Goal: Task Accomplishment & Management: Use online tool/utility

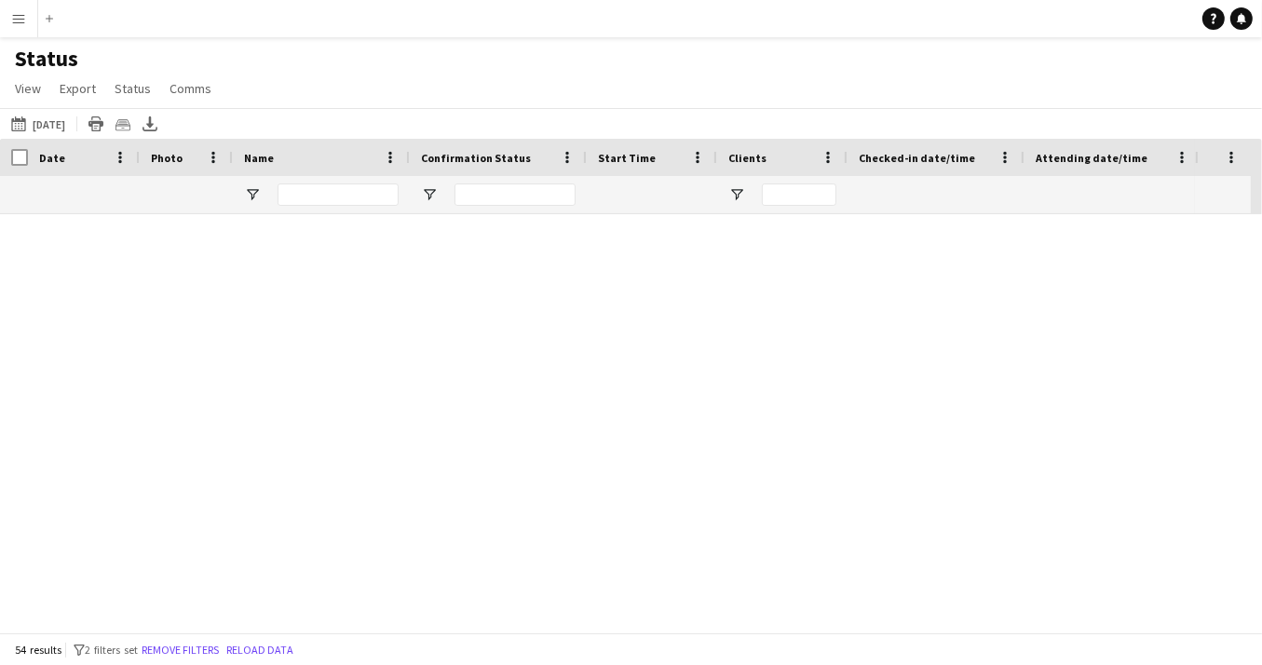
scroll to position [1325, 0]
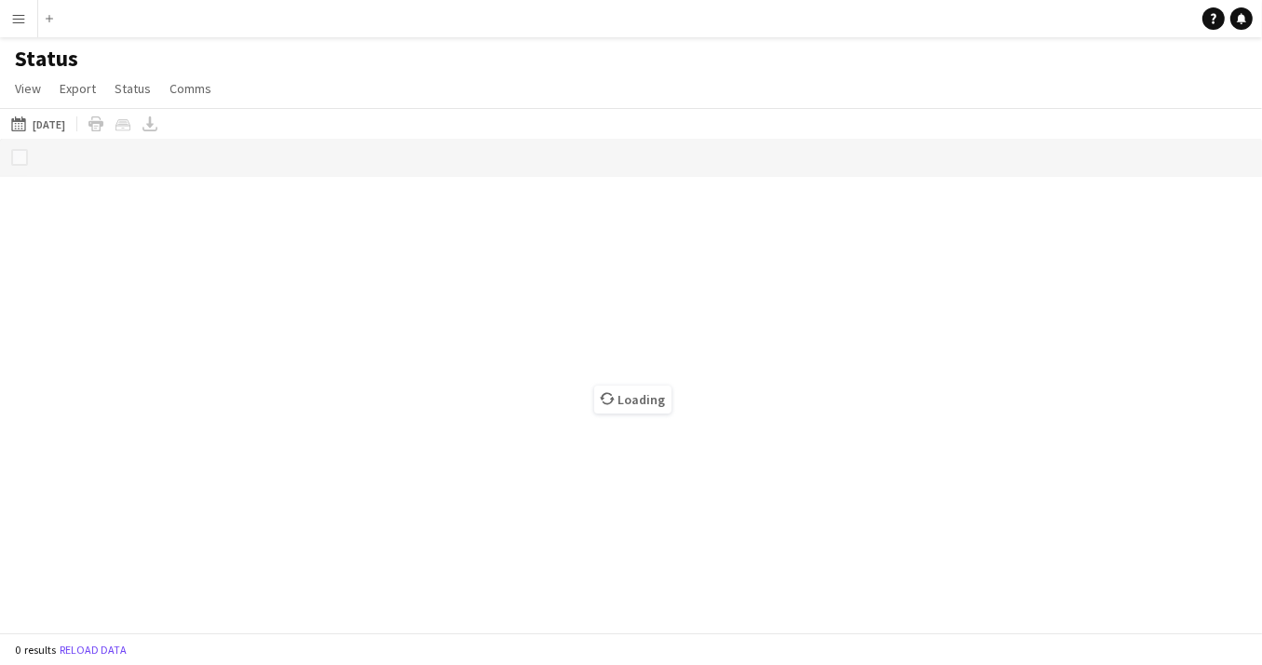
click at [17, 20] on app-icon "Menu" at bounding box center [18, 18] width 15 height 15
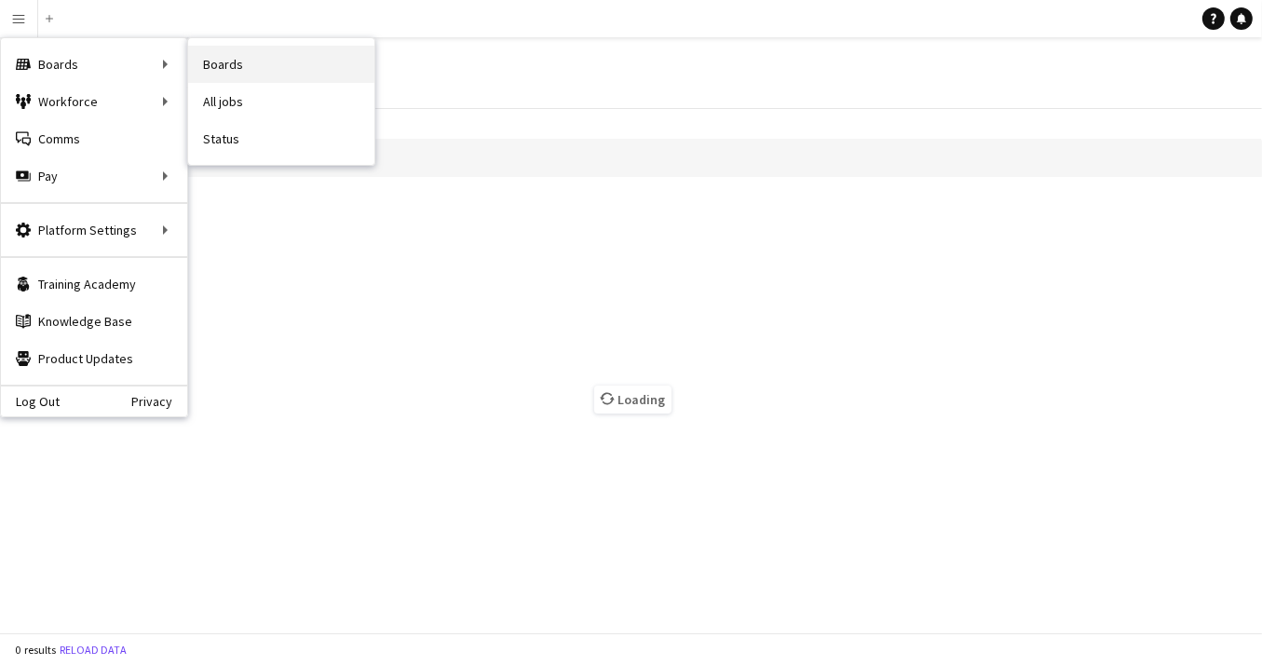
click at [224, 63] on link "Boards" at bounding box center [281, 64] width 186 height 37
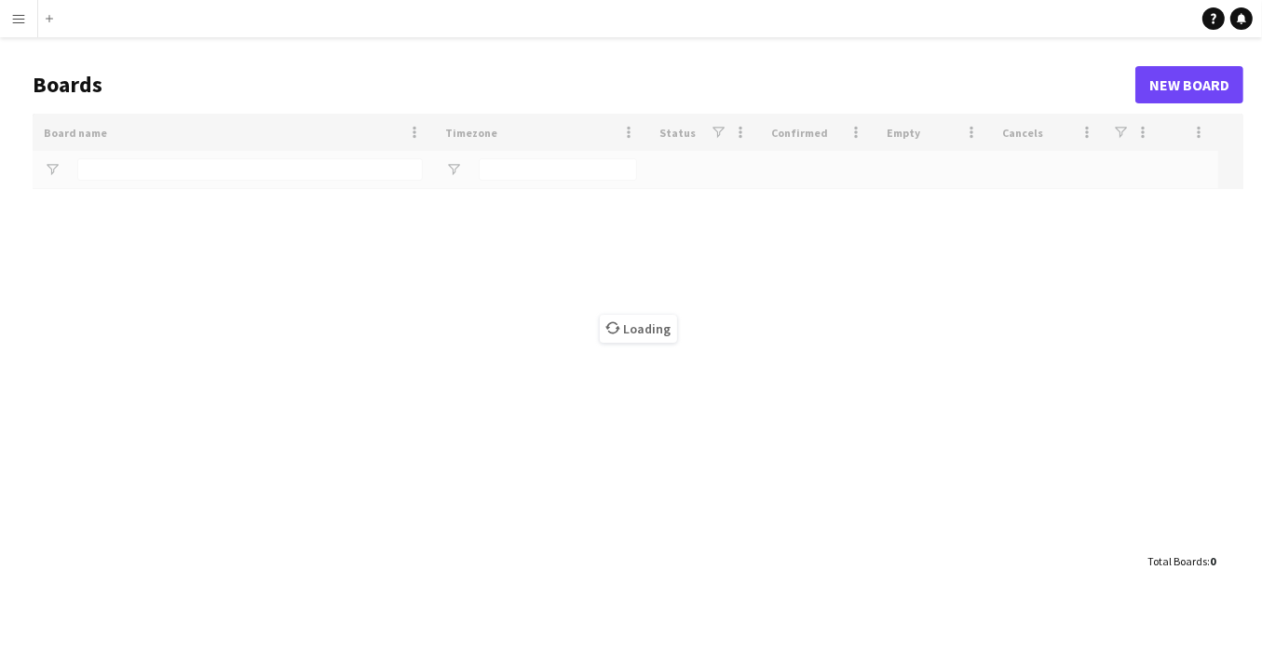
type input "***"
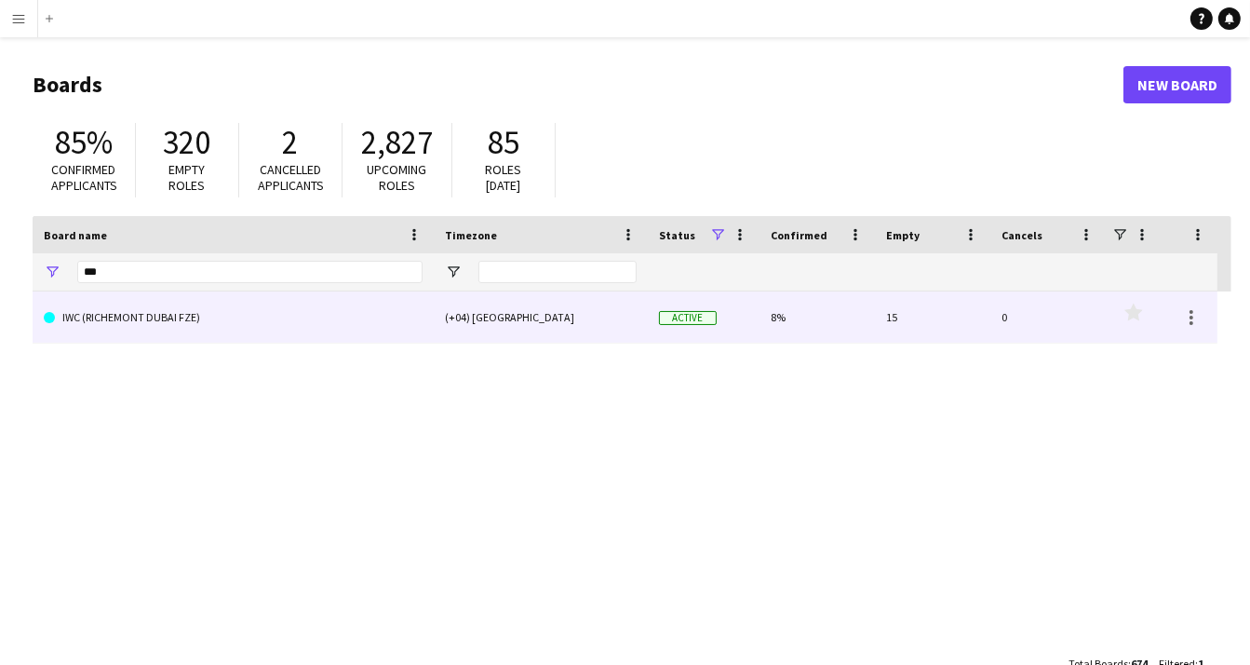
click at [178, 322] on link "IWC (RICHEMONT DUBAI FZE)" at bounding box center [233, 317] width 379 height 52
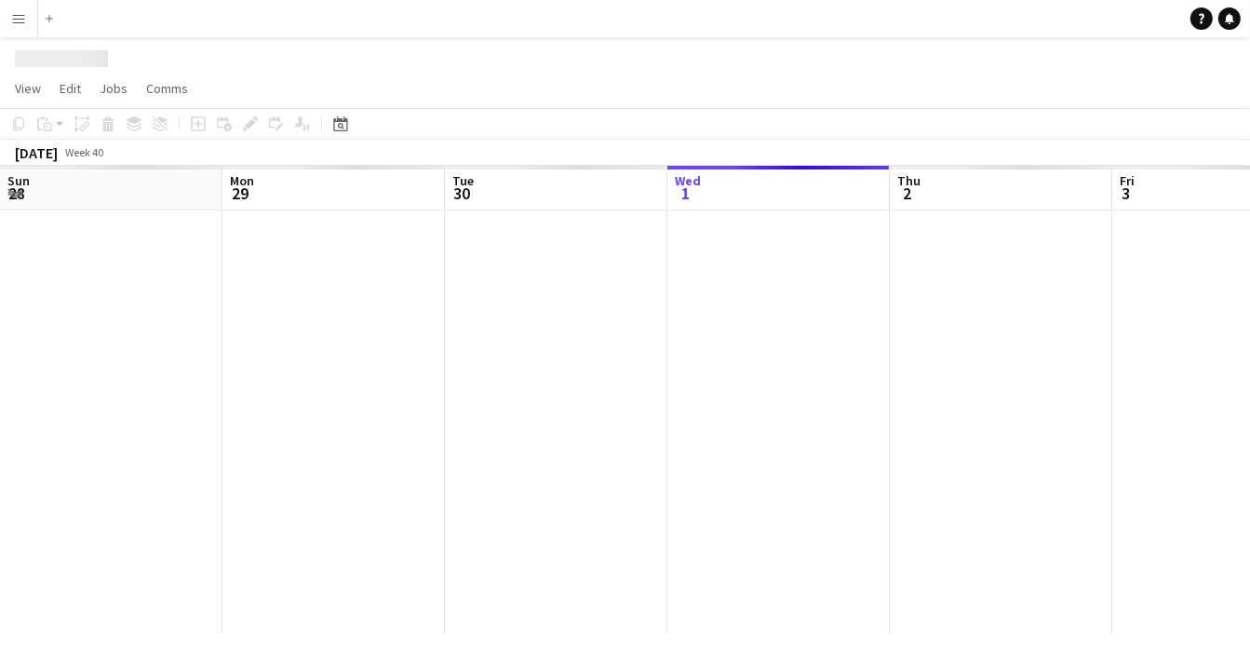
scroll to position [0, 445]
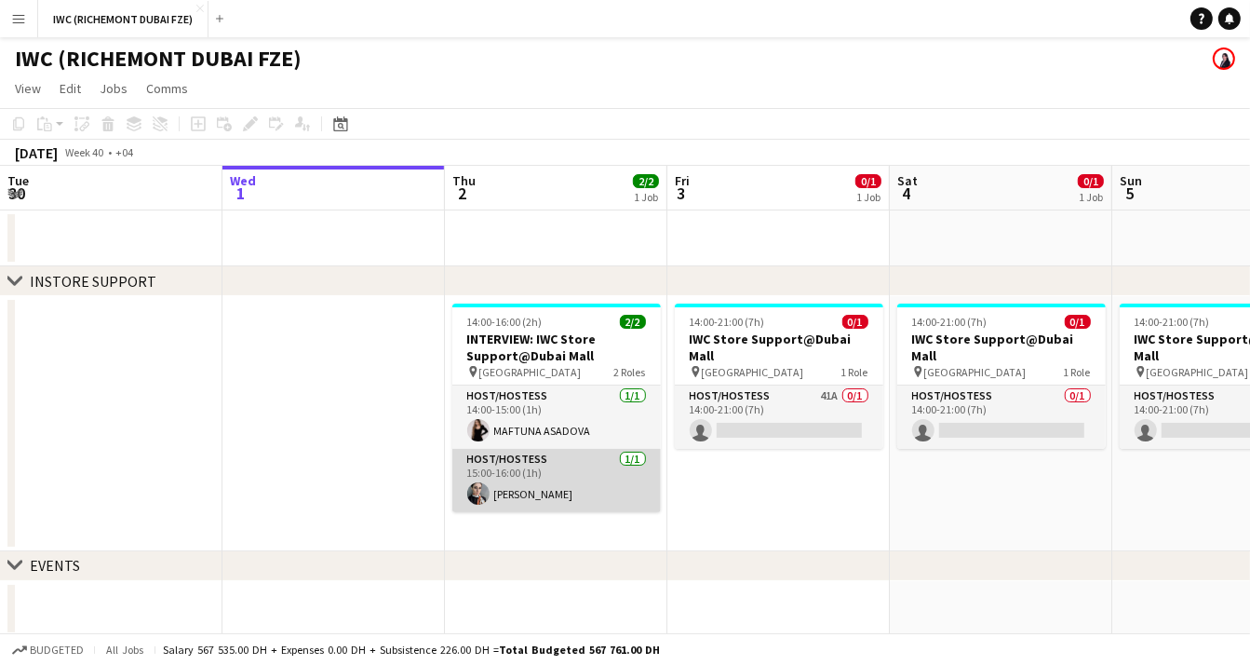
click at [557, 495] on app-card-role "Host/Hostess 1/1 15:00-16:00 (1h) Sepideh Salehi" at bounding box center [557, 480] width 209 height 63
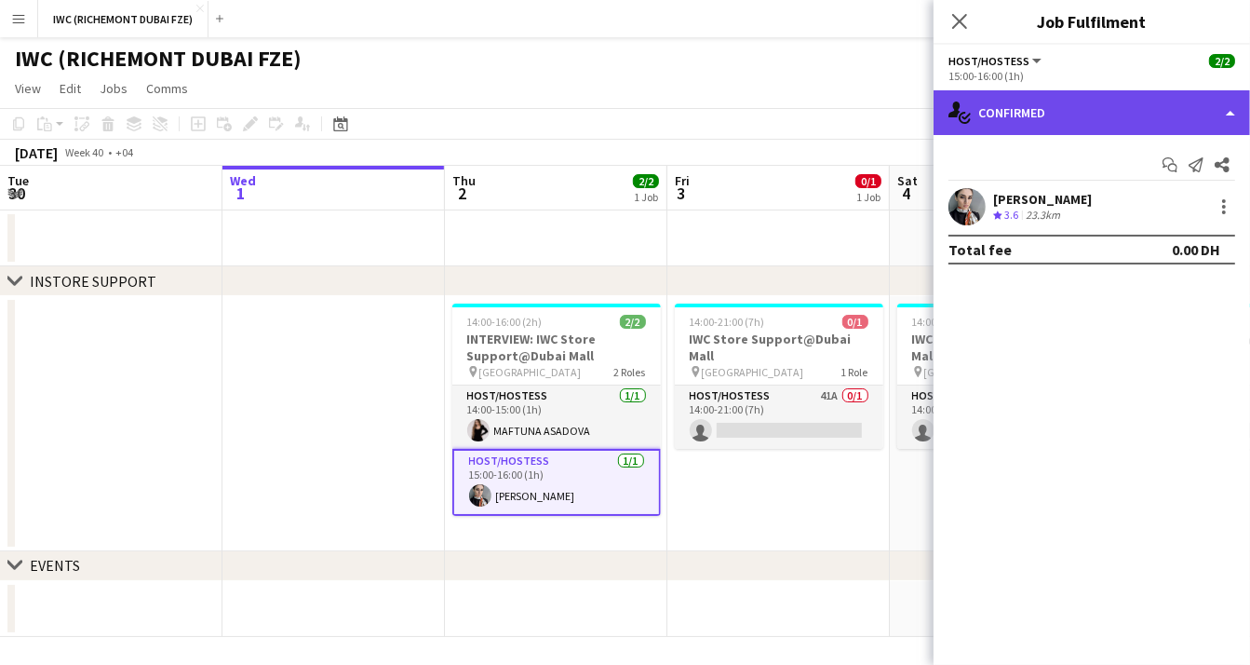
click at [1232, 111] on div "single-neutral-actions-check-2 Confirmed" at bounding box center [1092, 112] width 317 height 45
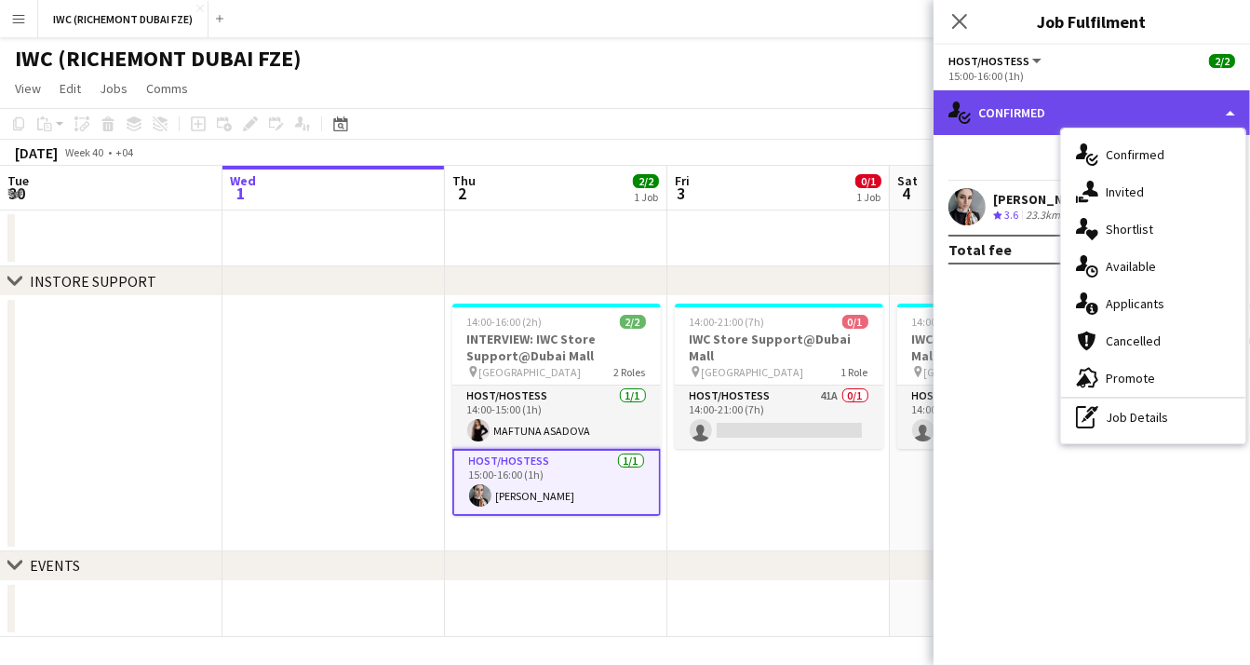
click at [998, 117] on div "single-neutral-actions-check-2 Confirmed" at bounding box center [1092, 112] width 317 height 45
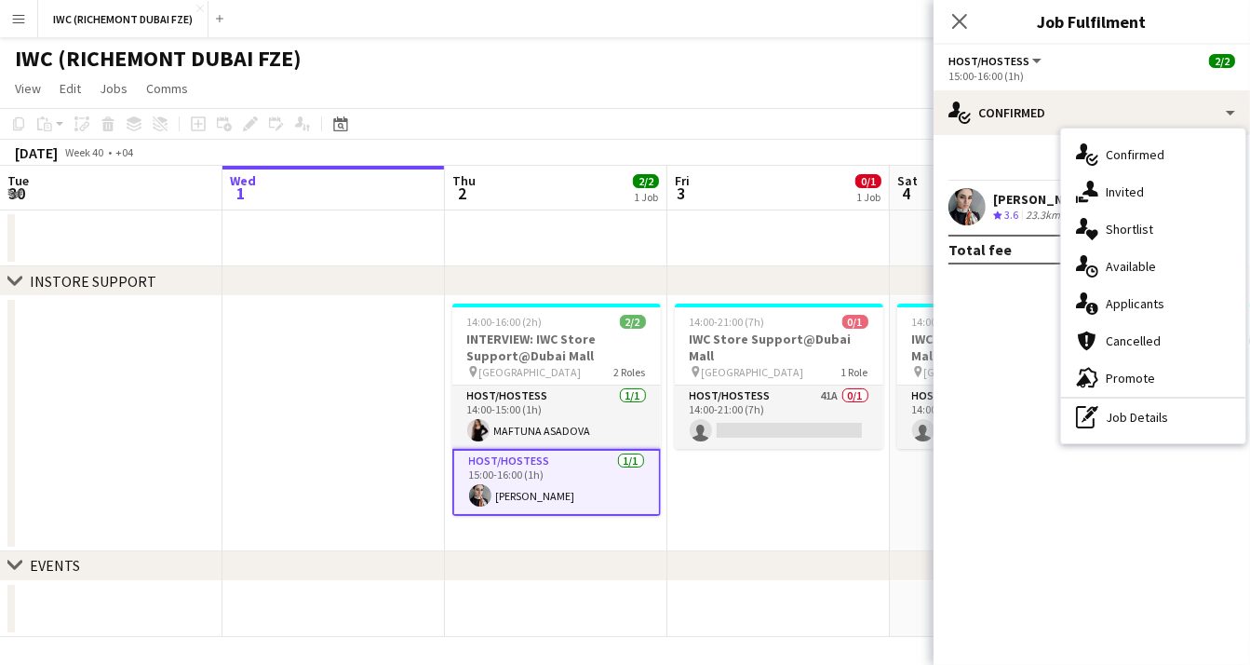
click at [997, 74] on div "15:00-16:00 (1h)" at bounding box center [1092, 76] width 287 height 14
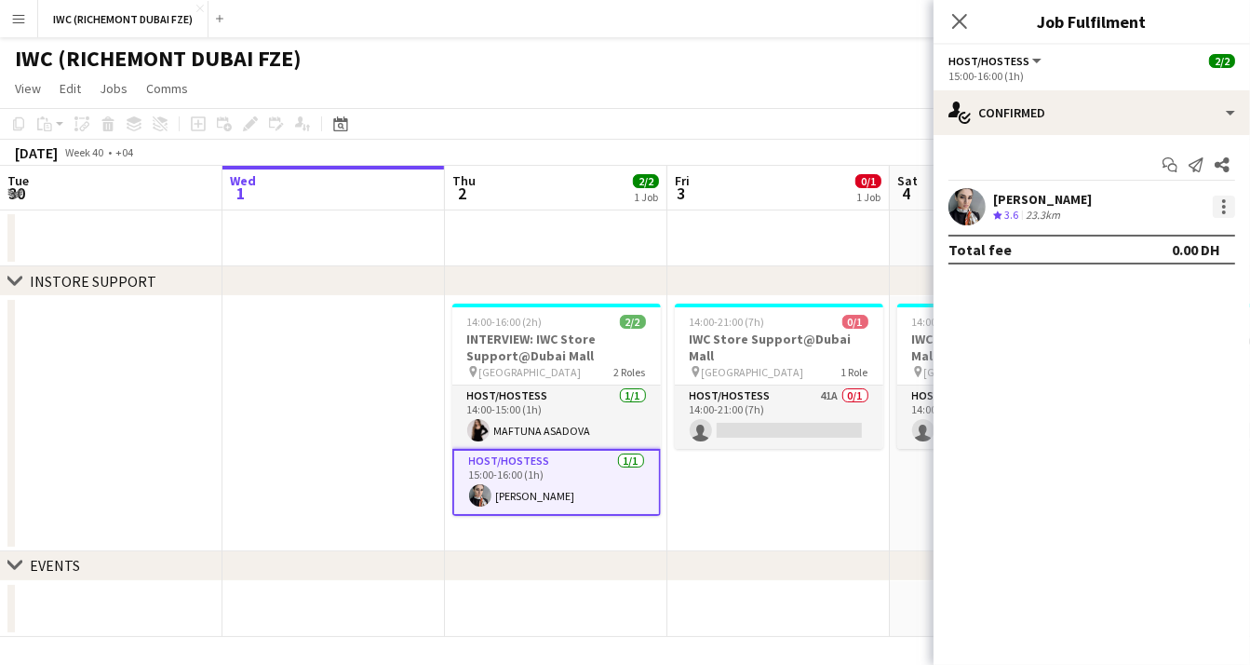
click at [1225, 208] on div at bounding box center [1224, 207] width 22 height 22
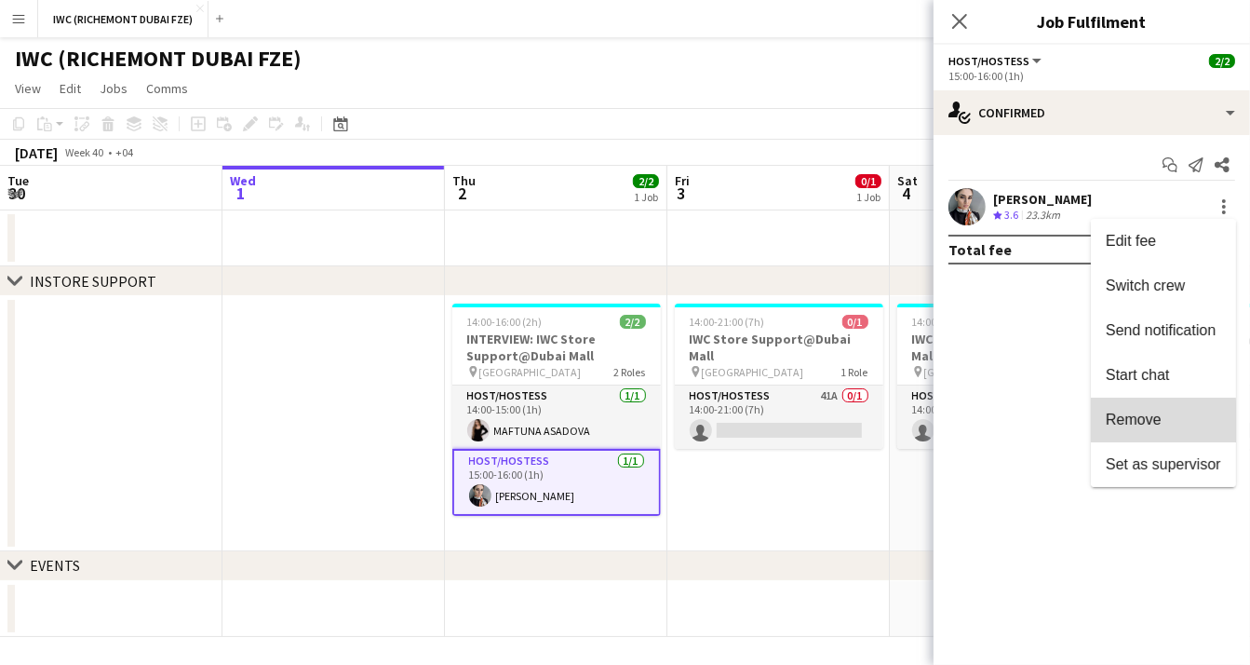
click at [1121, 423] on span "Remove" at bounding box center [1134, 420] width 56 height 16
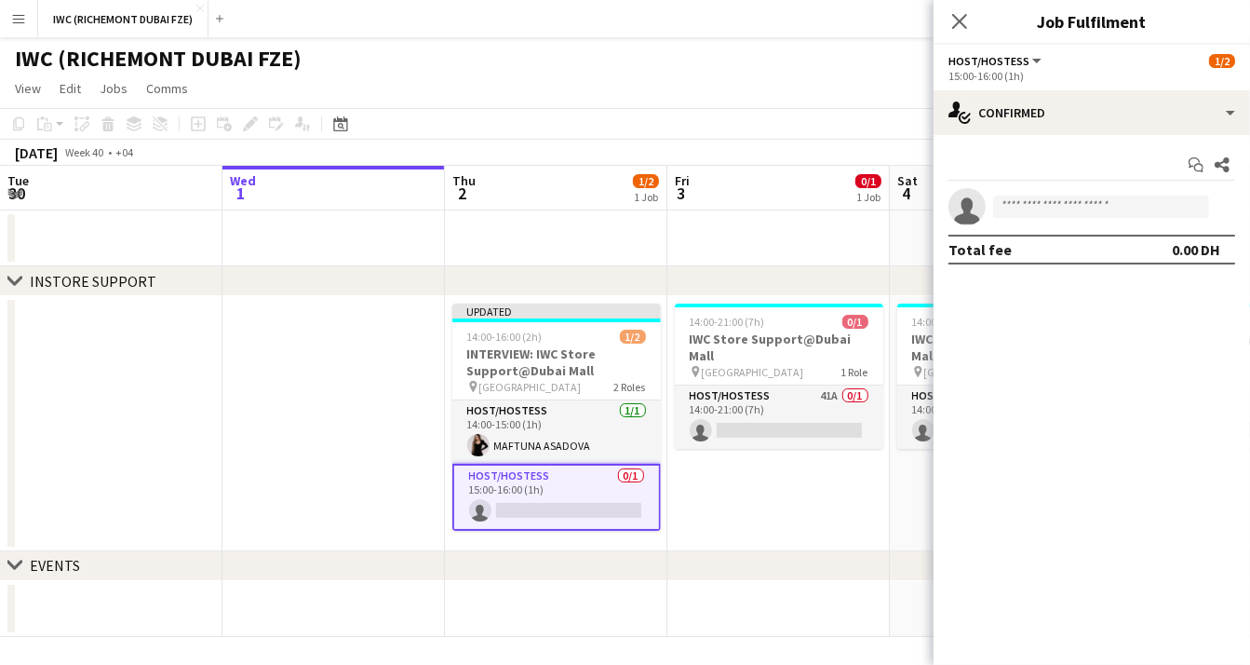
click at [731, 526] on app-date-cell "14:00-21:00 (7h) 0/1 IWC Store Support@Dubai Mall pin Dubai Mall 1 Role Host/Ho…" at bounding box center [779, 423] width 223 height 255
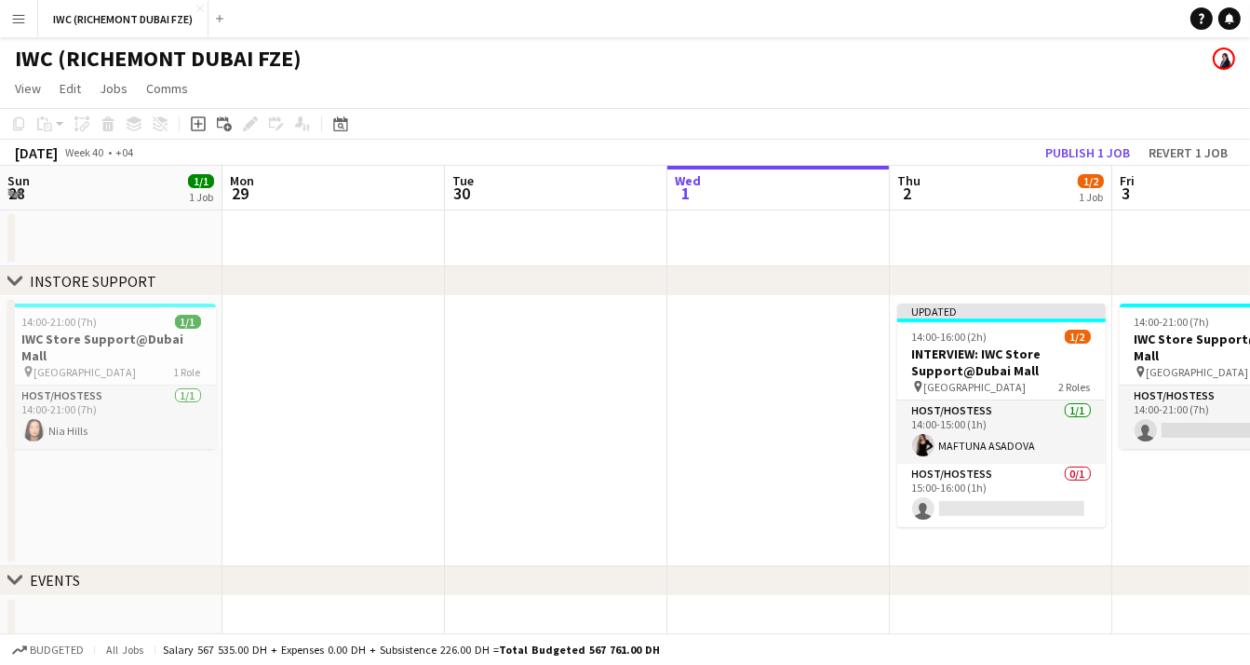
scroll to position [0, 445]
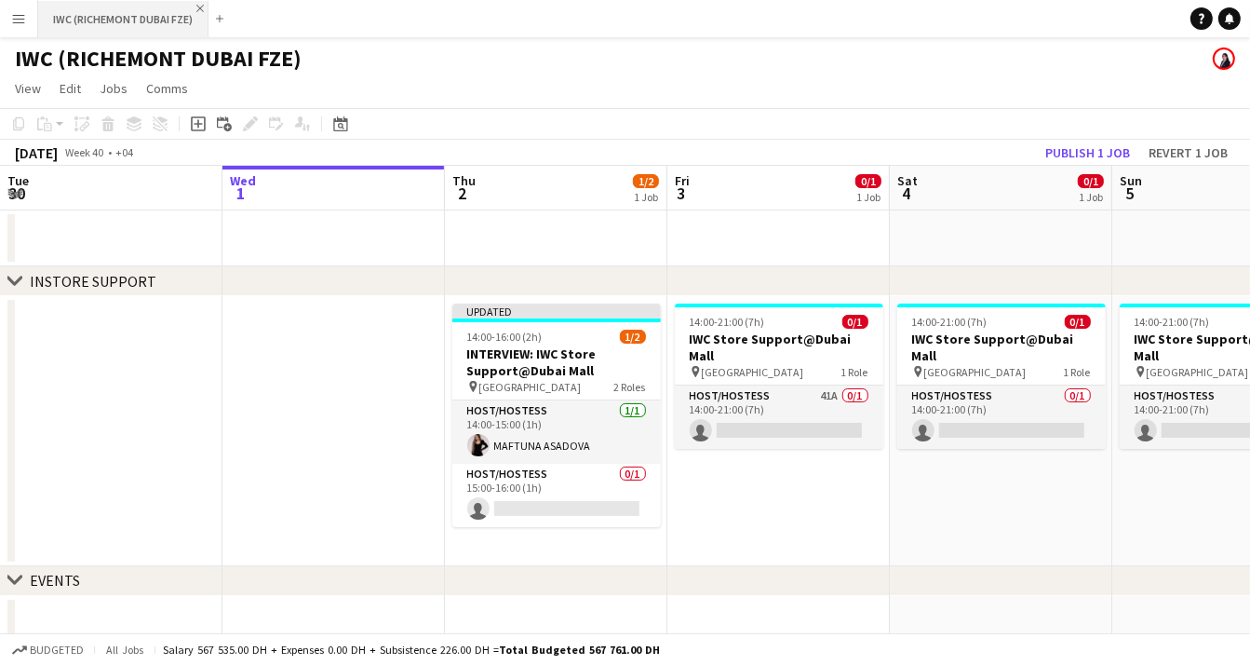
click at [196, 10] on app-icon "Close" at bounding box center [199, 8] width 7 height 7
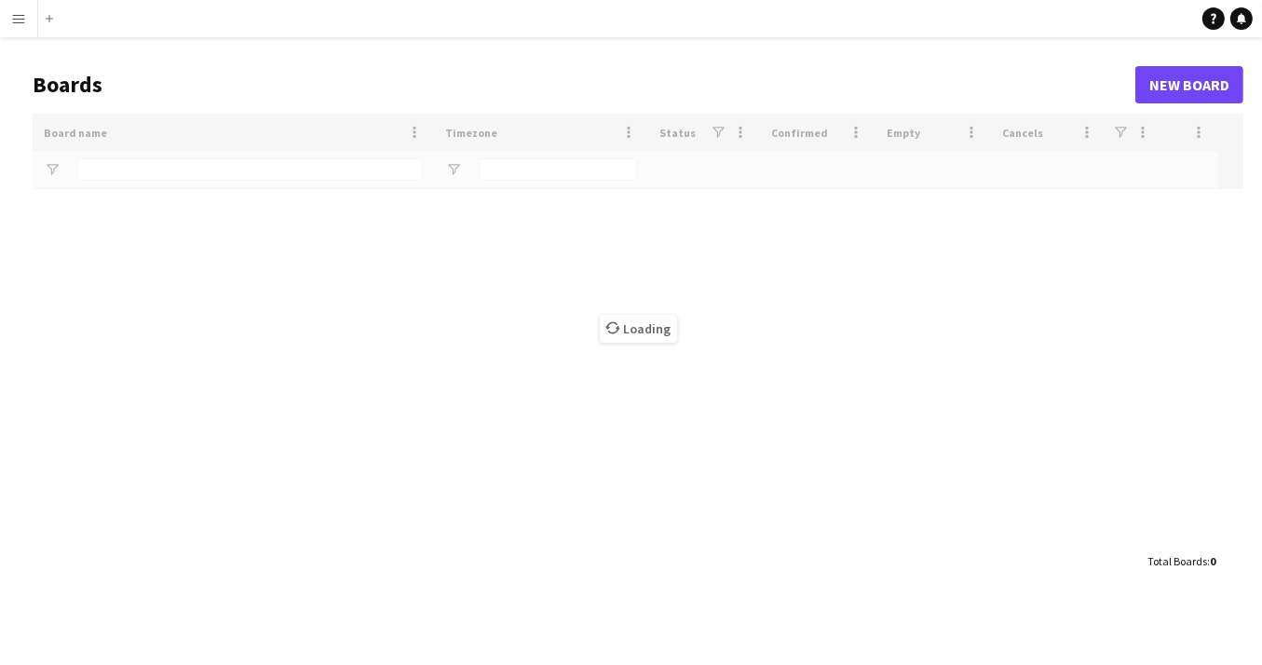
click at [23, 13] on app-icon "Menu" at bounding box center [18, 18] width 15 height 15
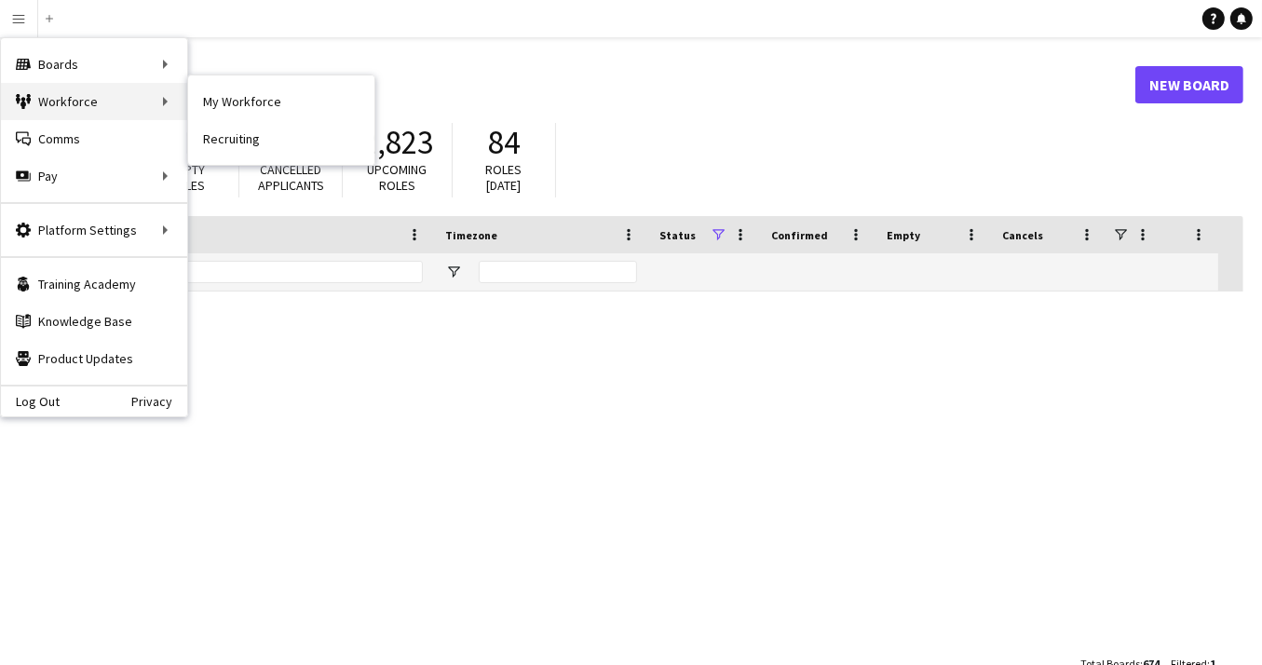
type input "***"
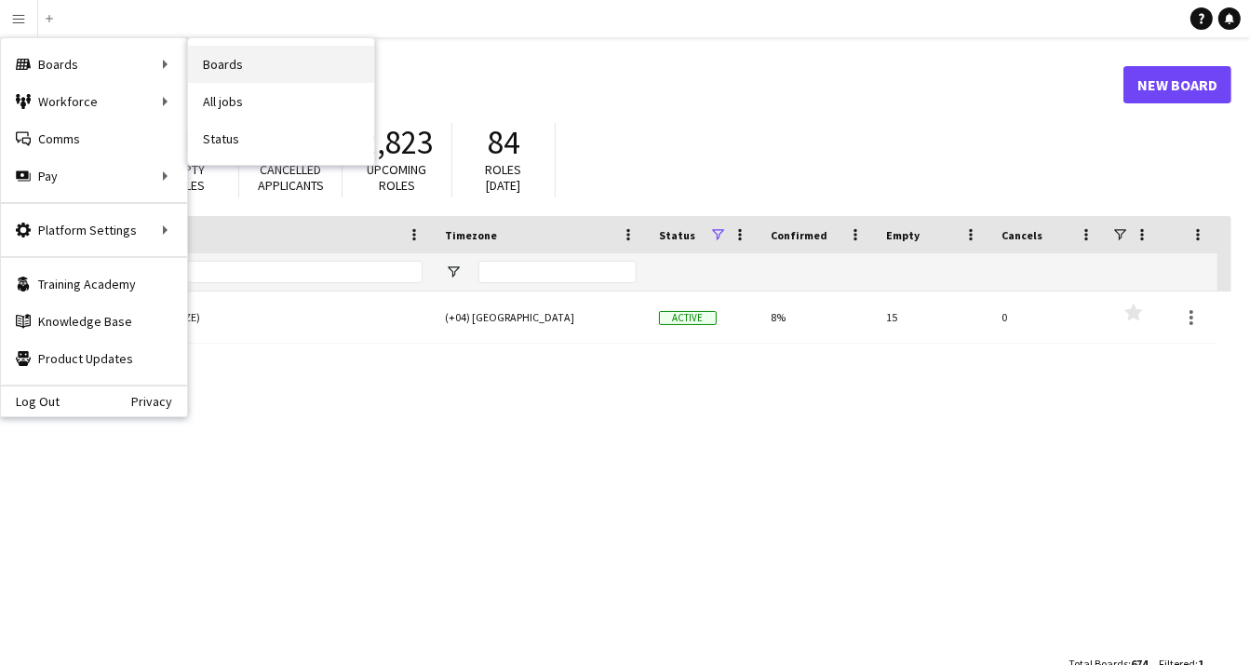
click at [230, 61] on link "Boards" at bounding box center [281, 64] width 186 height 37
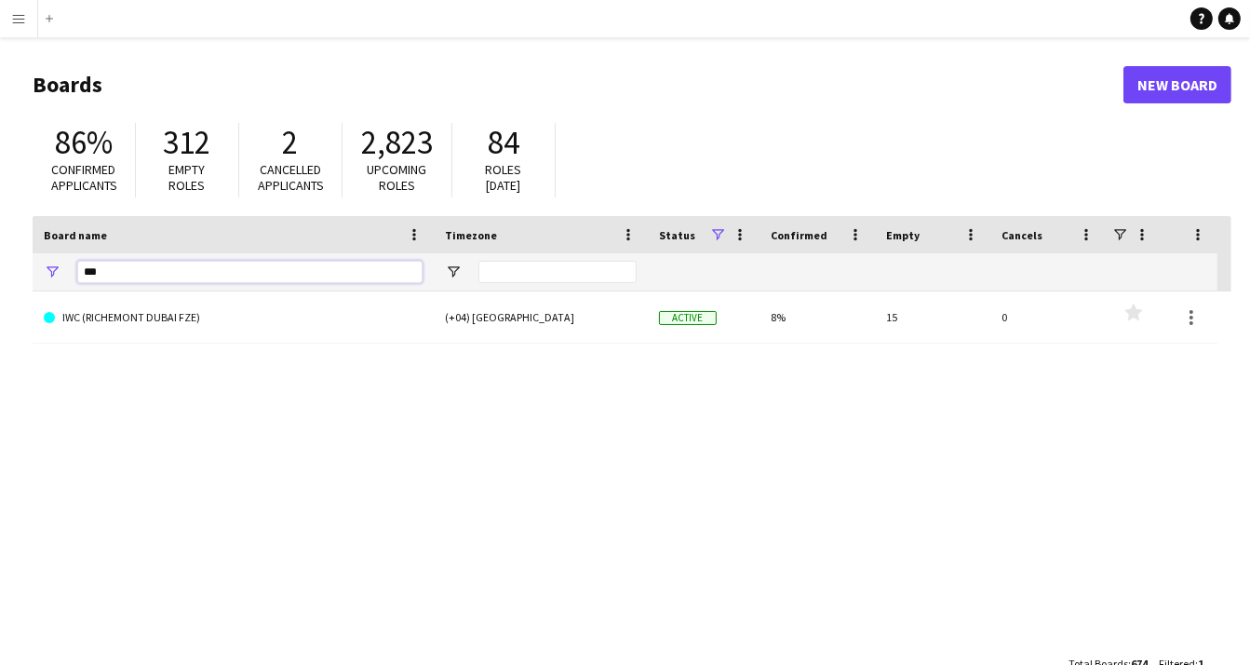
click at [202, 275] on input "***" at bounding box center [249, 272] width 345 height 22
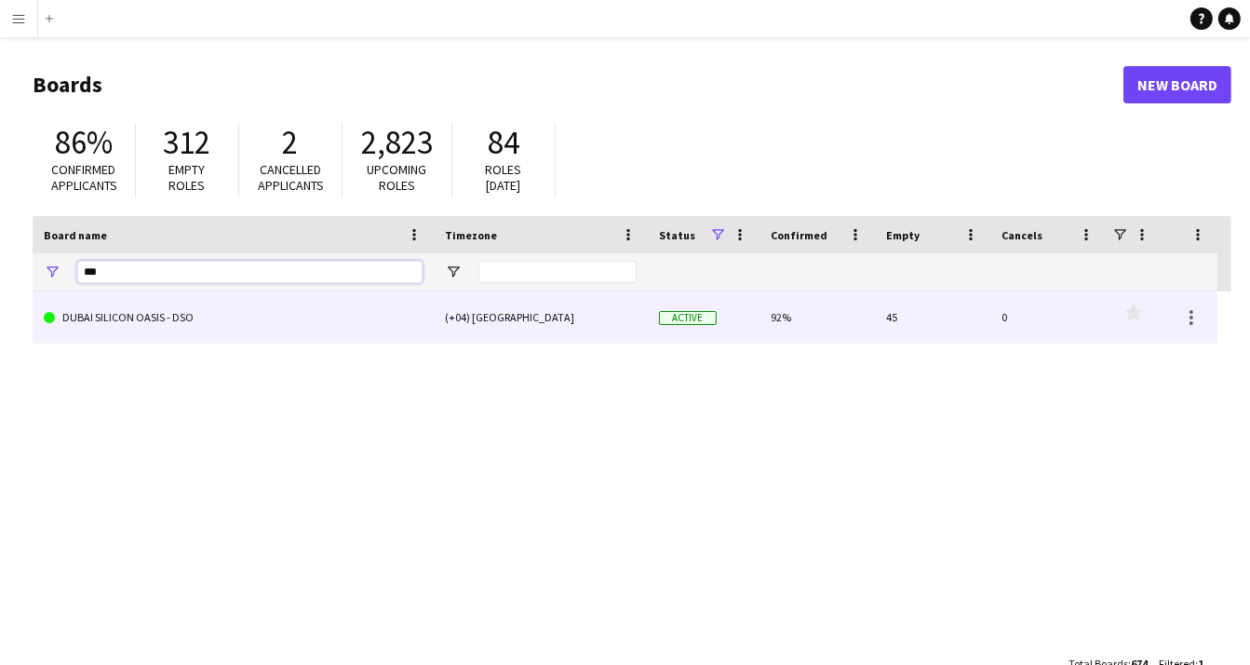
type input "***"
click at [169, 327] on link "DUBAI SILICON OASIS - DSO" at bounding box center [233, 317] width 379 height 52
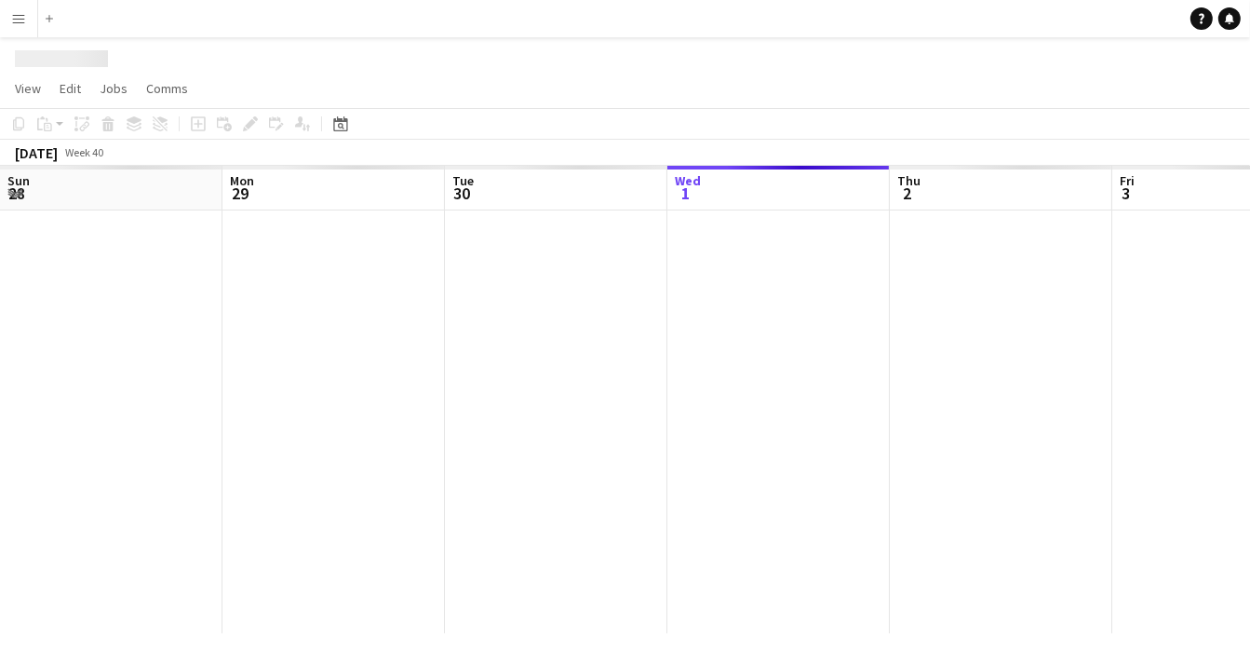
scroll to position [0, 445]
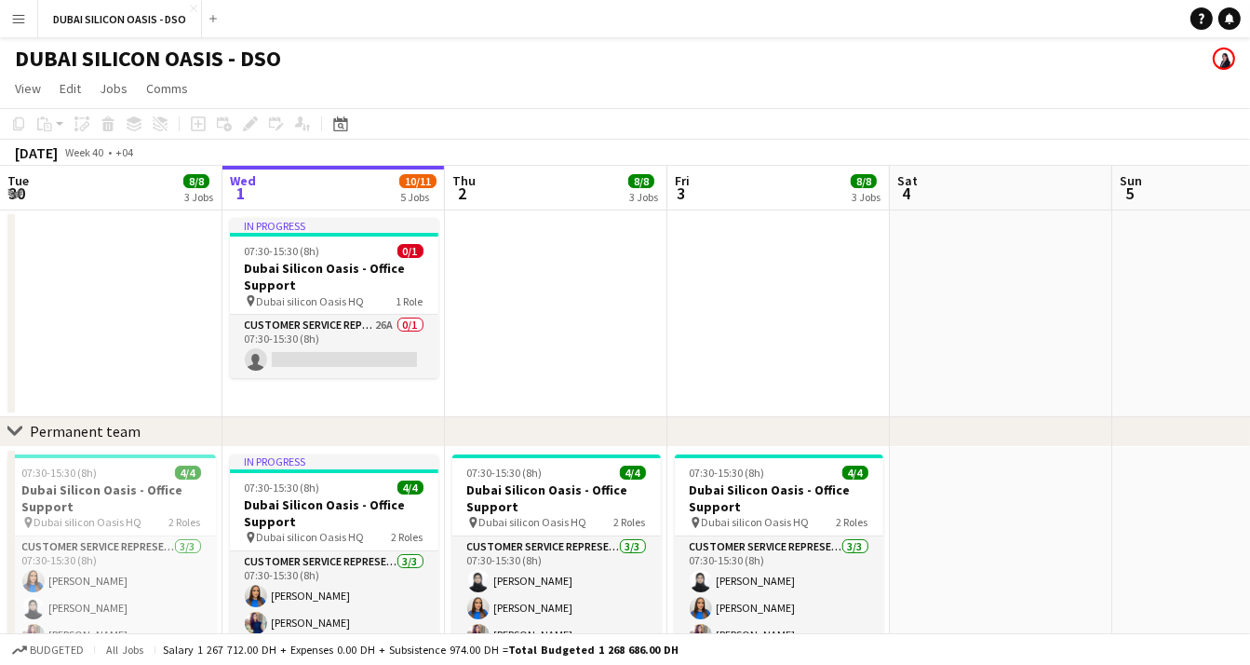
click at [104, 322] on app-date-cell at bounding box center [111, 313] width 223 height 207
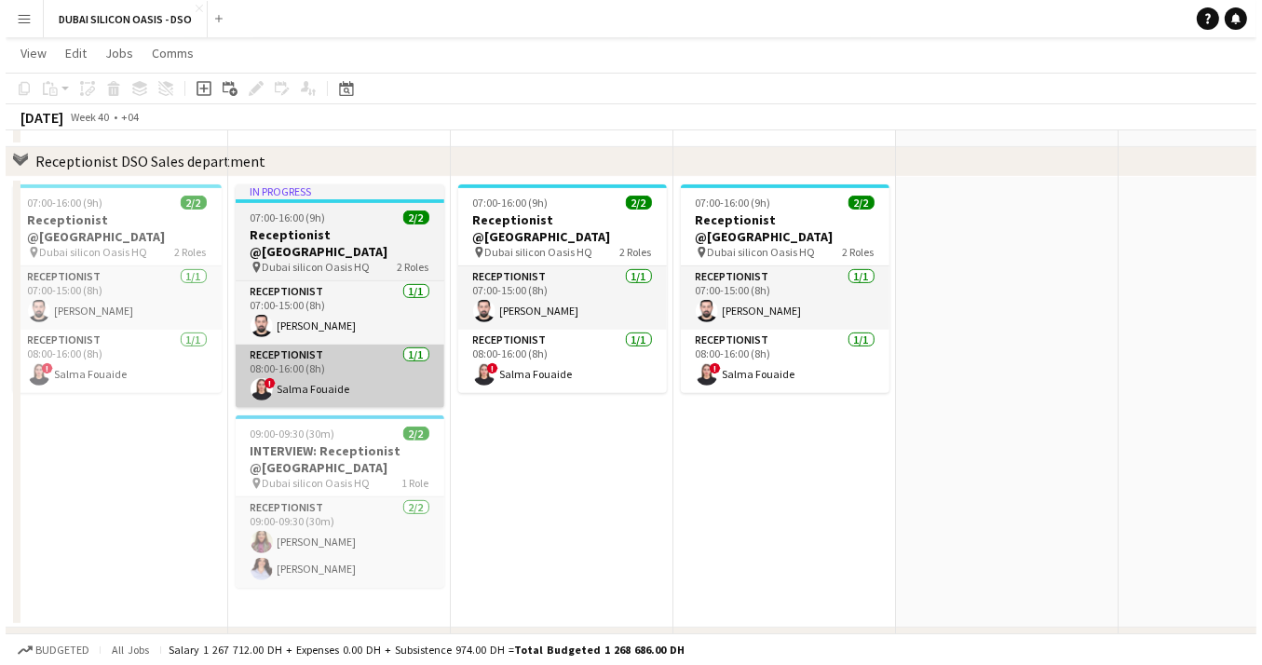
scroll to position [0, 0]
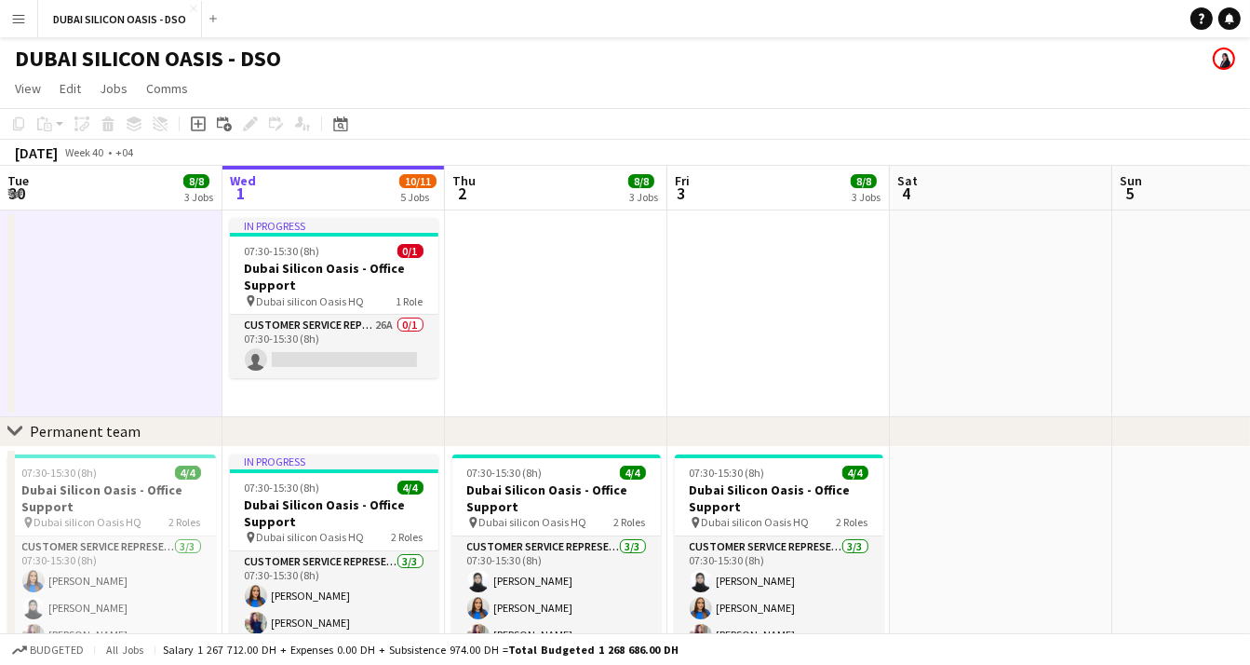
click at [16, 16] on app-icon "Menu" at bounding box center [18, 18] width 15 height 15
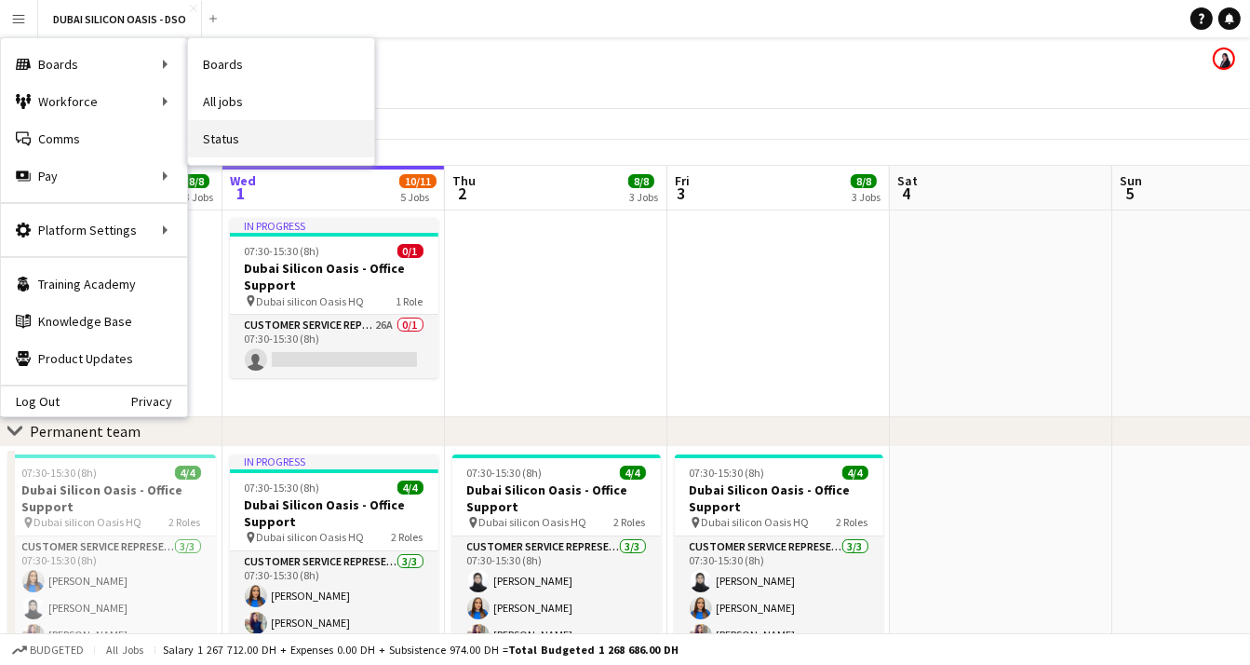
click at [230, 145] on link "Status" at bounding box center [281, 138] width 186 height 37
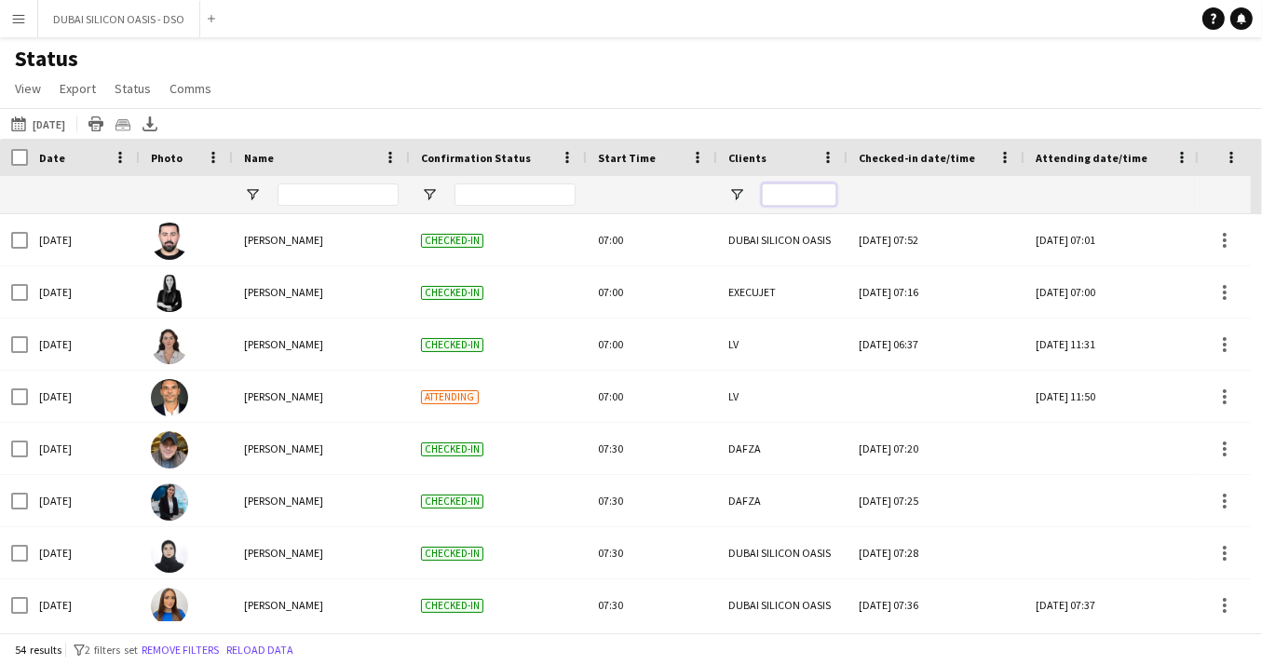
click at [792, 195] on input "Clients Filter Input" at bounding box center [799, 194] width 74 height 22
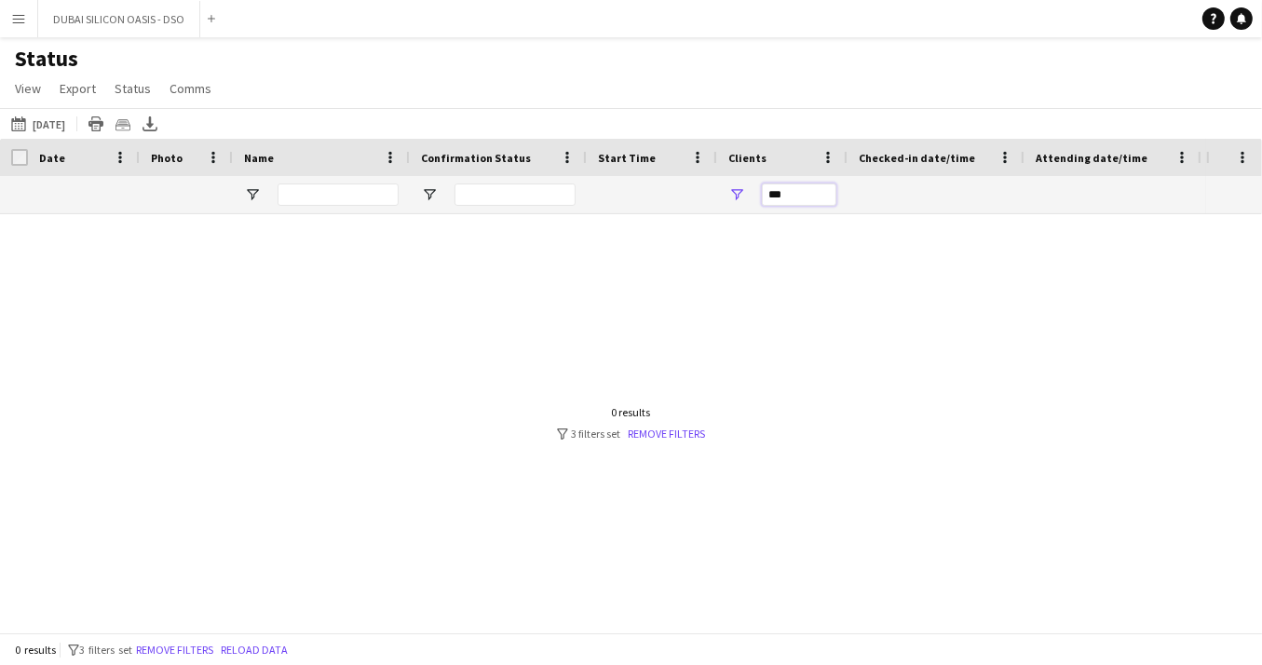
type input "***"
click at [671, 437] on link "Remove filters" at bounding box center [666, 433] width 77 height 14
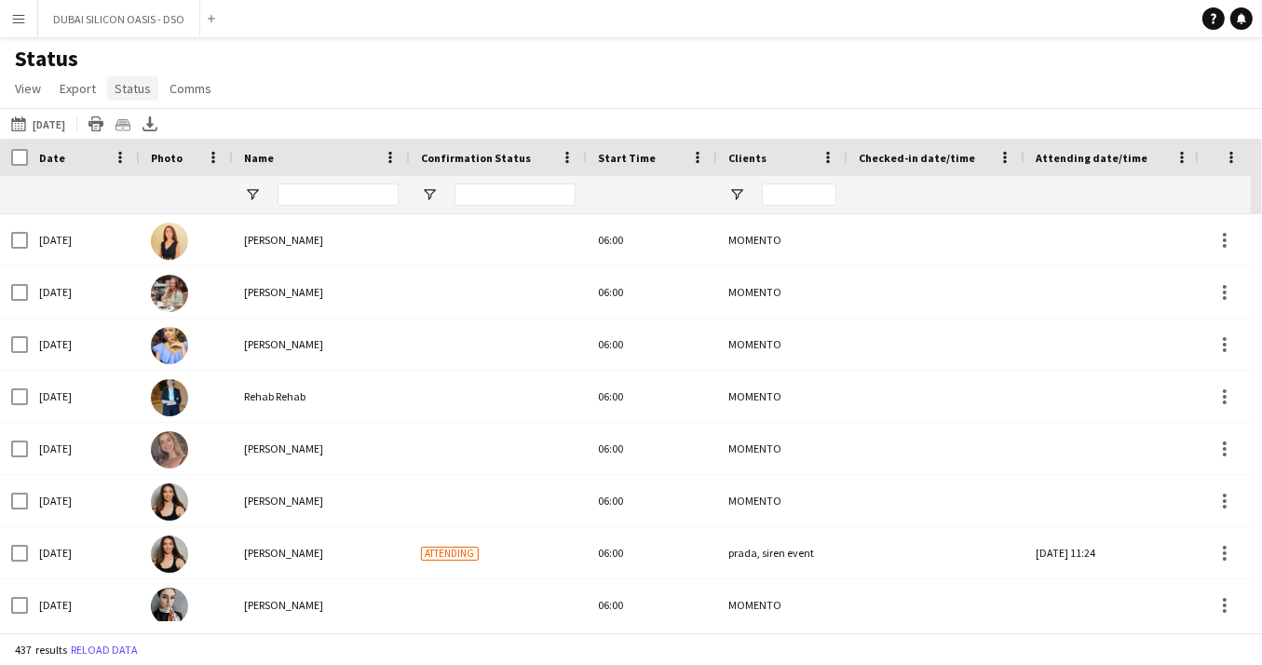
click at [142, 88] on span "Status" at bounding box center [133, 88] width 36 height 17
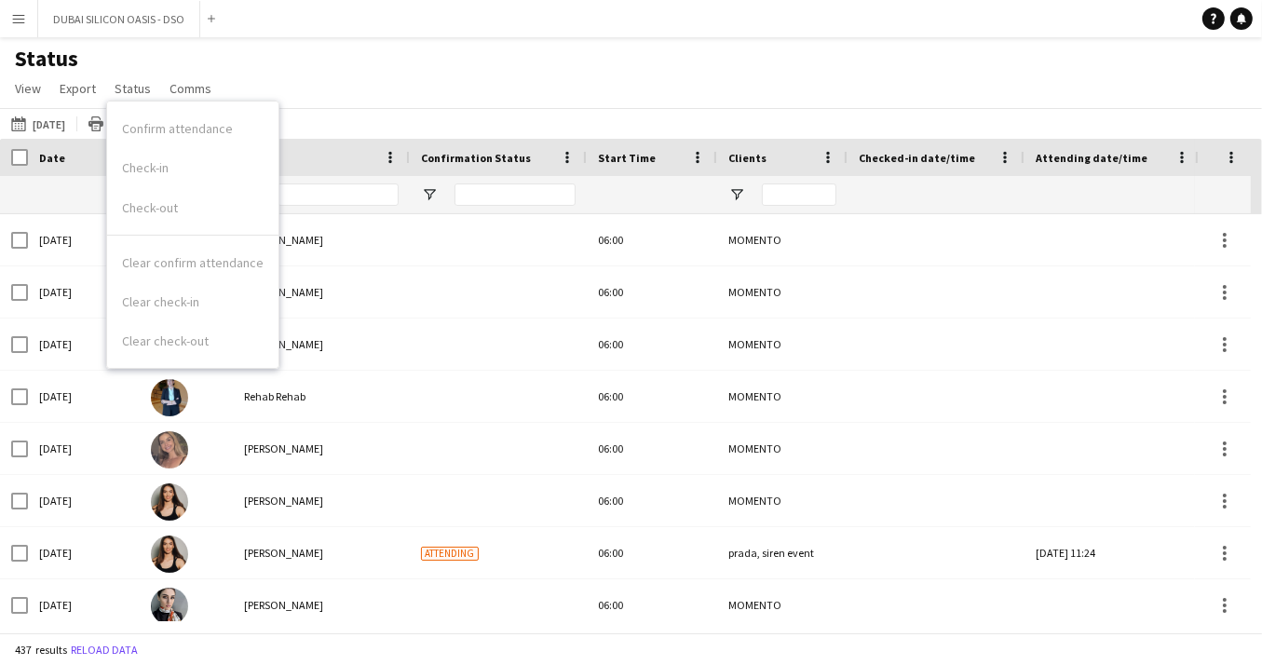
click at [343, 74] on div "Status View Views Default view New view Update view Delete view Edit name Custo…" at bounding box center [631, 76] width 1262 height 63
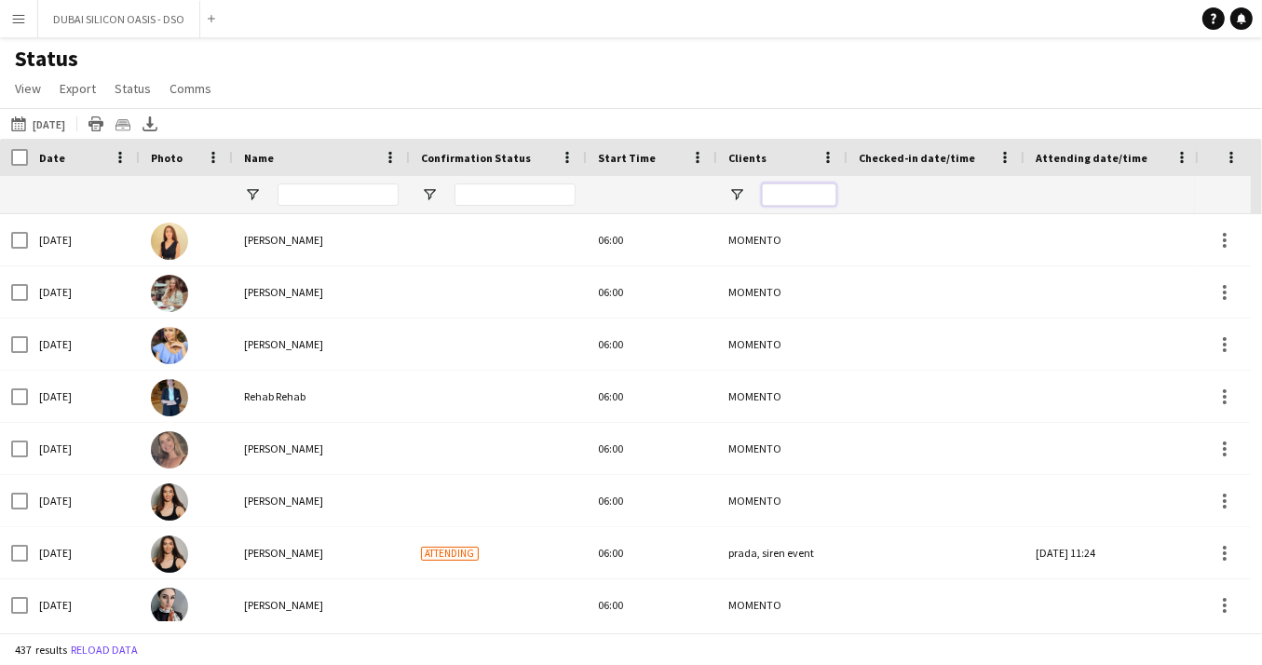
click at [801, 196] on input "Clients Filter Input" at bounding box center [799, 194] width 74 height 22
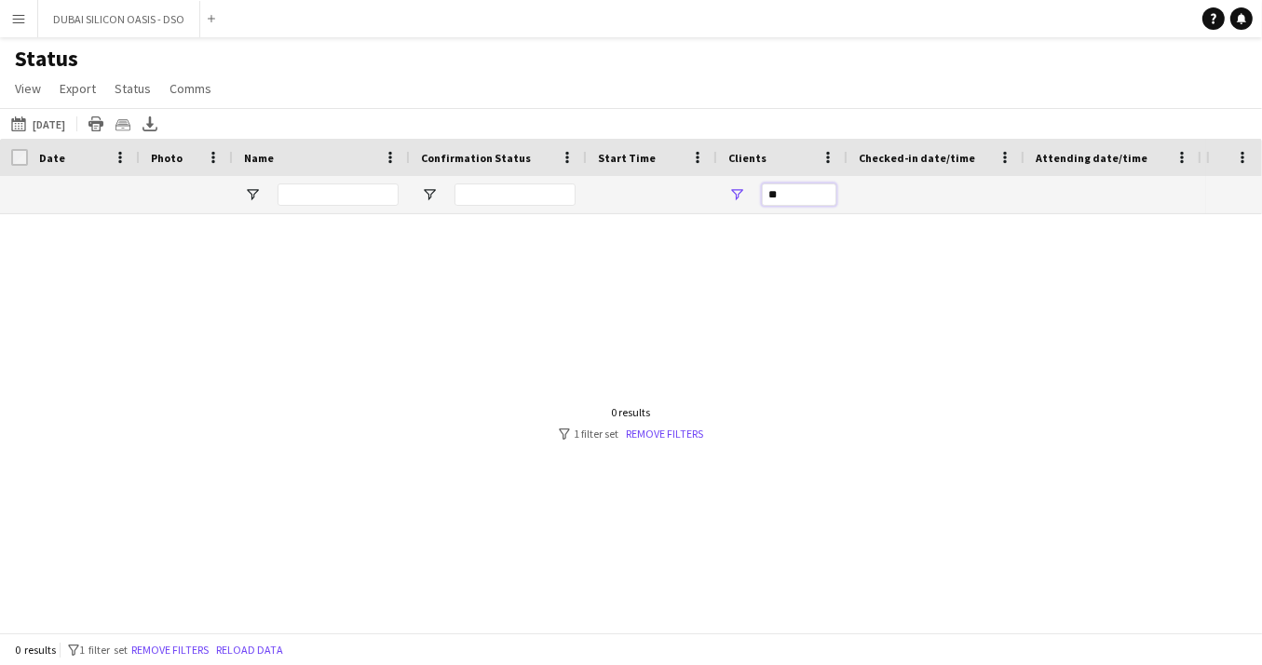
type input "*"
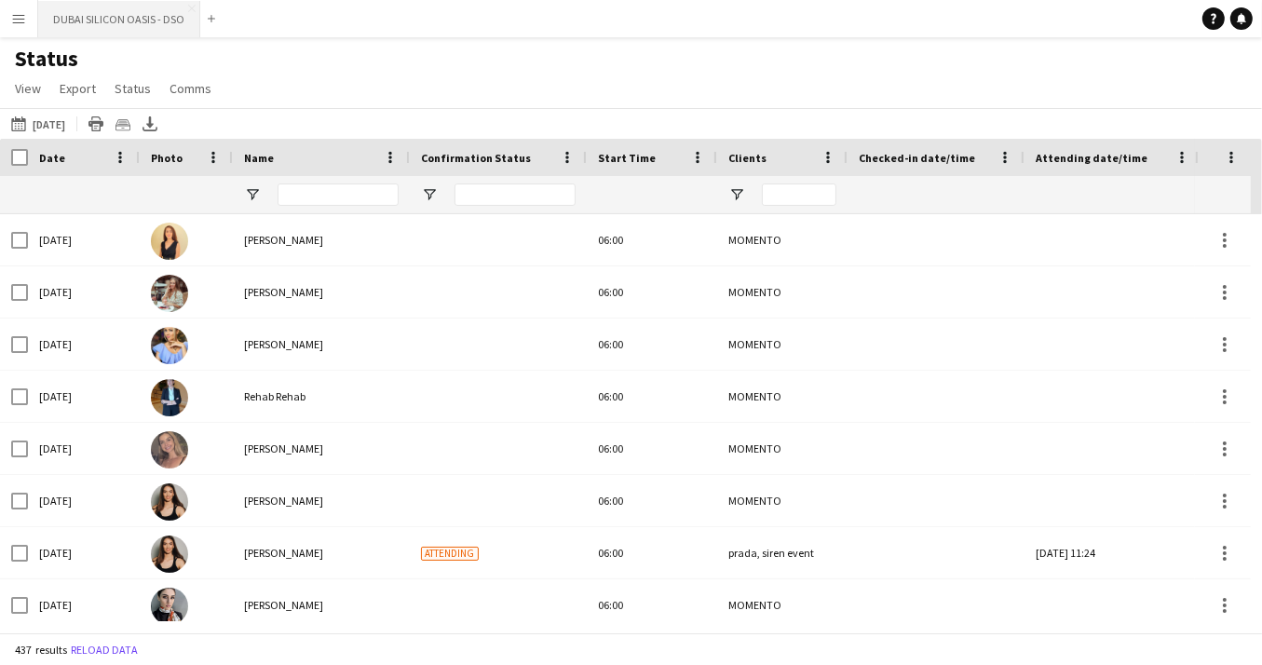
click at [74, 28] on button "DUBAI SILICON OASIS - DSO Close" at bounding box center [119, 19] width 162 height 36
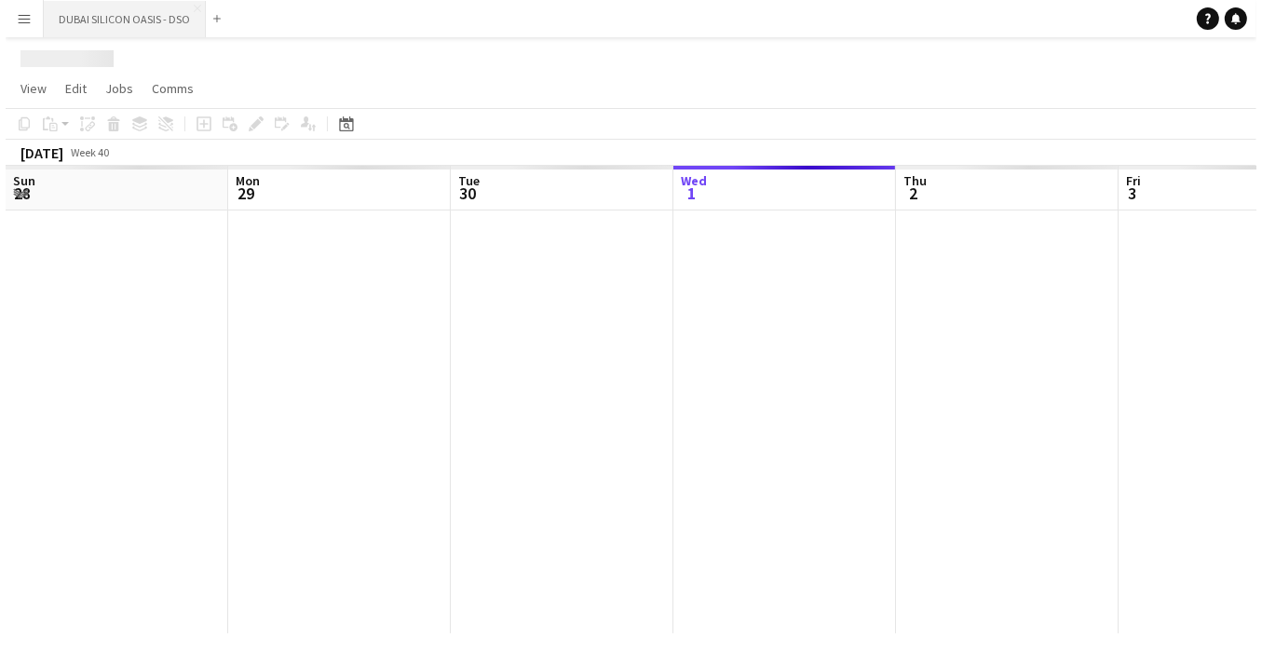
scroll to position [0, 445]
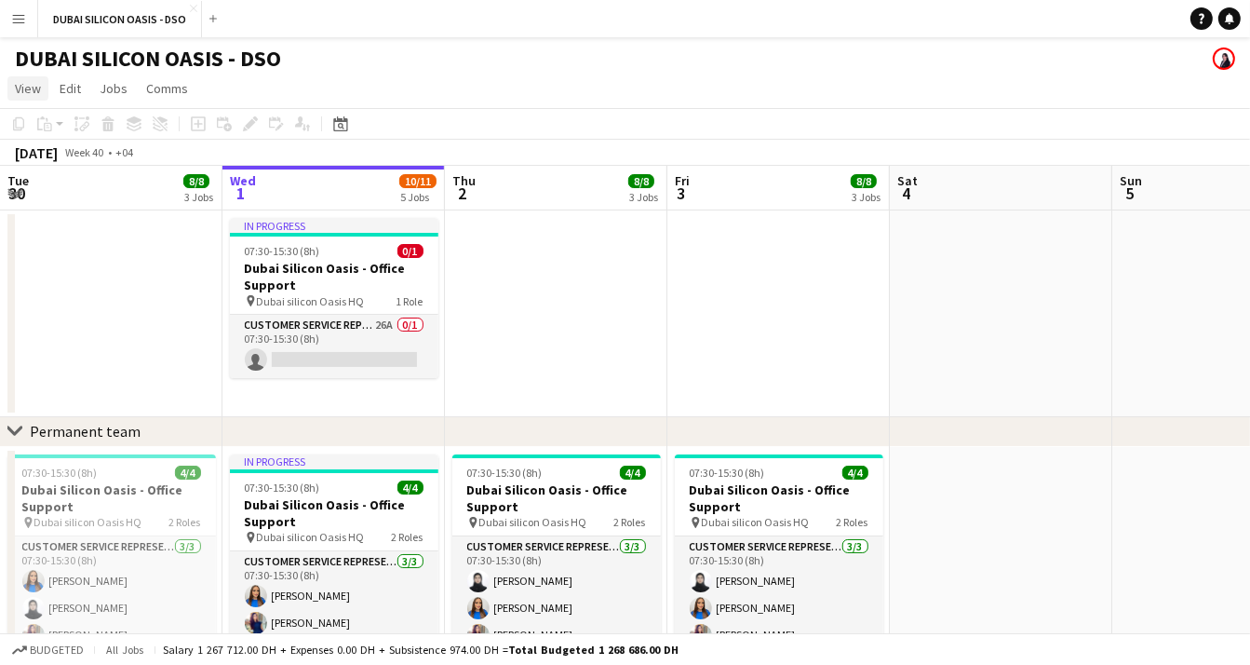
click at [28, 95] on span "View" at bounding box center [28, 88] width 26 height 17
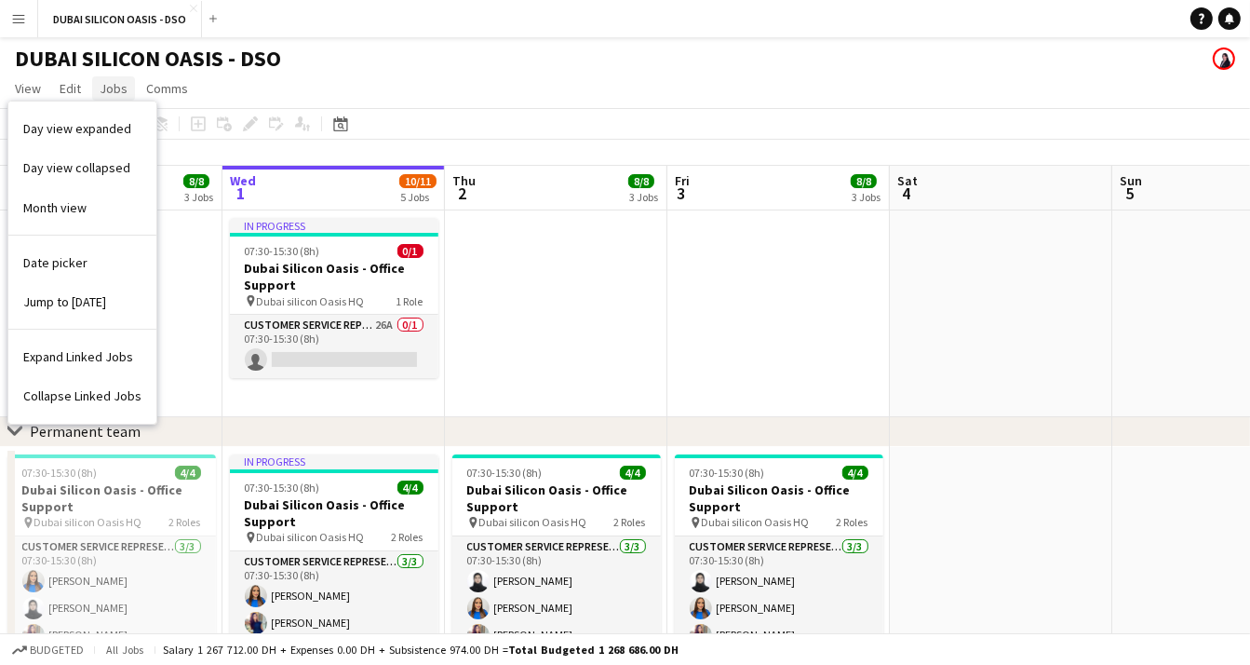
click at [108, 89] on span "Jobs" at bounding box center [114, 88] width 28 height 17
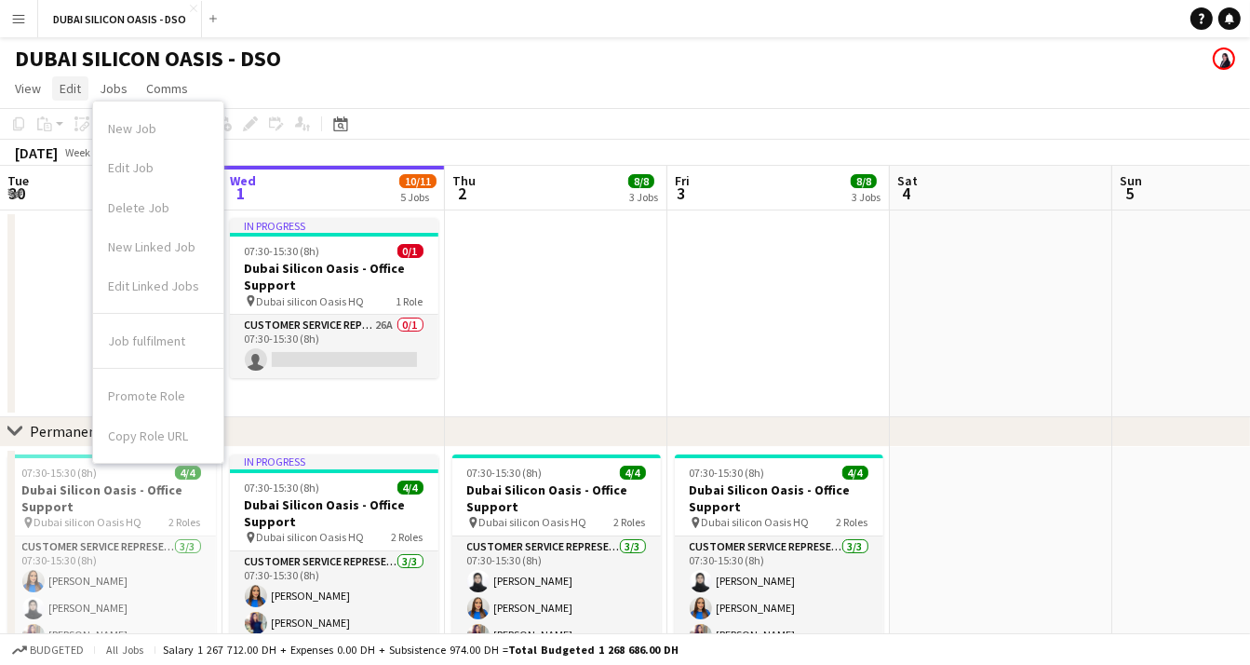
click at [76, 88] on span "Edit" at bounding box center [70, 88] width 21 height 17
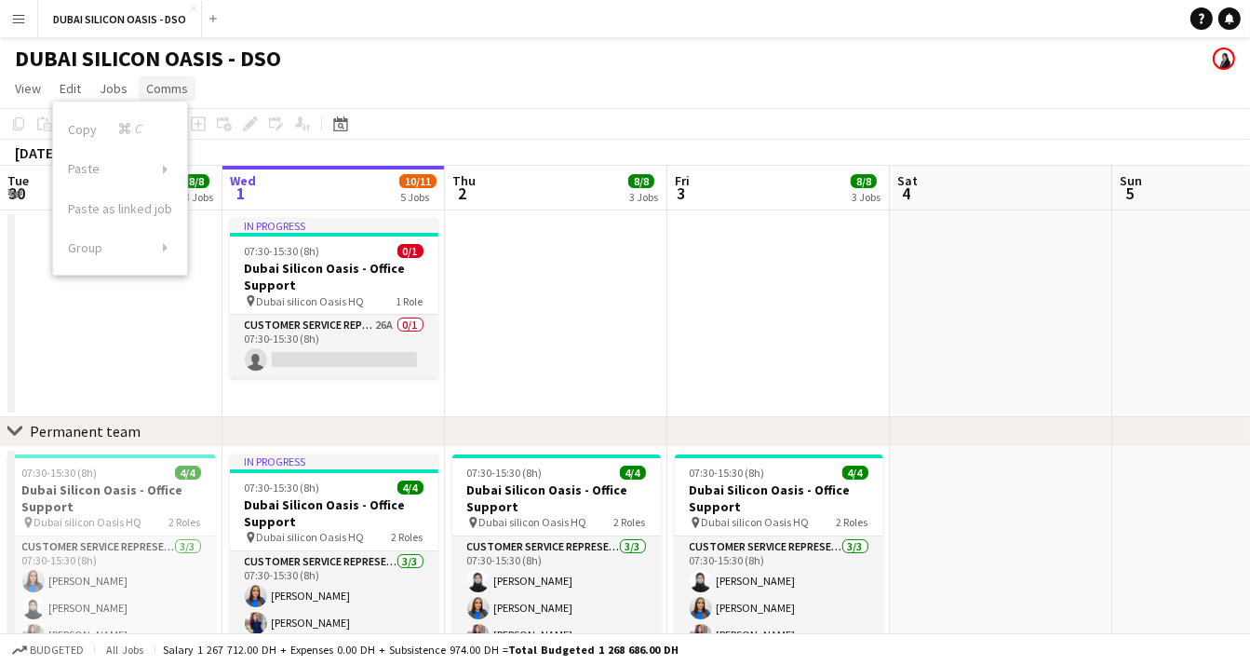
click at [171, 89] on span "Comms" at bounding box center [167, 88] width 42 height 17
click at [481, 75] on app-page-menu "View Day view expanded Day view collapsed Month view Date picker Jump to [DATE]…" at bounding box center [625, 90] width 1250 height 35
click at [19, 19] on app-icon "Menu" at bounding box center [18, 18] width 15 height 15
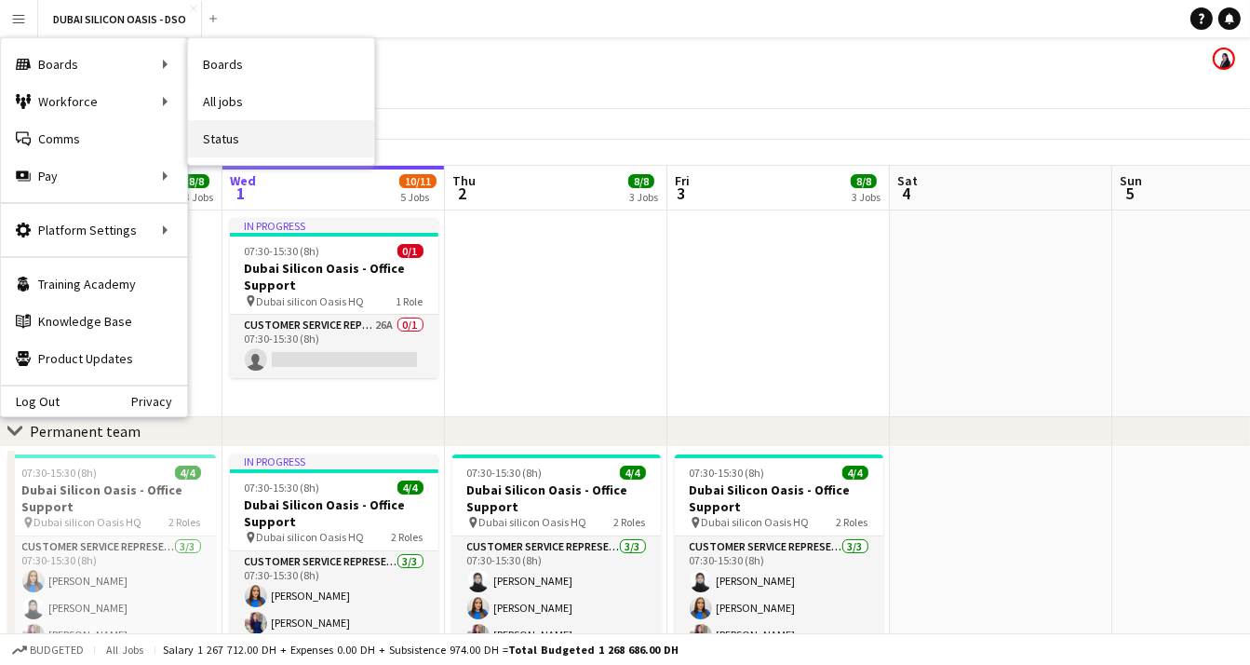
click at [214, 141] on link "Status" at bounding box center [281, 138] width 186 height 37
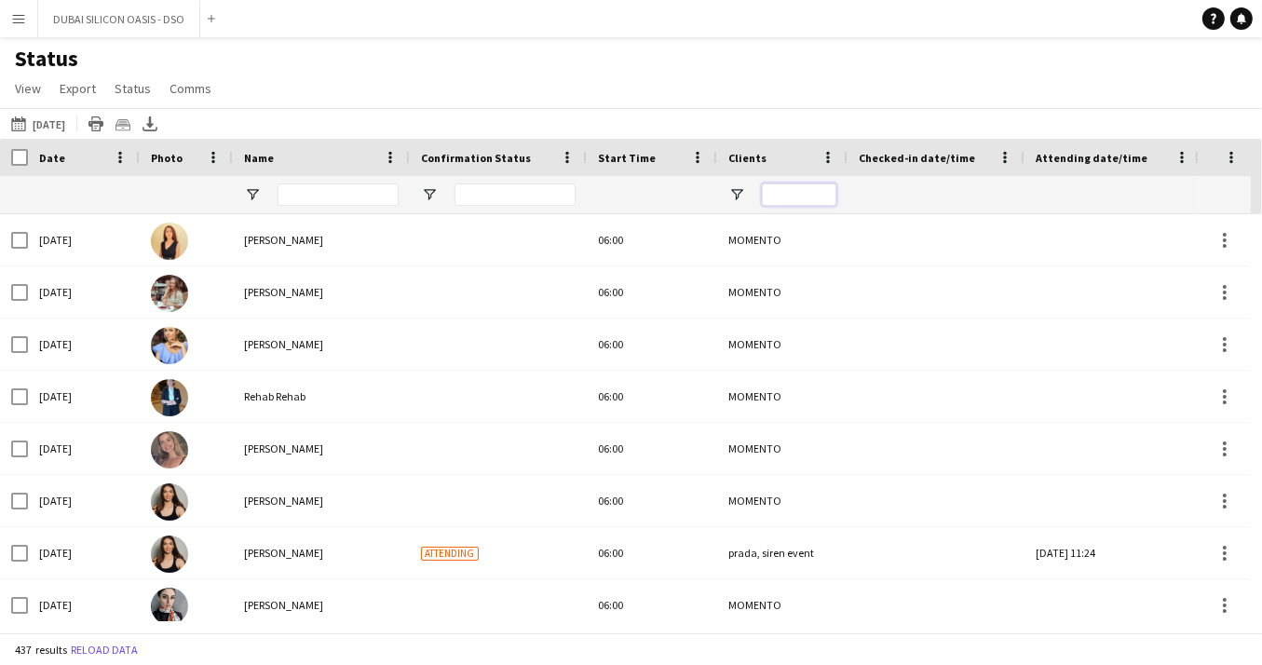
click at [775, 196] on input "Clients Filter Input" at bounding box center [799, 194] width 74 height 22
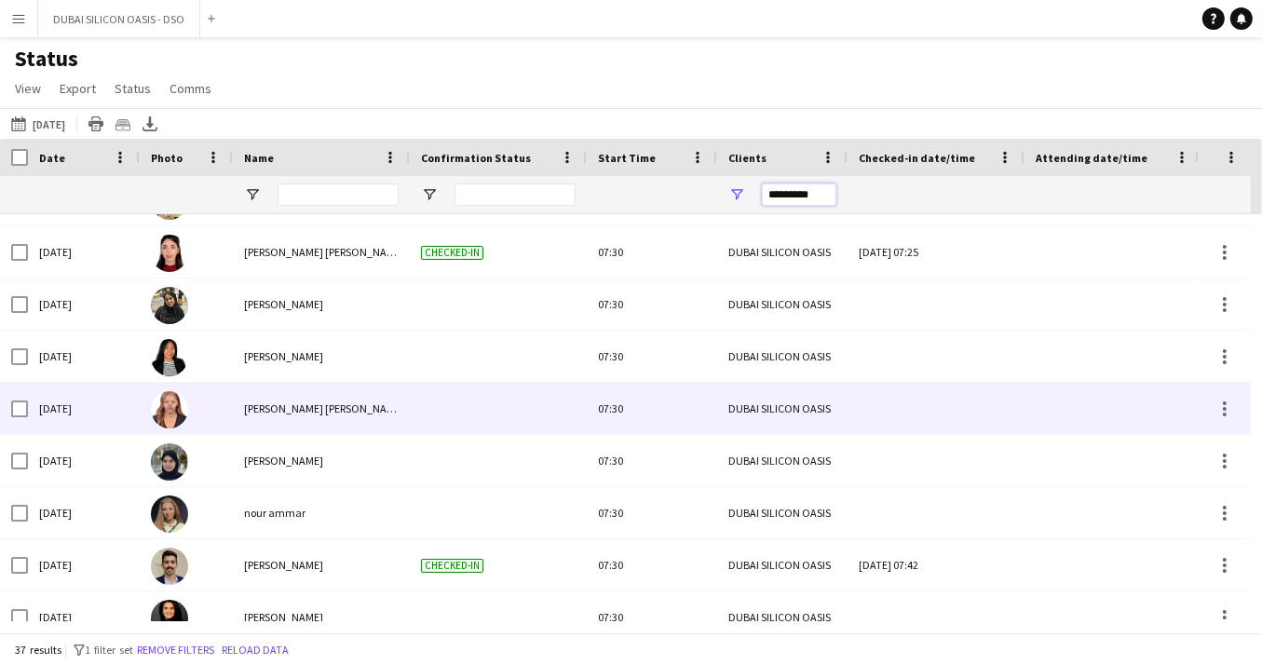
scroll to position [1412, 0]
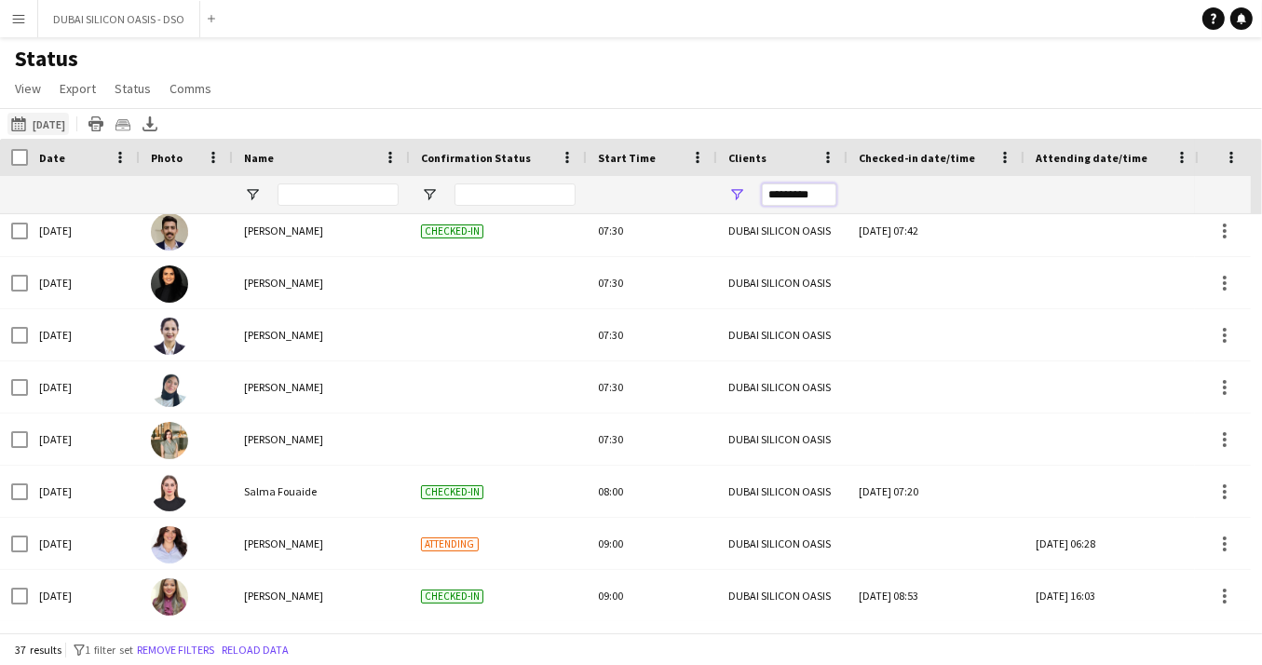
type input "*********"
click at [19, 126] on app-icon "[DATE]" at bounding box center [21, 123] width 21 height 15
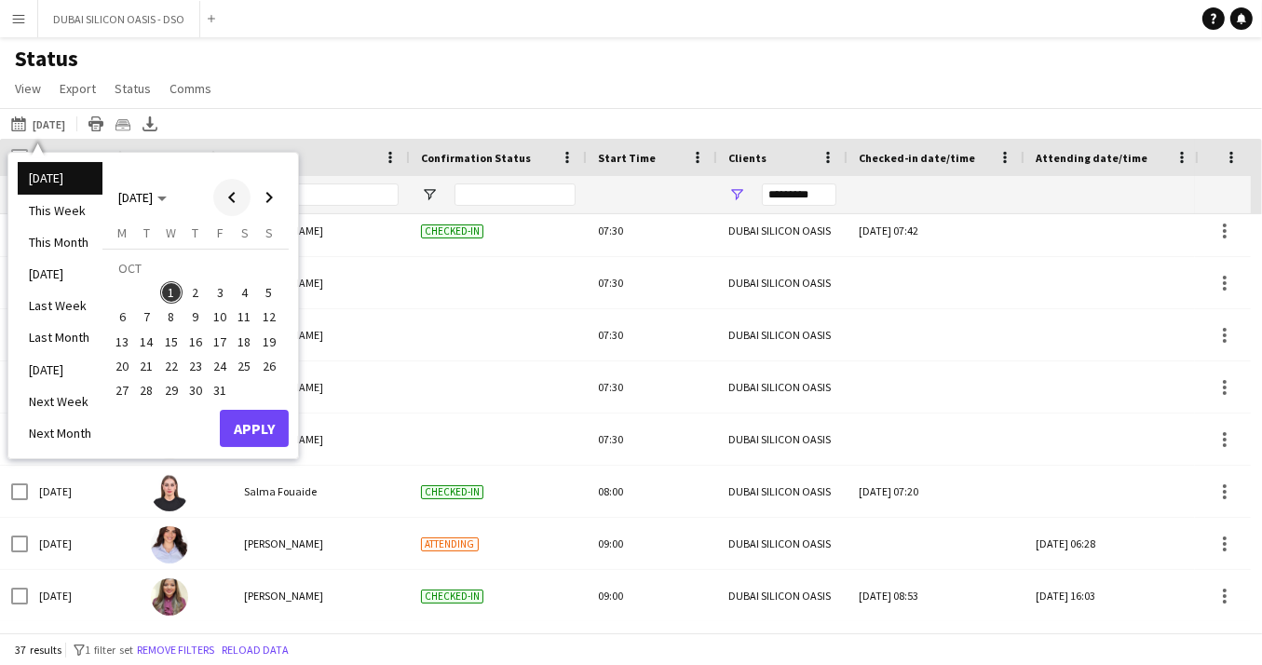
click at [228, 196] on span "Previous month" at bounding box center [231, 197] width 37 height 37
click at [123, 368] on span "25" at bounding box center [122, 370] width 22 height 22
click at [272, 369] on span "31" at bounding box center [269, 370] width 22 height 22
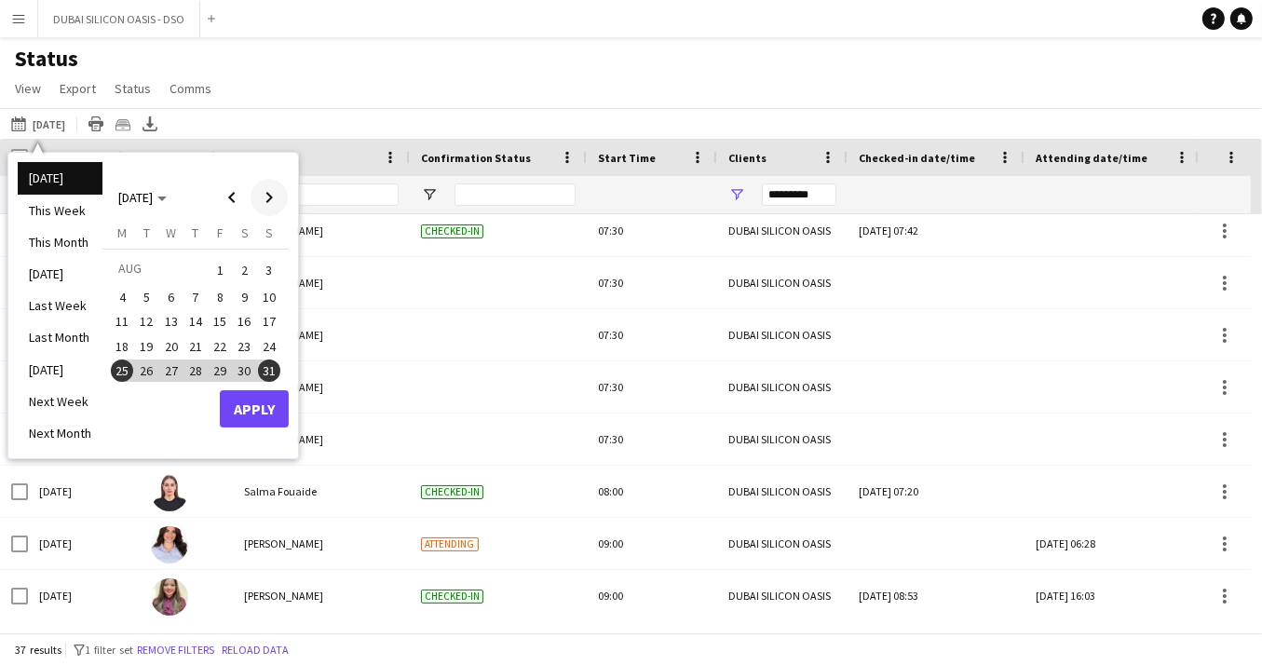
click at [270, 197] on span "Next month" at bounding box center [268, 197] width 37 height 37
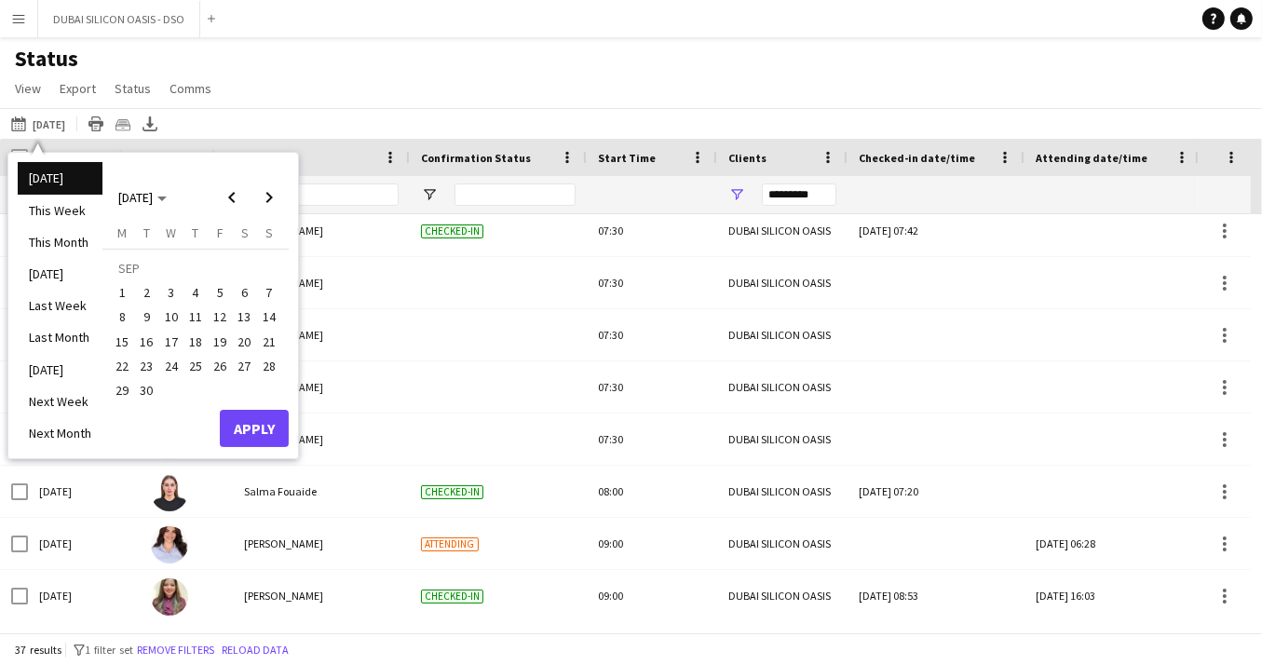
drag, startPoint x: 118, startPoint y: 291, endPoint x: 163, endPoint y: 341, distance: 66.6
click at [163, 341] on tbody "[DATE] 2 3 4 5 6 7 8 9 10 11 12 13 14 15 16 17 18 19 20 21 22 23 24 25 26 27 28…" at bounding box center [195, 329] width 171 height 147
click at [229, 200] on span "Previous month" at bounding box center [231, 197] width 37 height 37
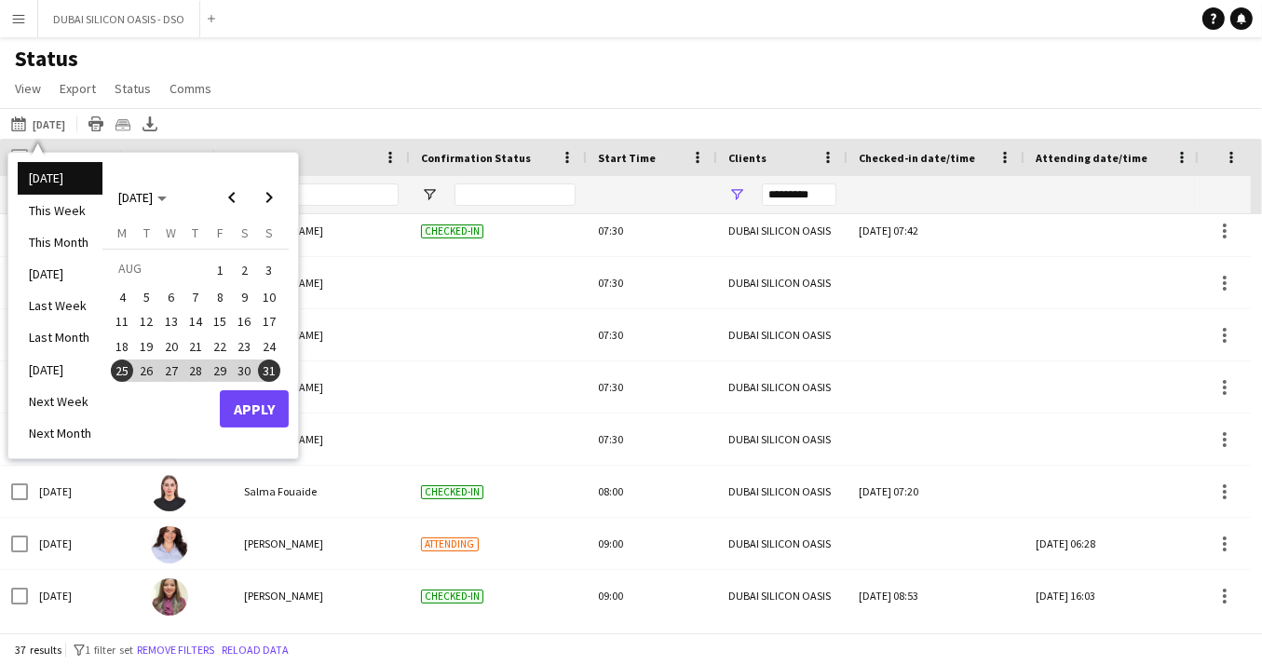
click at [125, 372] on span "25" at bounding box center [122, 370] width 22 height 22
click at [123, 370] on span "25" at bounding box center [122, 370] width 22 height 22
click at [146, 370] on span "26" at bounding box center [147, 370] width 22 height 22
click at [121, 374] on span "25" at bounding box center [122, 370] width 22 height 22
click at [147, 373] on span "26" at bounding box center [147, 370] width 22 height 22
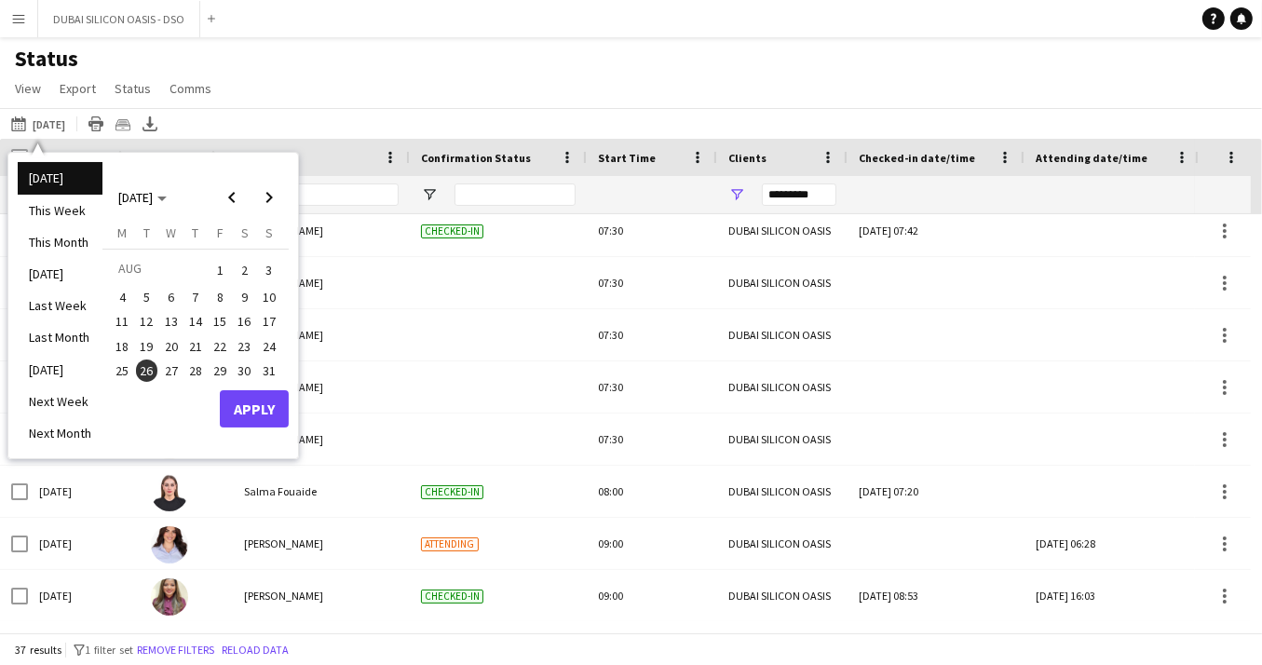
click at [121, 368] on span "25" at bounding box center [122, 370] width 22 height 22
click at [197, 182] on div "[DATE] [DATE]" at bounding box center [195, 197] width 185 height 37
click at [169, 371] on span "27" at bounding box center [171, 370] width 22 height 22
click at [124, 369] on span "25" at bounding box center [122, 370] width 22 height 22
click at [237, 352] on span "23" at bounding box center [245, 346] width 22 height 22
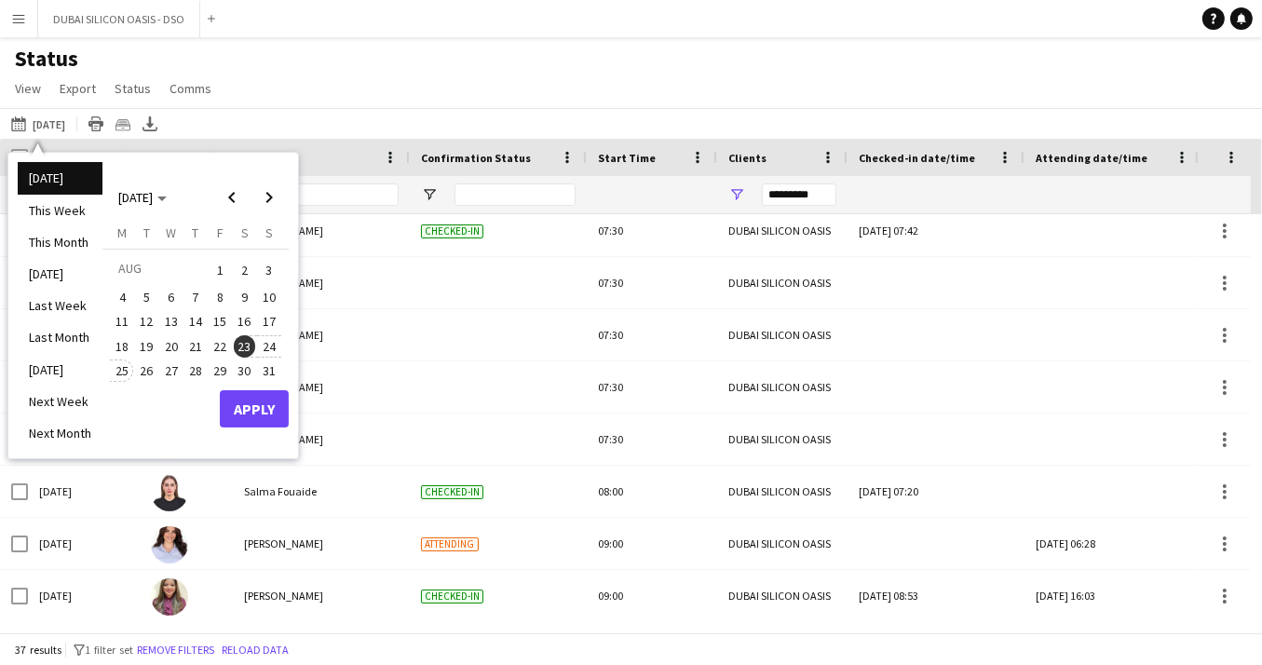
click at [122, 371] on span "25" at bounding box center [122, 370] width 22 height 22
click at [253, 341] on span "23" at bounding box center [245, 346] width 22 height 22
click at [11, 128] on app-icon "[DATE]" at bounding box center [21, 123] width 21 height 15
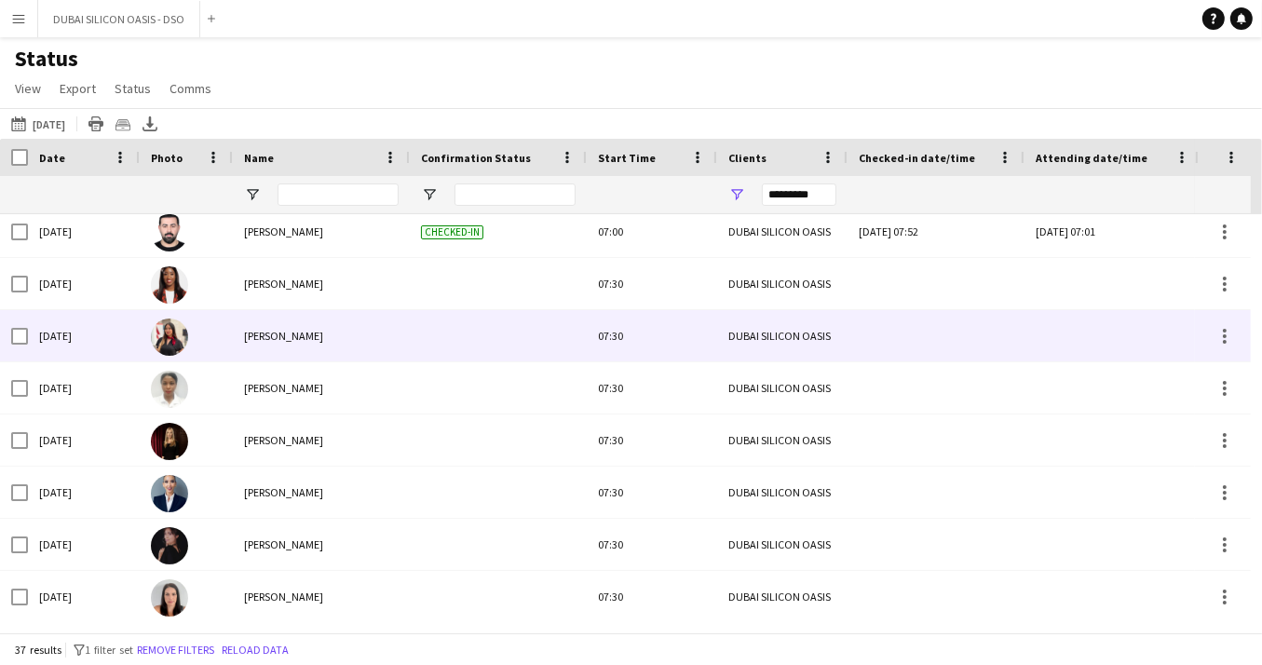
scroll to position [0, 0]
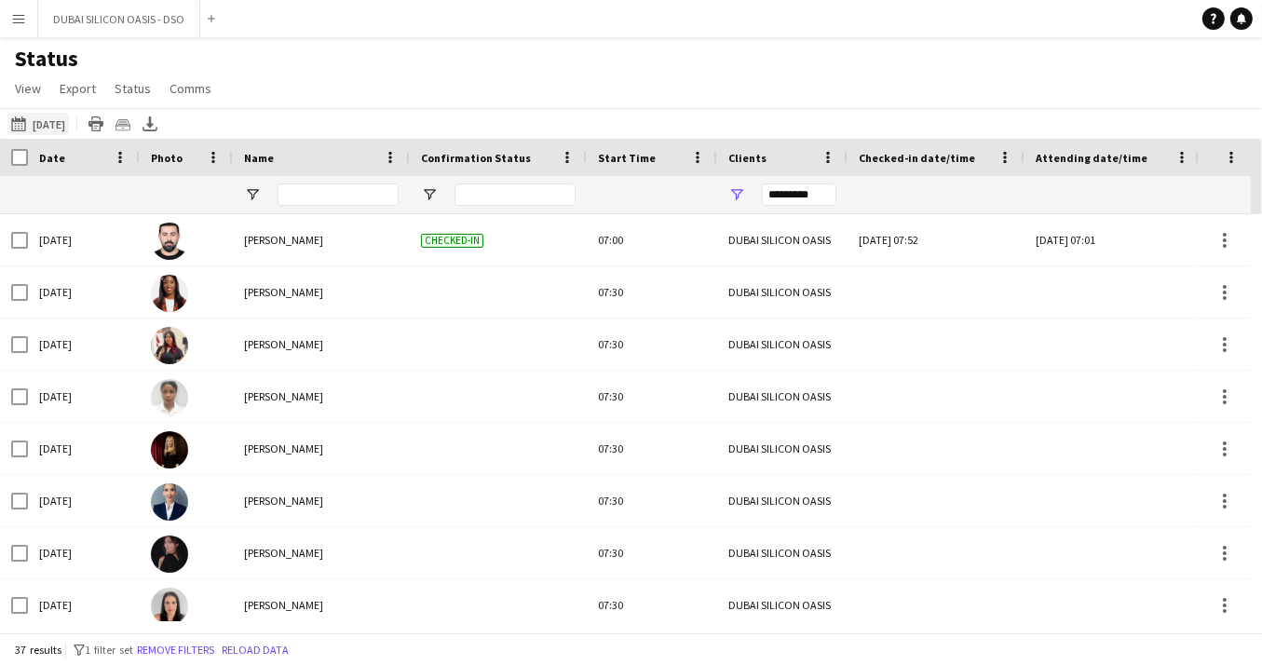
click at [22, 125] on app-icon "[DATE]" at bounding box center [21, 123] width 21 height 15
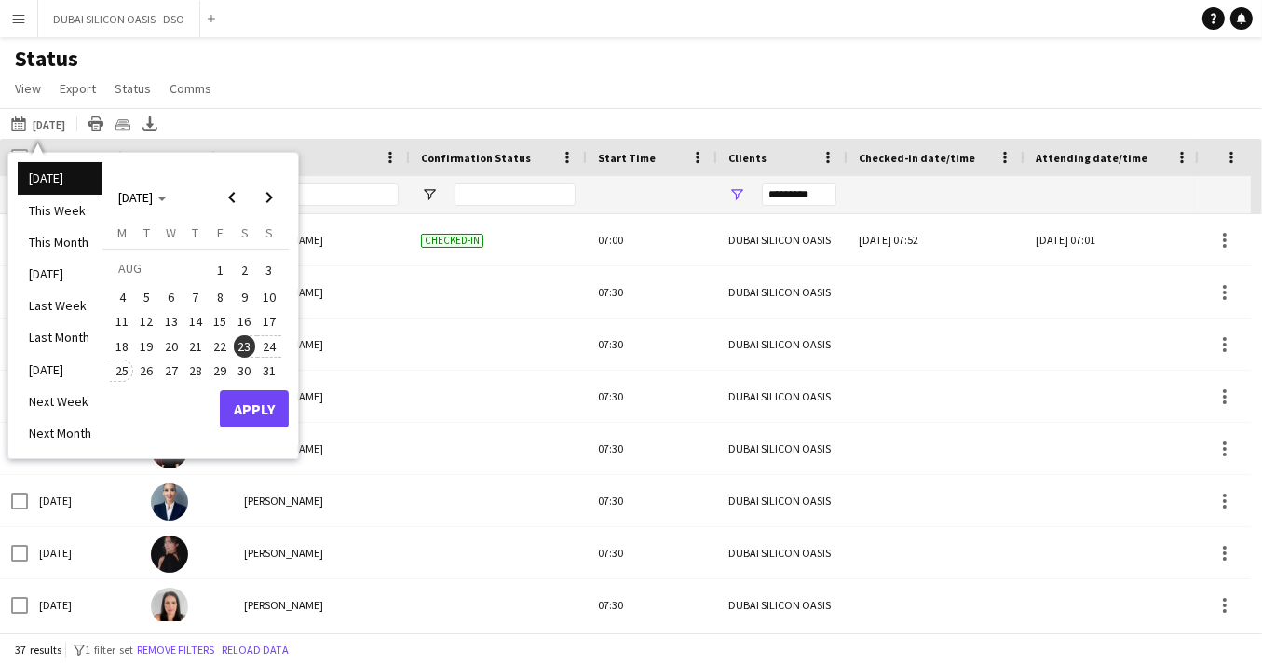
click at [127, 371] on span "25" at bounding box center [122, 370] width 22 height 22
click at [274, 344] on span "24" at bounding box center [269, 346] width 22 height 22
click at [263, 343] on span "24" at bounding box center [269, 346] width 22 height 22
click at [264, 344] on span "24" at bounding box center [269, 346] width 22 height 22
click at [120, 372] on span "25" at bounding box center [122, 370] width 22 height 22
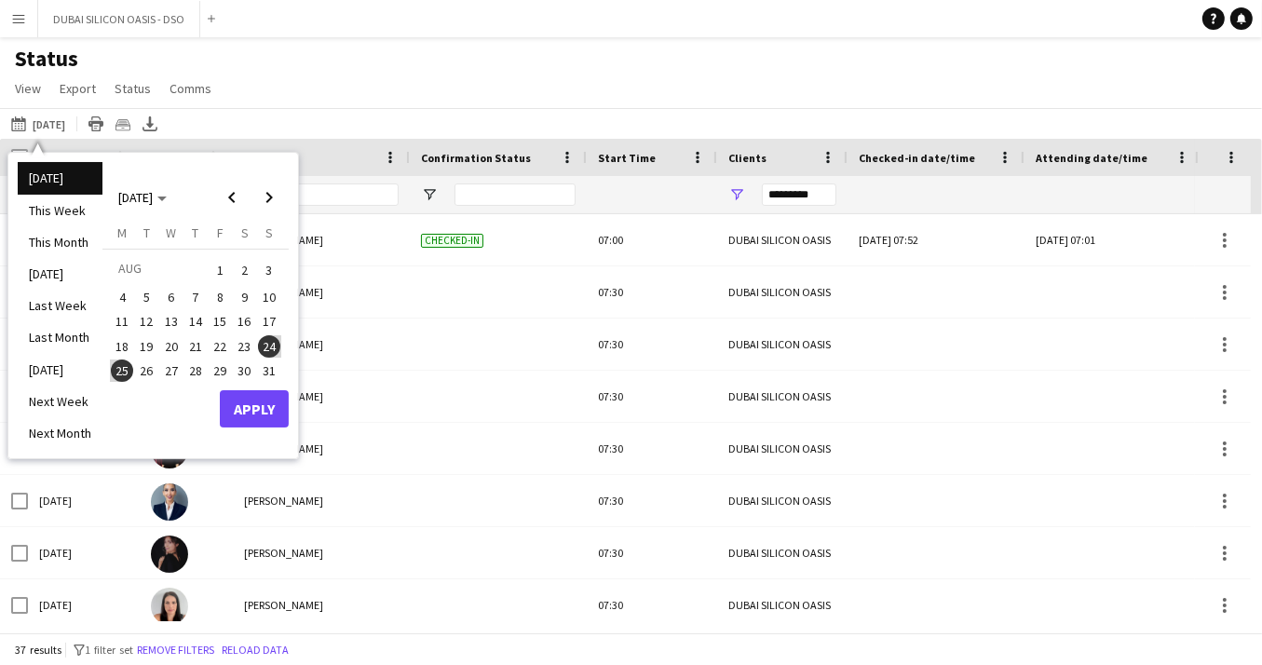
click at [273, 344] on span "24" at bounding box center [269, 346] width 22 height 22
click at [119, 372] on span "25" at bounding box center [122, 370] width 22 height 22
click at [314, 85] on div "Status View Views Default view New view Update view Delete view Edit name Custo…" at bounding box center [631, 76] width 1262 height 63
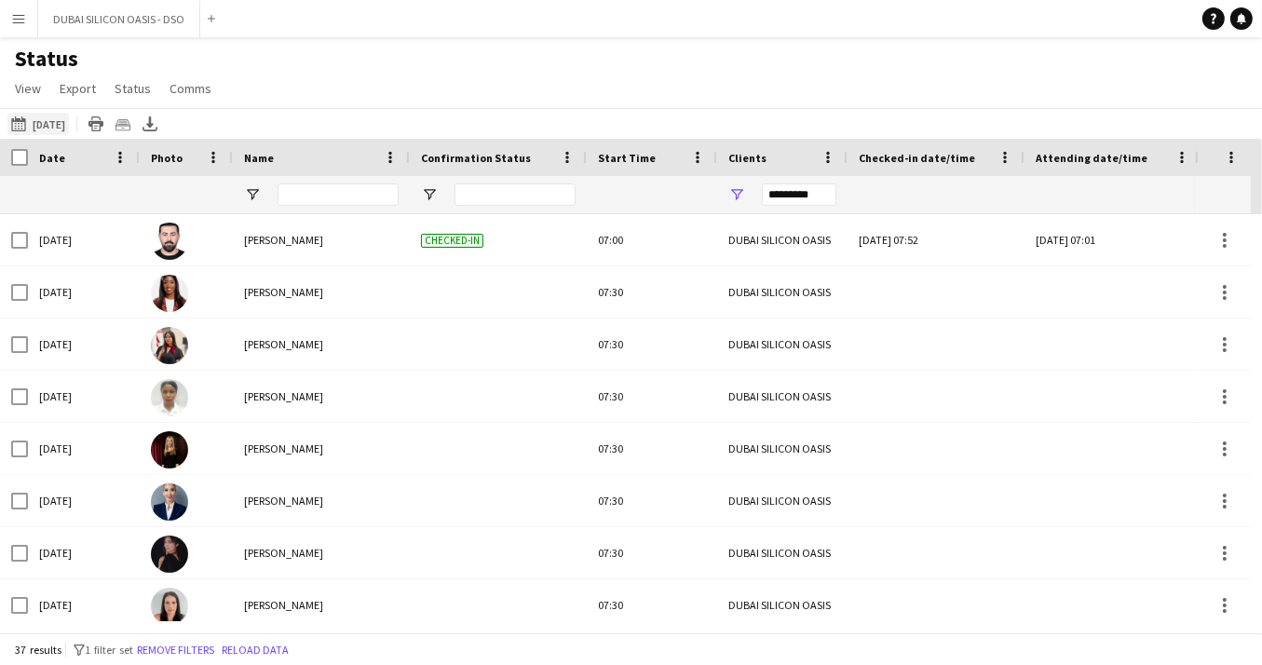
click at [17, 123] on app-icon "[DATE]" at bounding box center [21, 123] width 21 height 15
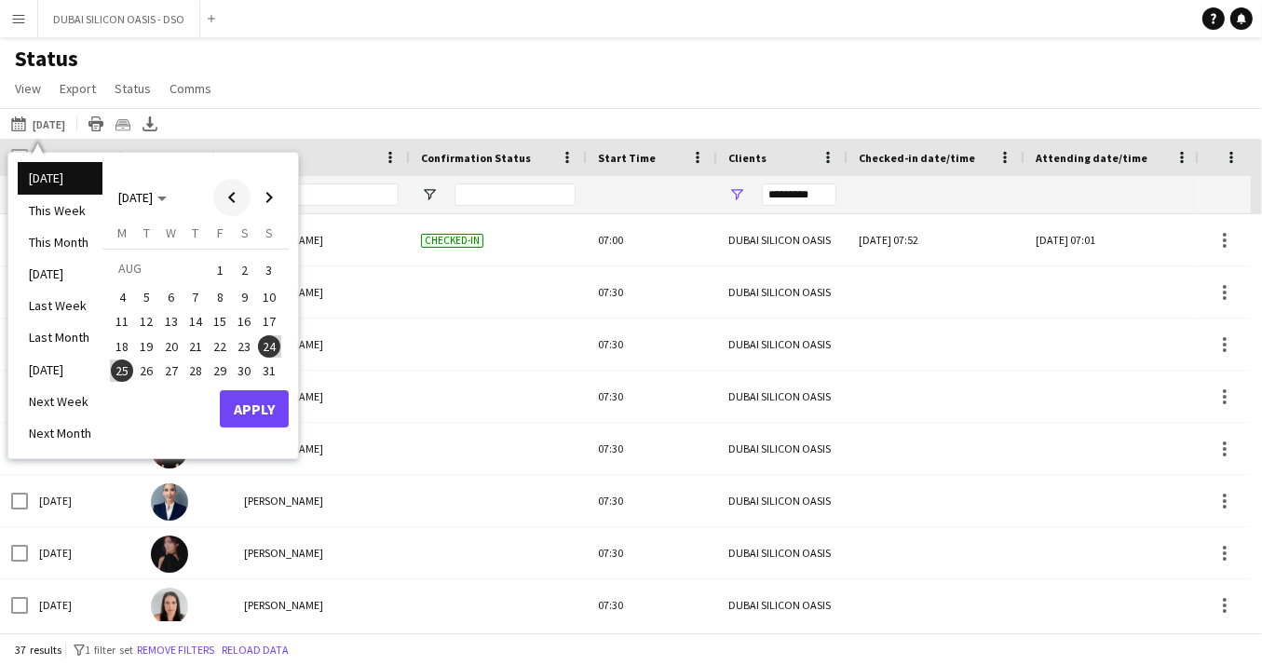
click at [237, 200] on span "Previous month" at bounding box center [231, 197] width 37 height 37
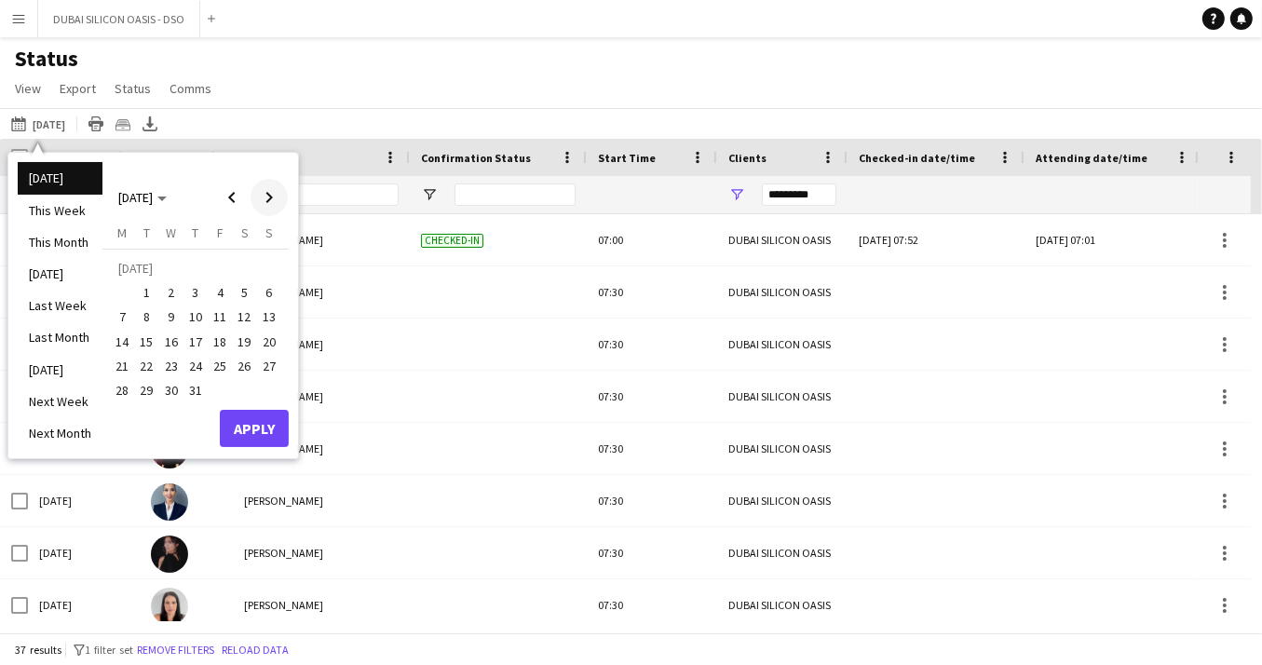
click at [276, 197] on span "Next month" at bounding box center [268, 197] width 37 height 37
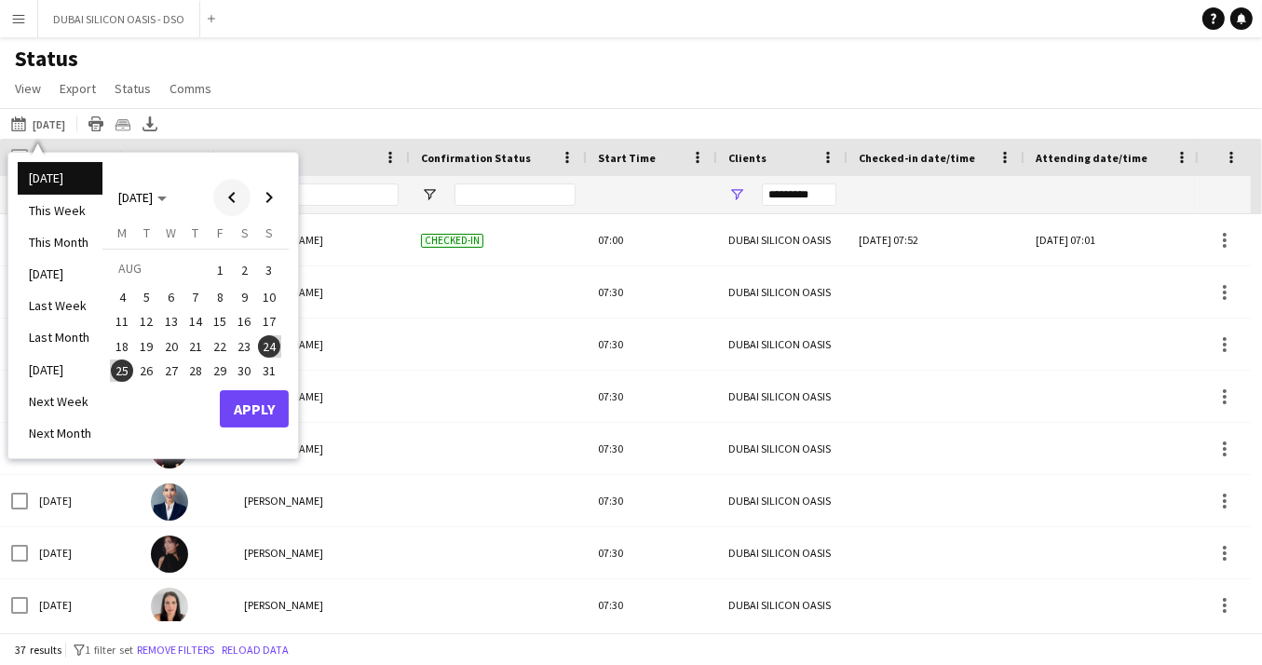
click at [233, 204] on span "Previous month" at bounding box center [231, 197] width 37 height 37
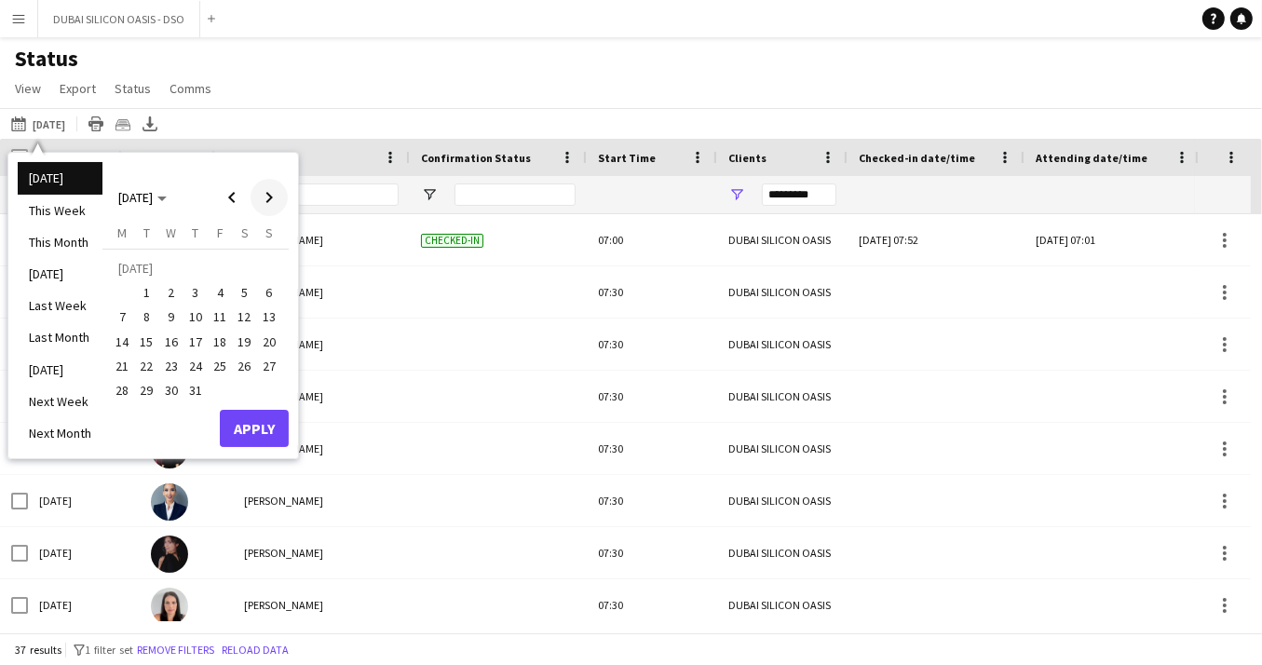
click at [272, 198] on span "Next month" at bounding box center [268, 197] width 37 height 37
click at [121, 367] on span "25" at bounding box center [122, 370] width 22 height 22
click at [271, 199] on span "Next month" at bounding box center [268, 197] width 37 height 37
click at [191, 365] on span "25" at bounding box center [195, 366] width 22 height 22
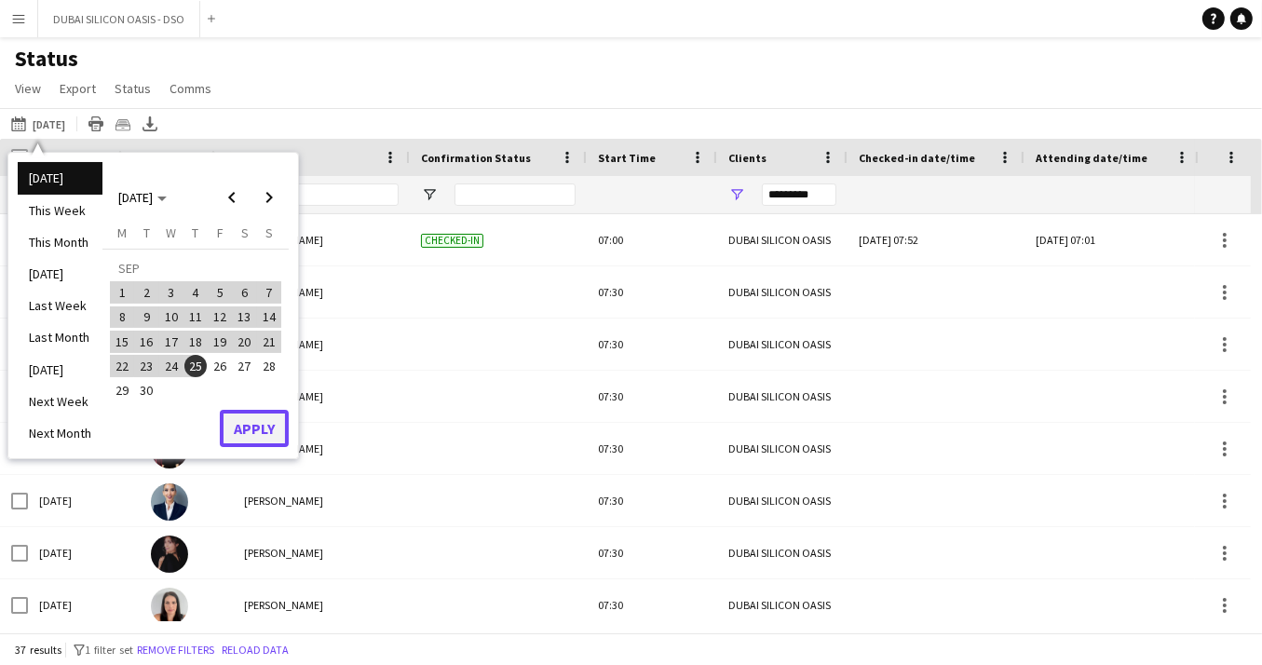
click at [240, 429] on button "Apply" at bounding box center [254, 428] width 69 height 37
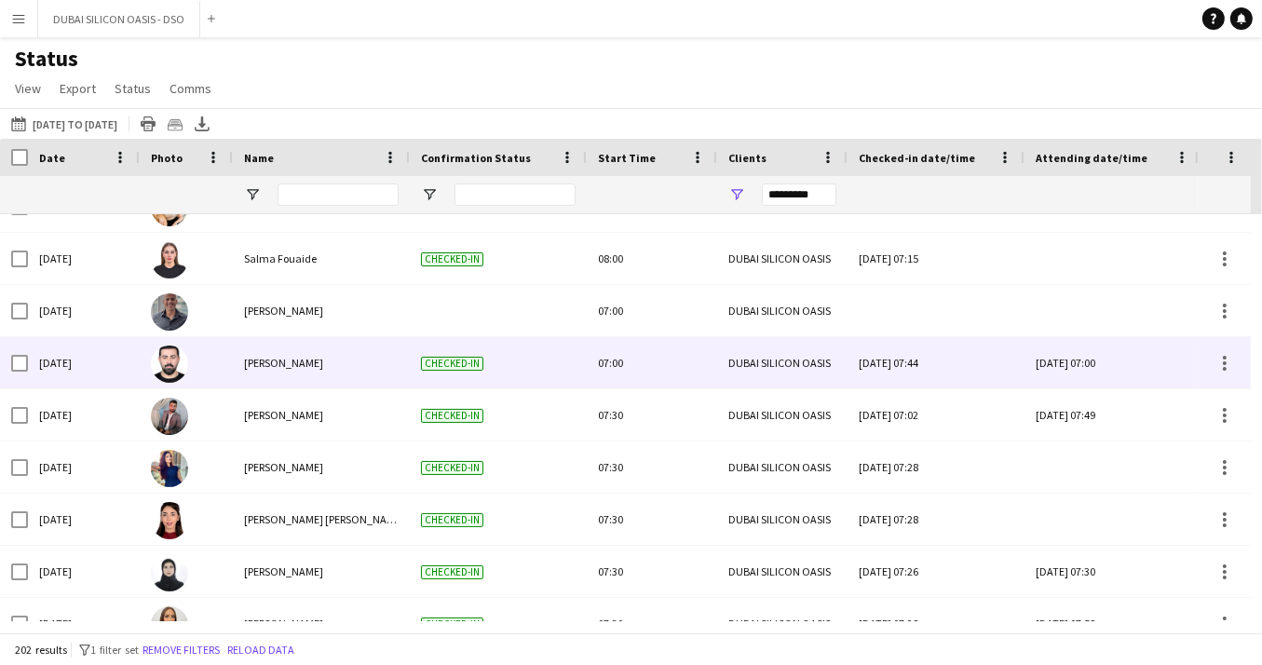
scroll to position [1107, 0]
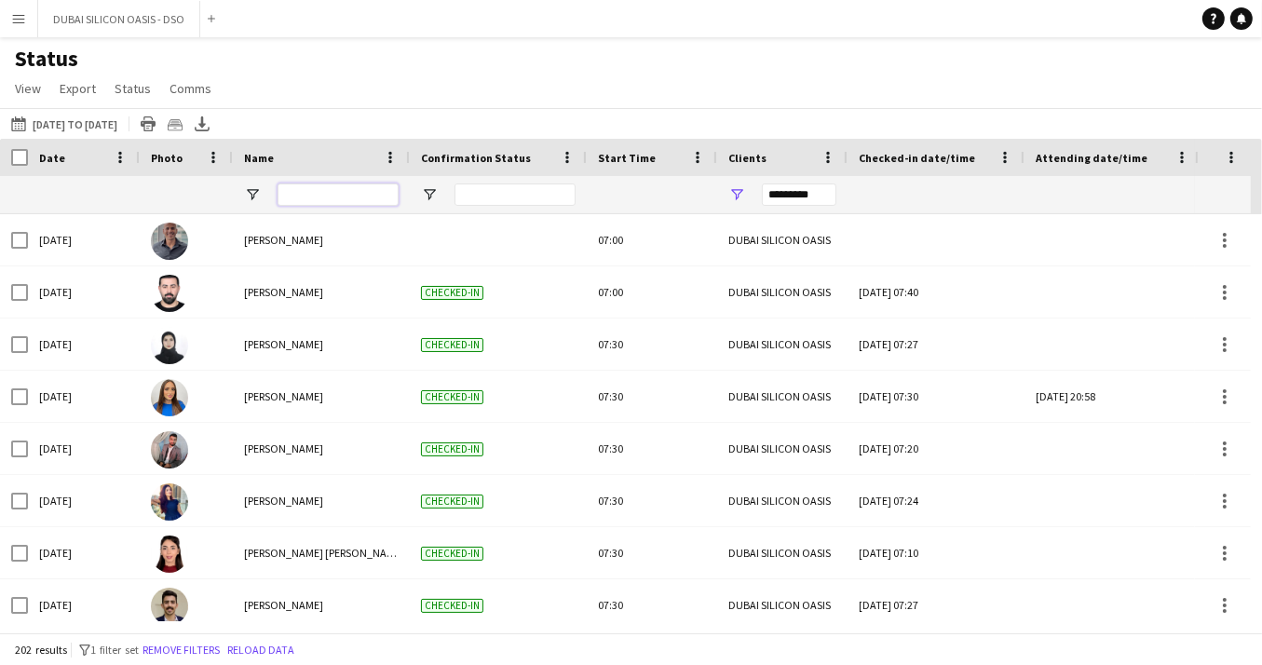
click at [311, 198] on input "Name Filter Input" at bounding box center [337, 194] width 121 height 22
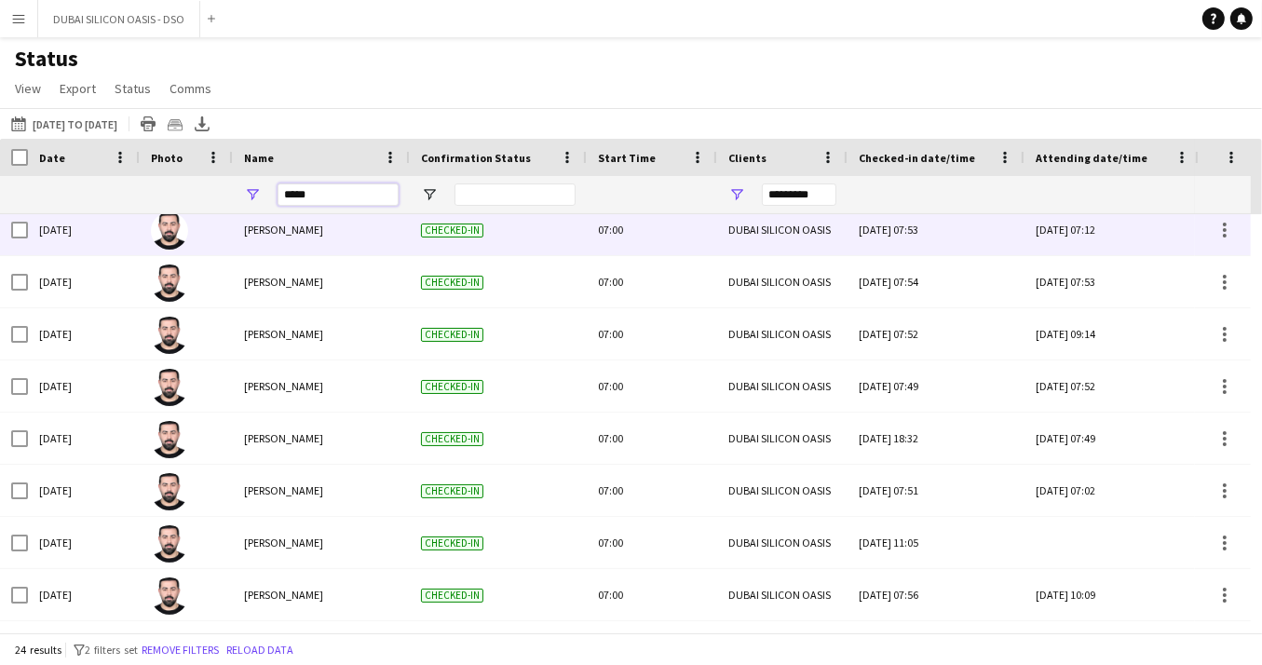
scroll to position [520, 0]
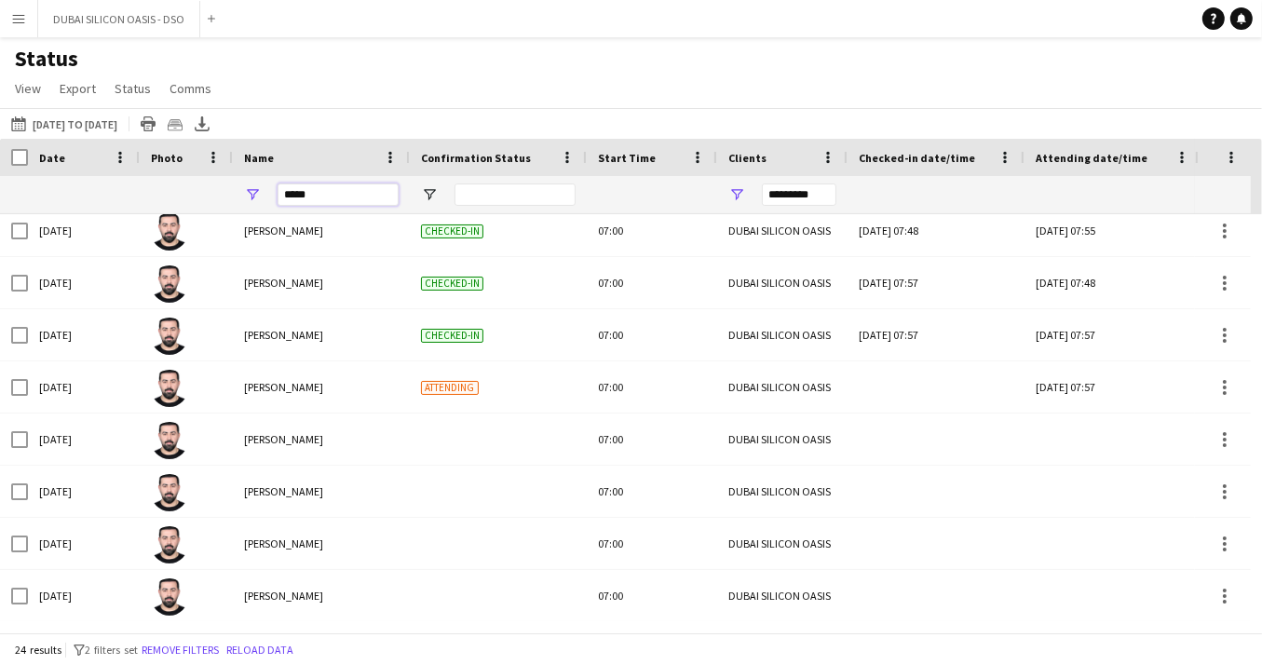
type input "*****"
click at [492, 190] on input "Confirmation Status Filter Input" at bounding box center [514, 194] width 121 height 22
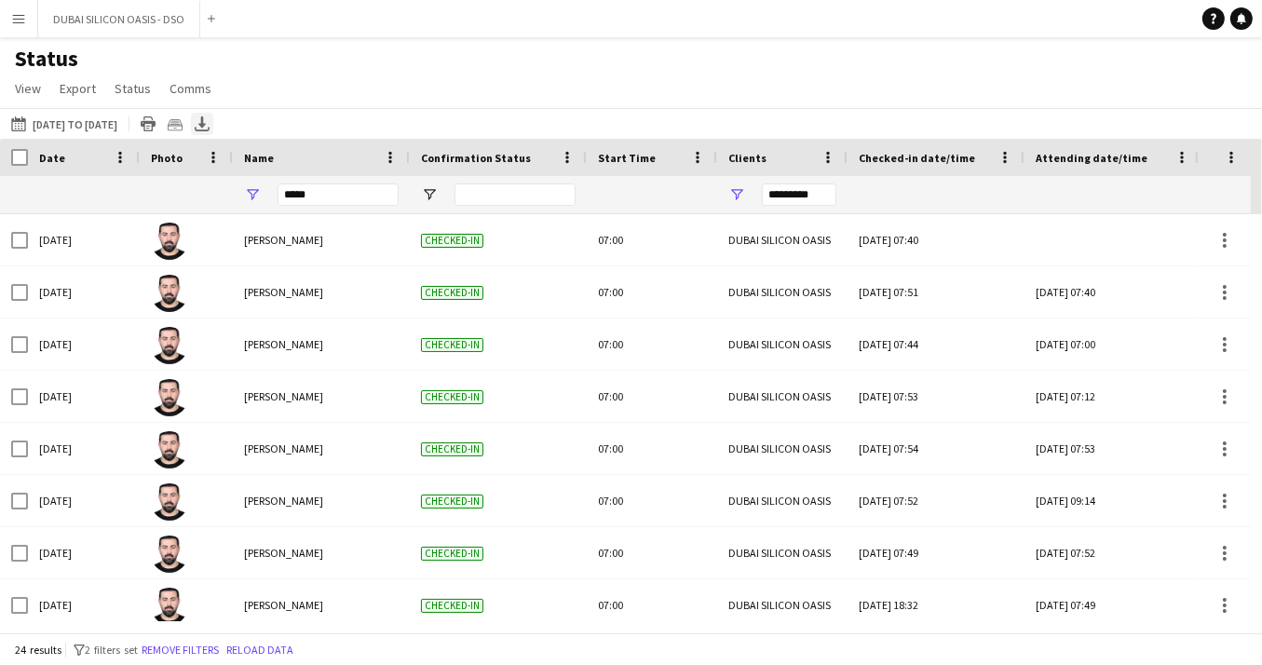
click at [209, 123] on icon "Export XLSX" at bounding box center [202, 123] width 15 height 15
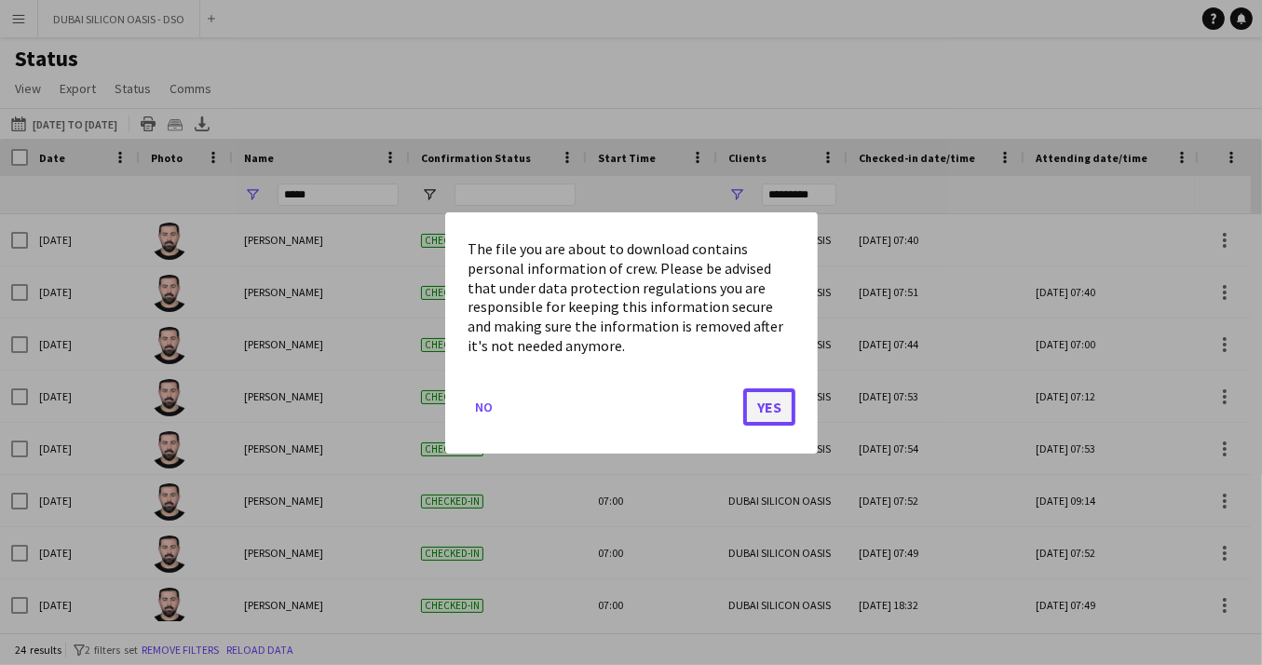
click at [773, 390] on button "Yes" at bounding box center [769, 405] width 52 height 37
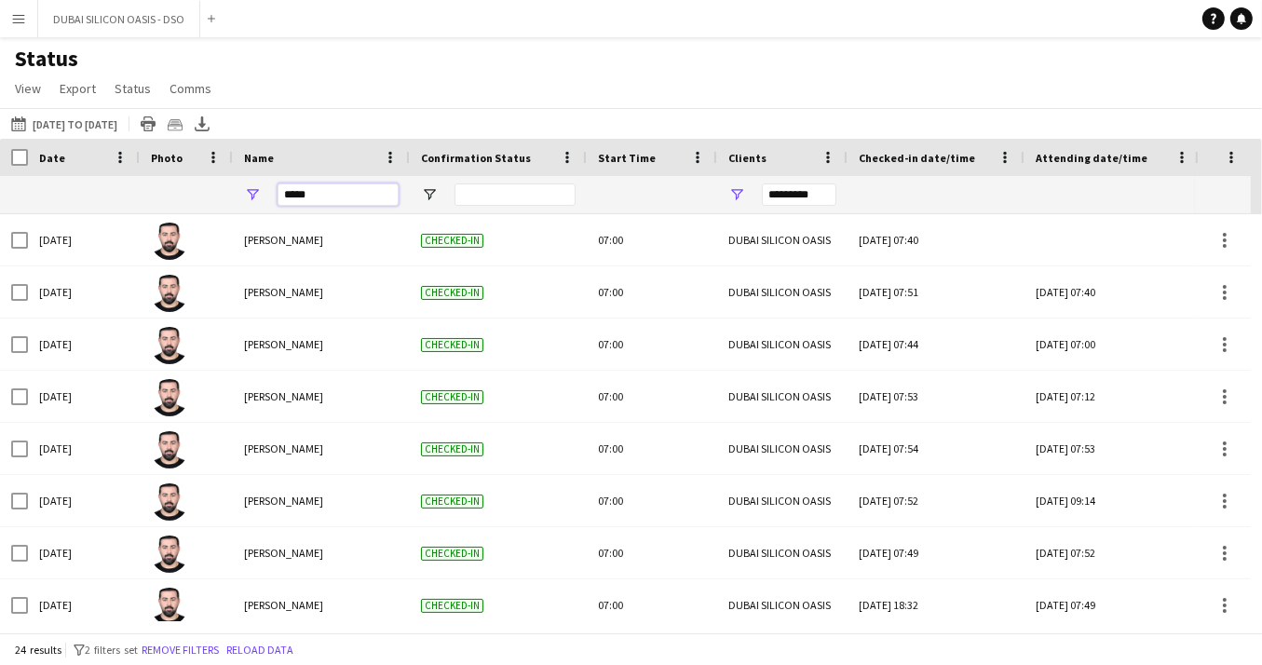
click at [344, 197] on input "*****" at bounding box center [337, 194] width 121 height 22
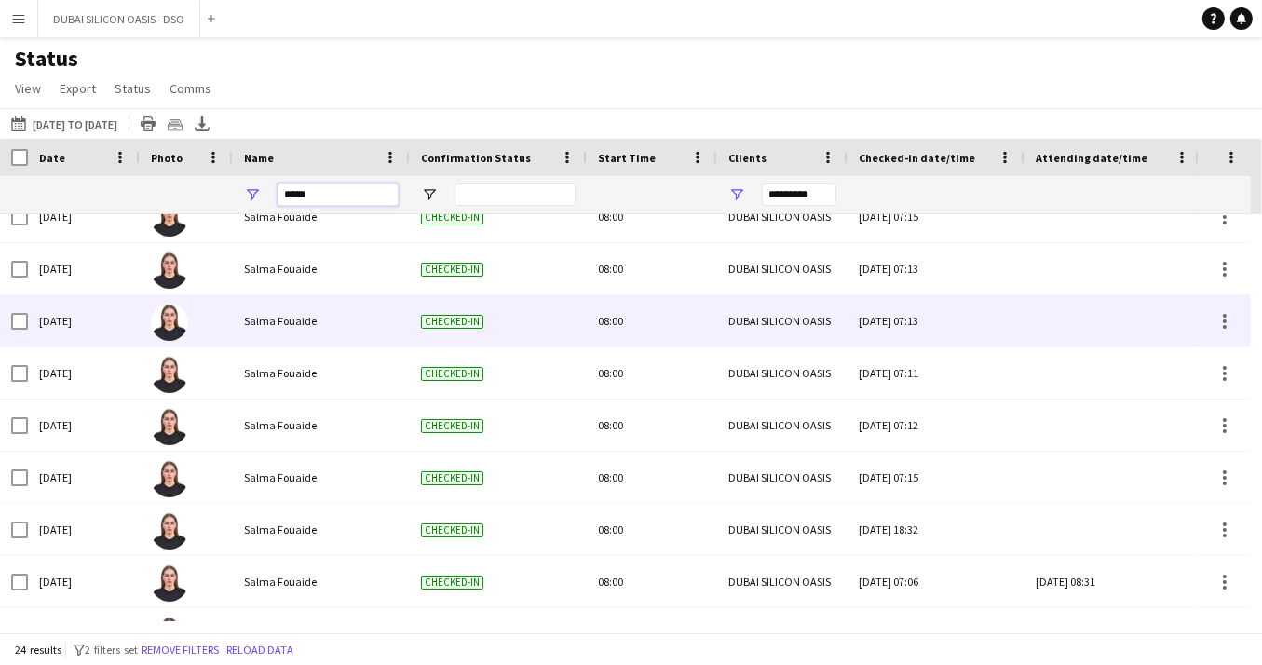
scroll to position [0, 0]
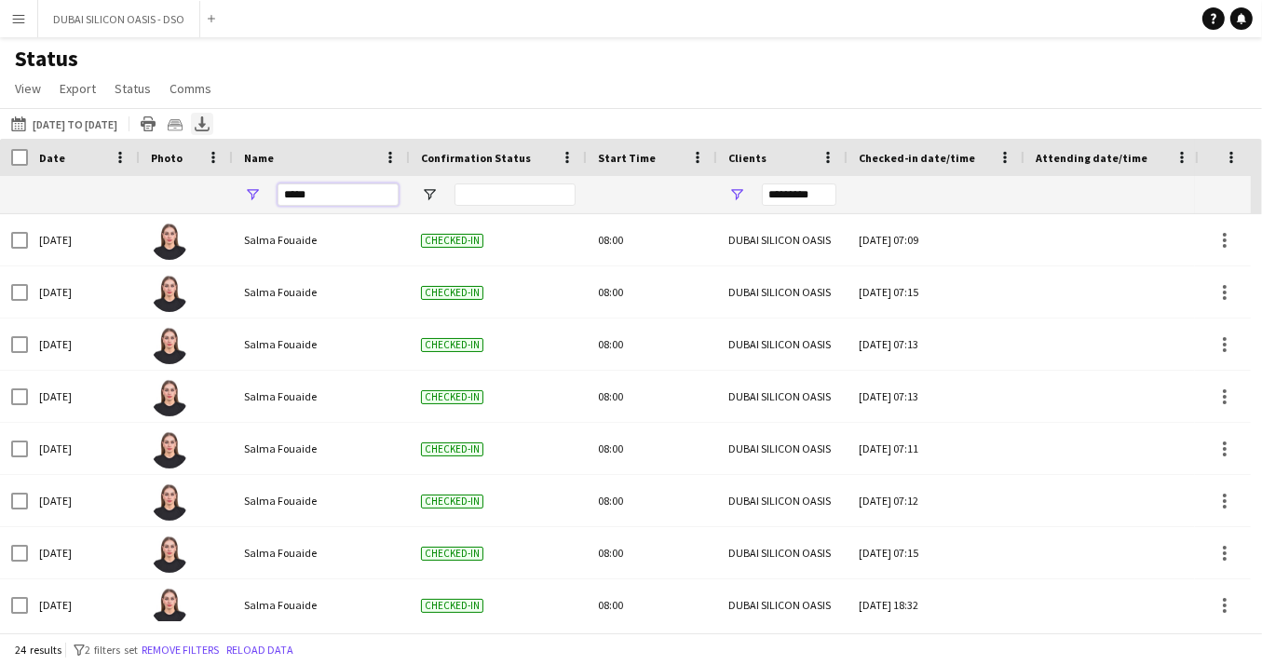
type input "*****"
click at [206, 126] on icon at bounding box center [201, 121] width 7 height 11
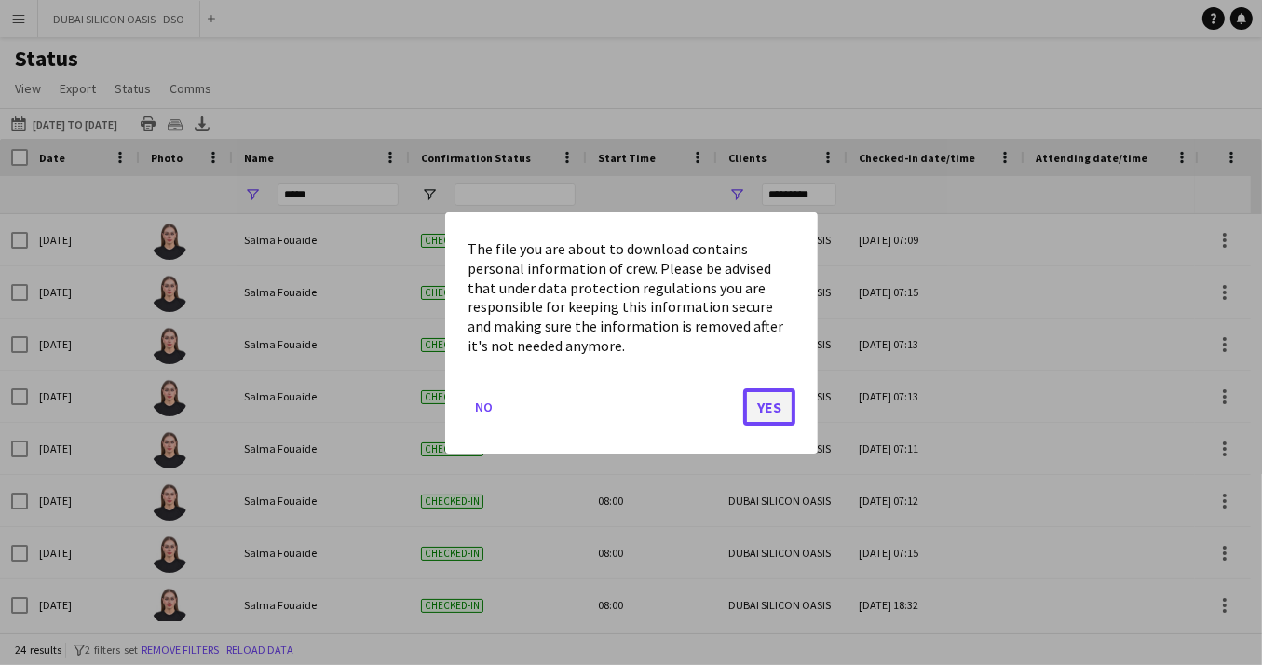
click at [775, 401] on button "Yes" at bounding box center [769, 405] width 52 height 37
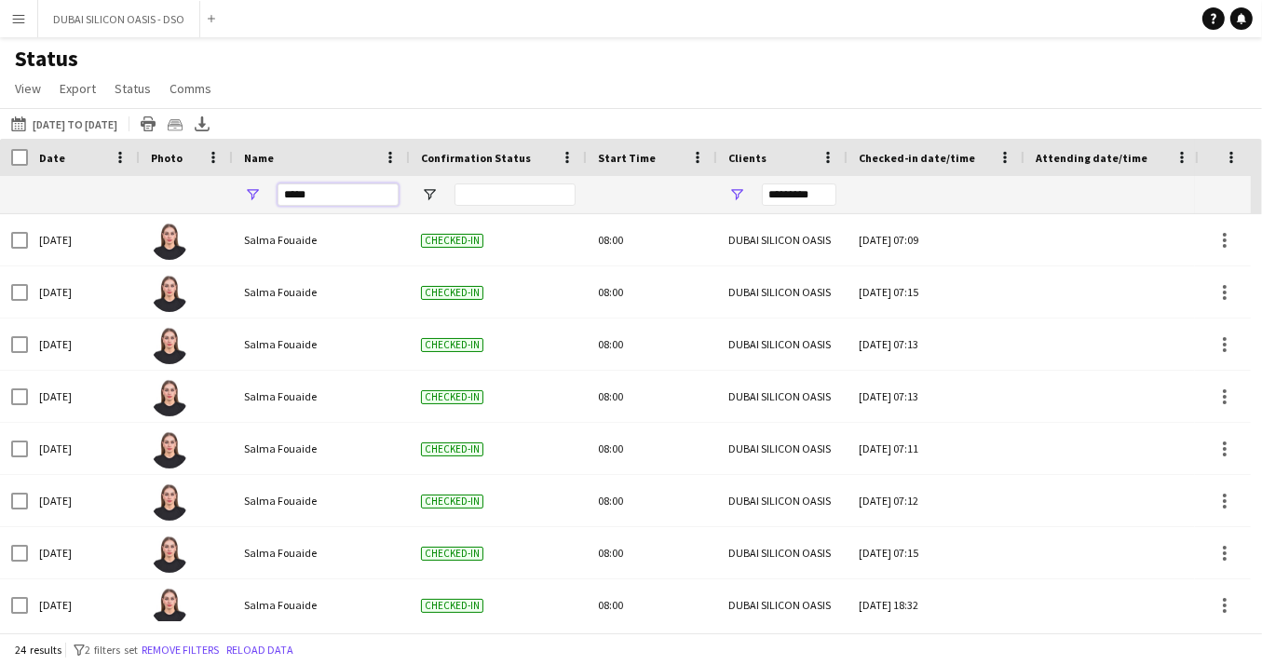
click at [343, 193] on input "*****" at bounding box center [337, 194] width 121 height 22
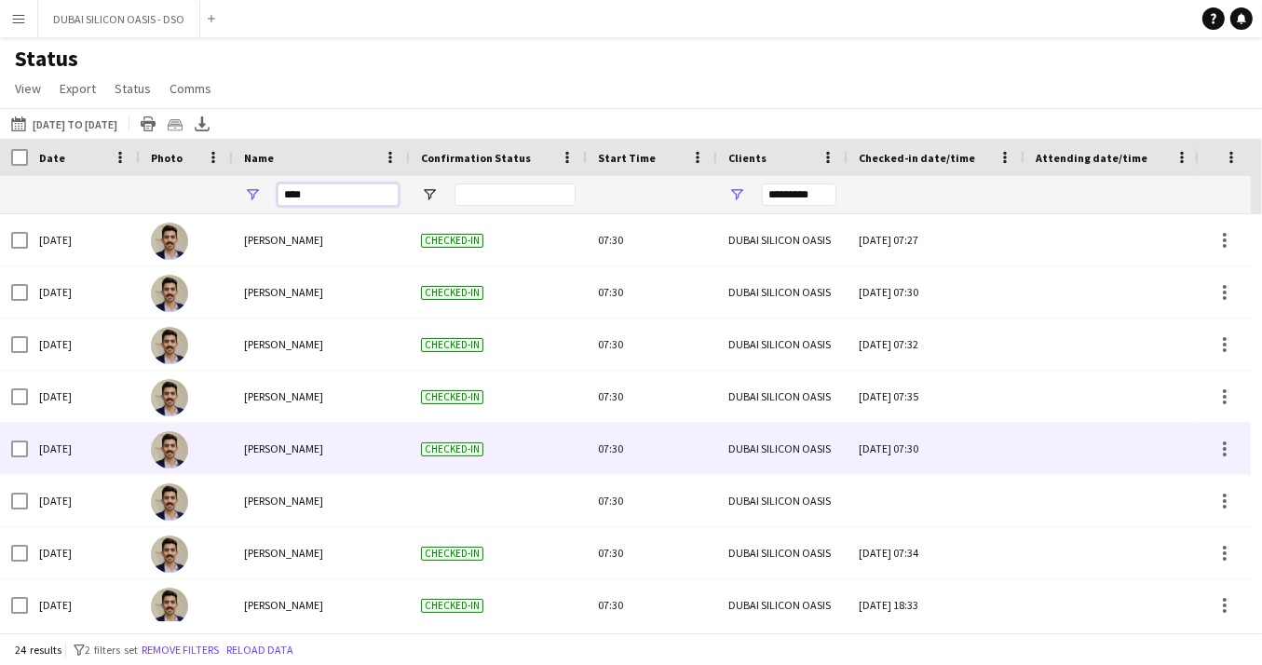
scroll to position [3, 0]
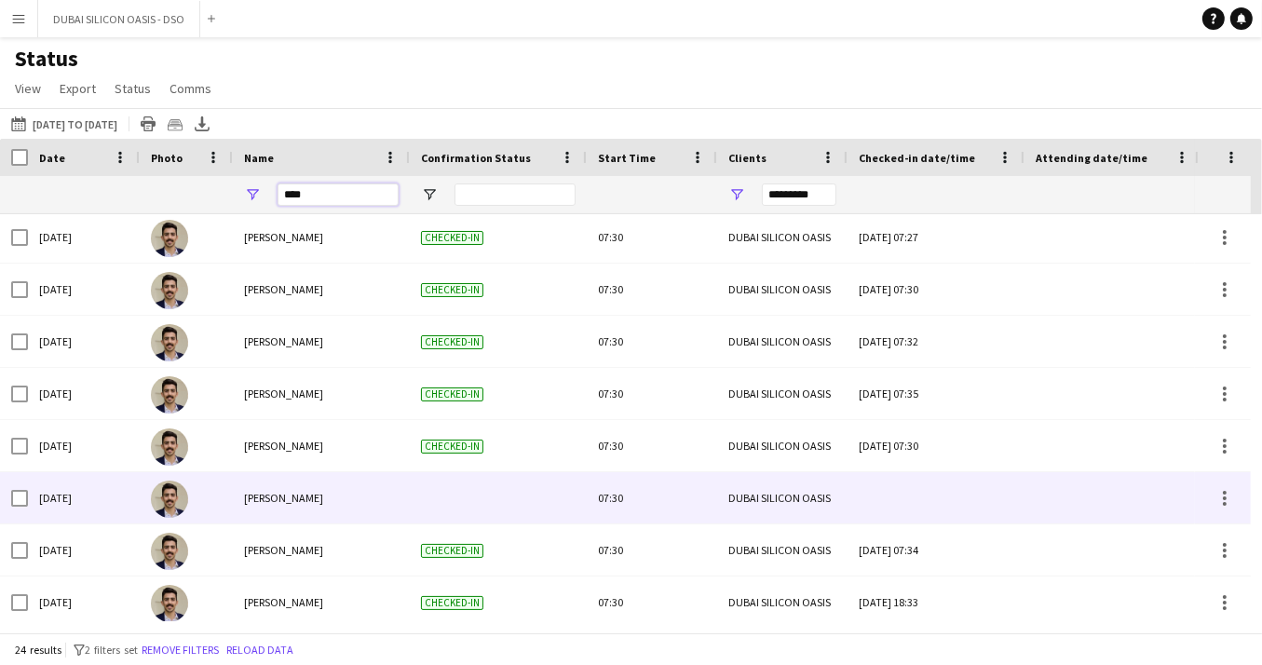
type input "****"
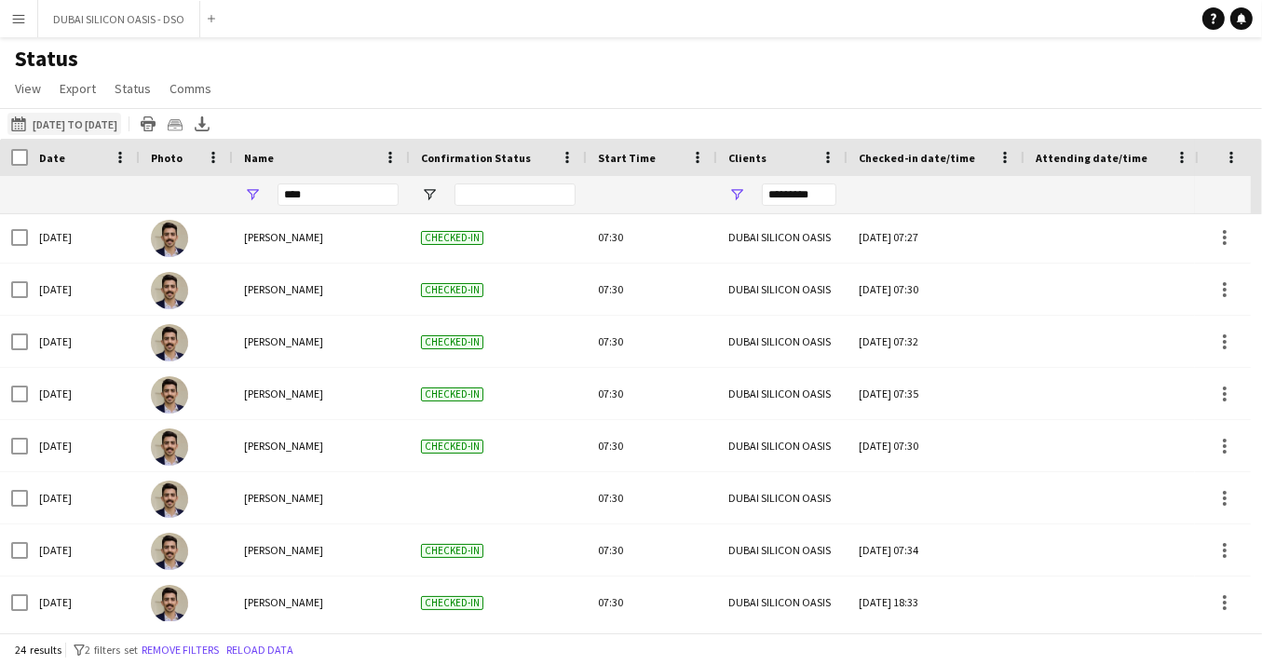
click at [17, 126] on app-icon "[DATE]" at bounding box center [21, 123] width 21 height 15
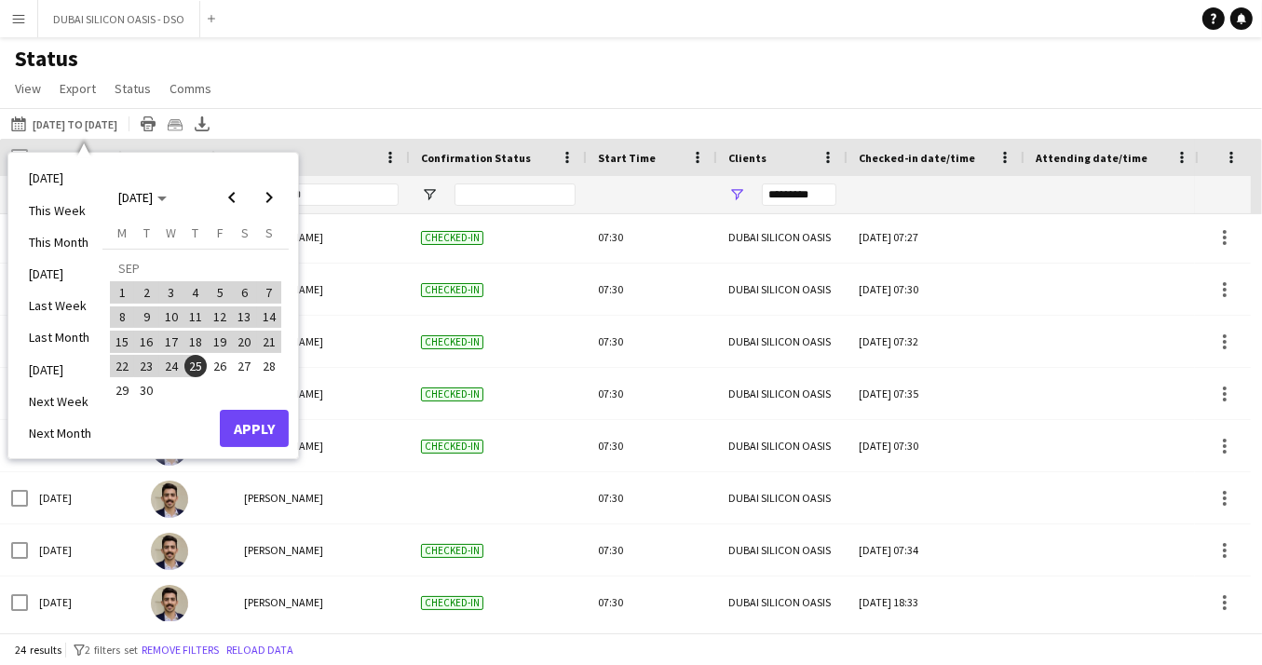
click at [162, 426] on div "[DATE] [DATE] [DATE] M [DATE] T [DATE] W [DATE] T [DATE] F [DATE] S [DATE] S [D…" at bounding box center [195, 305] width 186 height 287
click at [196, 364] on span "25" at bounding box center [195, 366] width 22 height 22
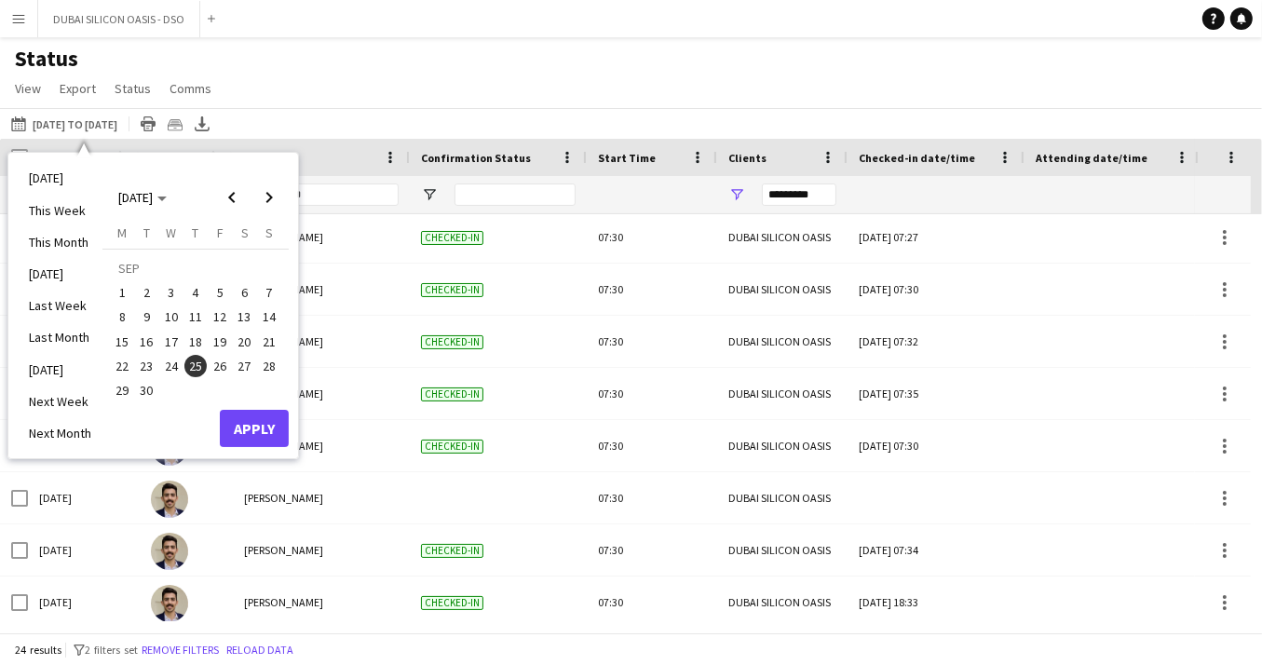
click at [263, 312] on span "14" at bounding box center [269, 317] width 22 height 22
click at [180, 420] on div "[DATE] [DATE] [DATE] M [DATE] T [DATE] W [DATE] T [DATE] F [DATE] S [DATE] S [D…" at bounding box center [195, 305] width 186 height 287
click at [272, 318] on span "14" at bounding box center [269, 317] width 22 height 22
click at [143, 388] on span "30" at bounding box center [147, 390] width 22 height 22
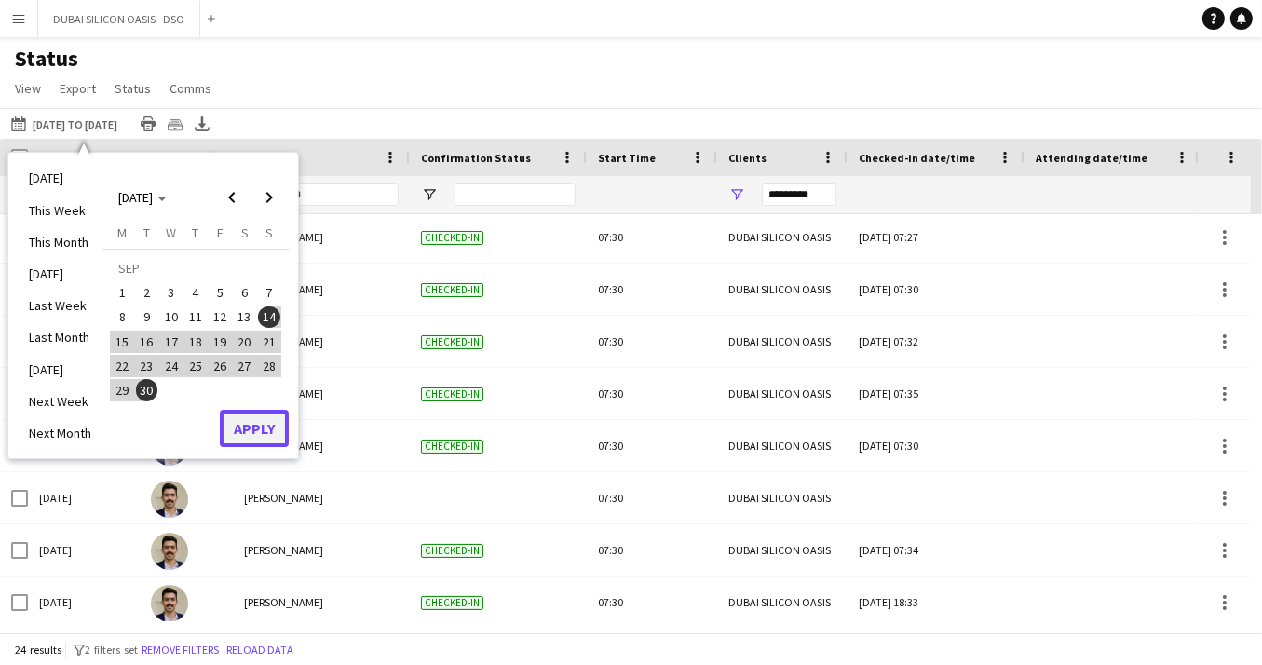
click at [247, 430] on button "Apply" at bounding box center [254, 428] width 69 height 37
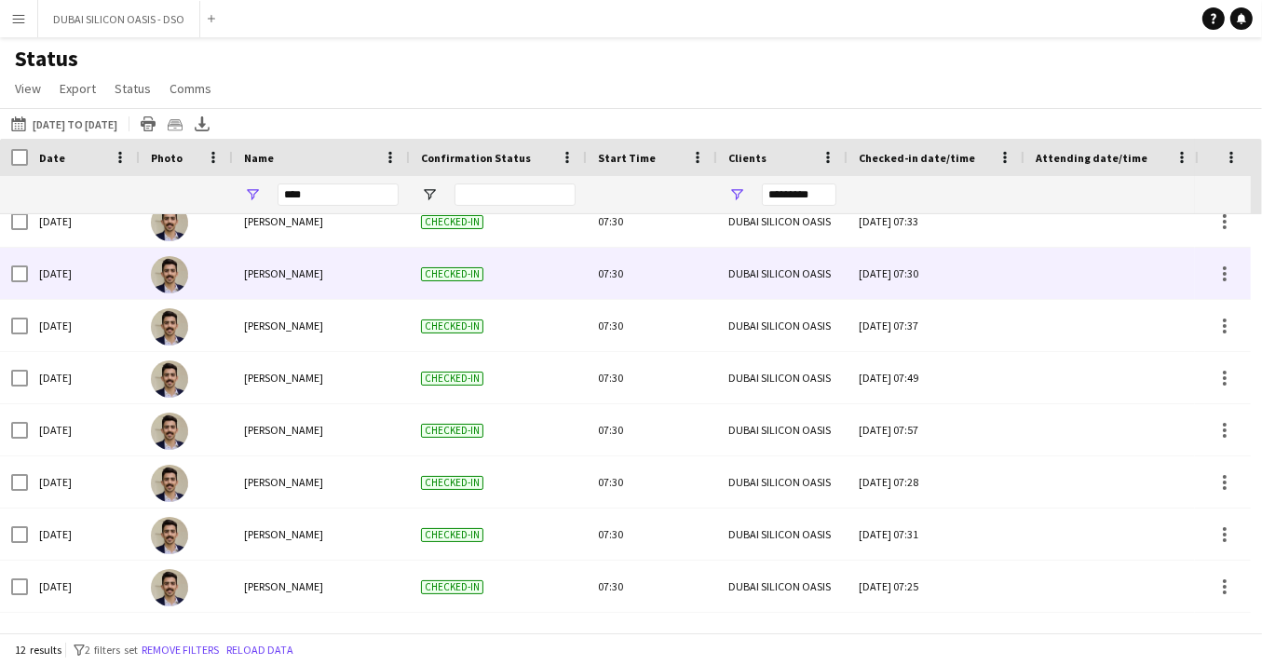
scroll to position [218, 0]
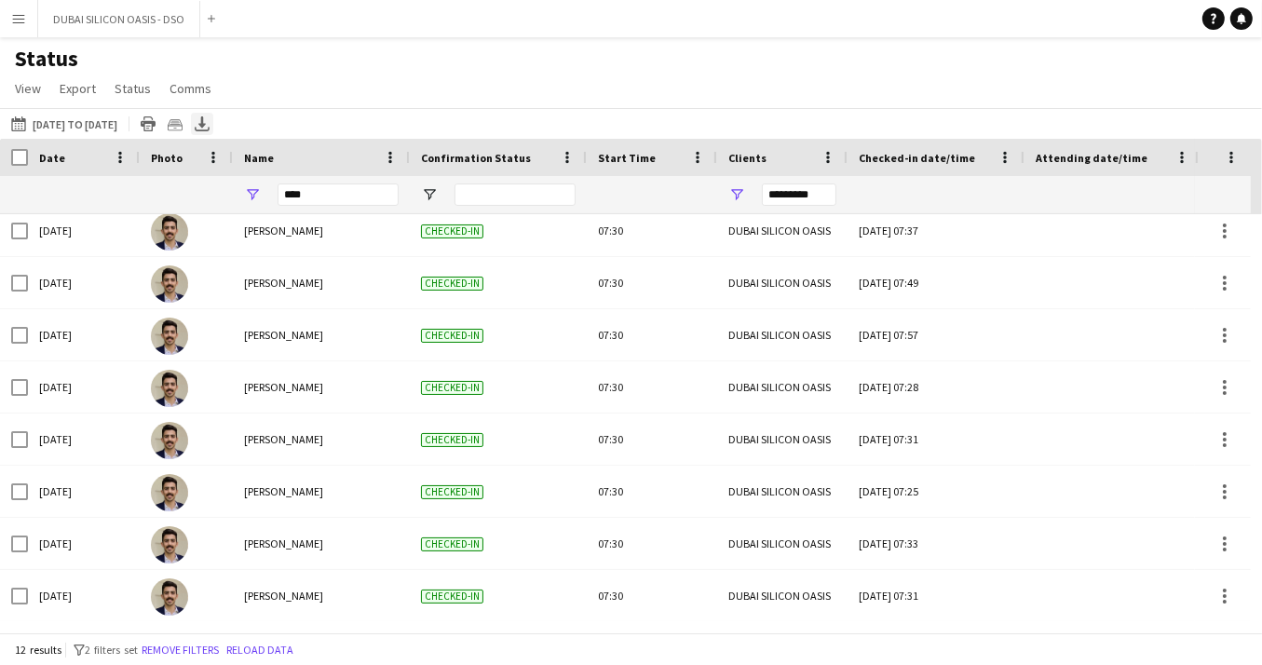
click at [206, 126] on icon at bounding box center [201, 121] width 7 height 11
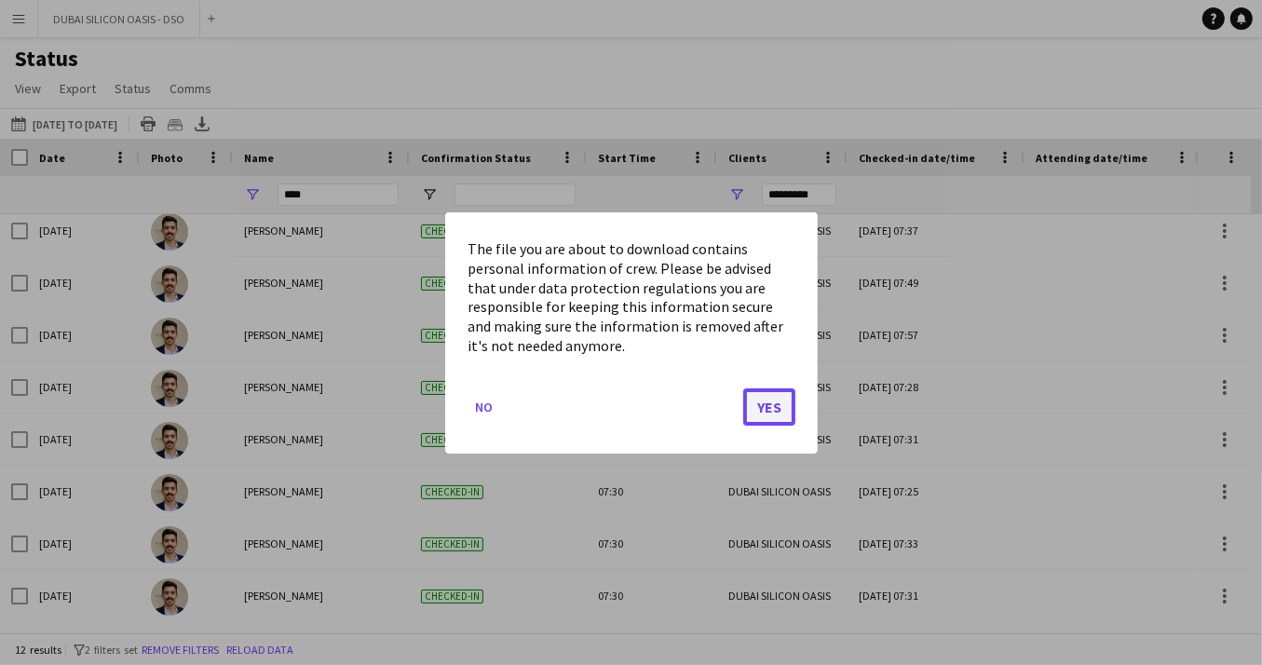
click at [764, 412] on button "Yes" at bounding box center [769, 405] width 52 height 37
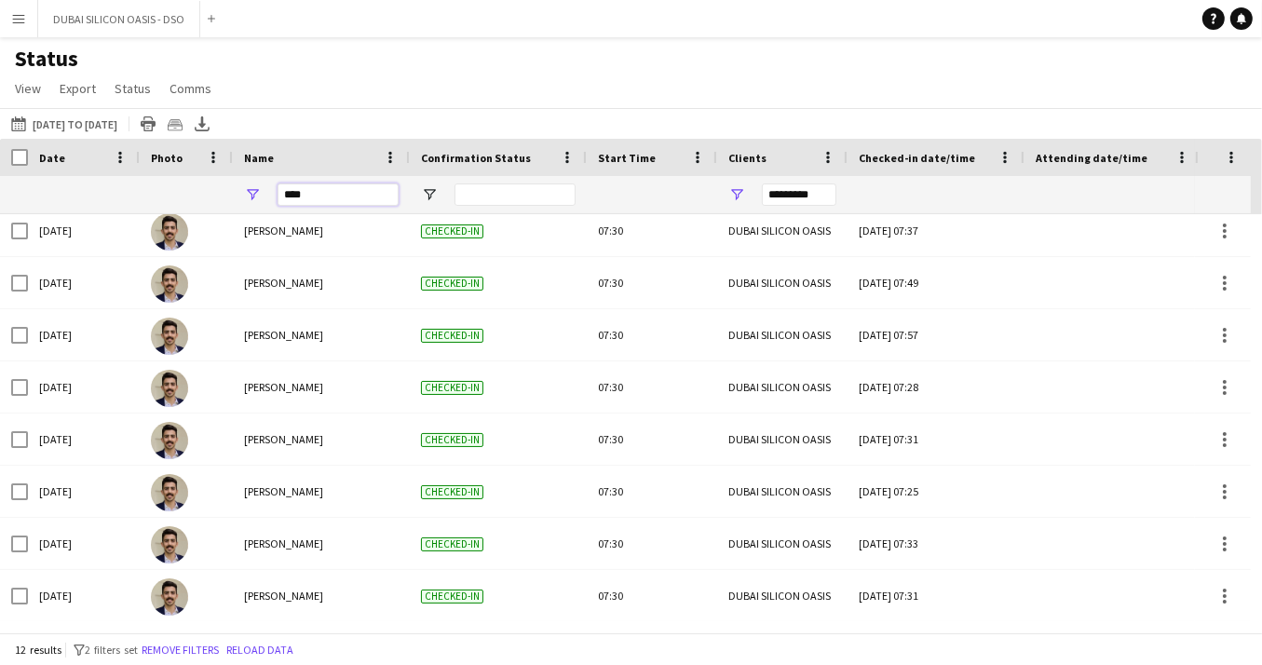
click at [328, 199] on input "****" at bounding box center [337, 194] width 121 height 22
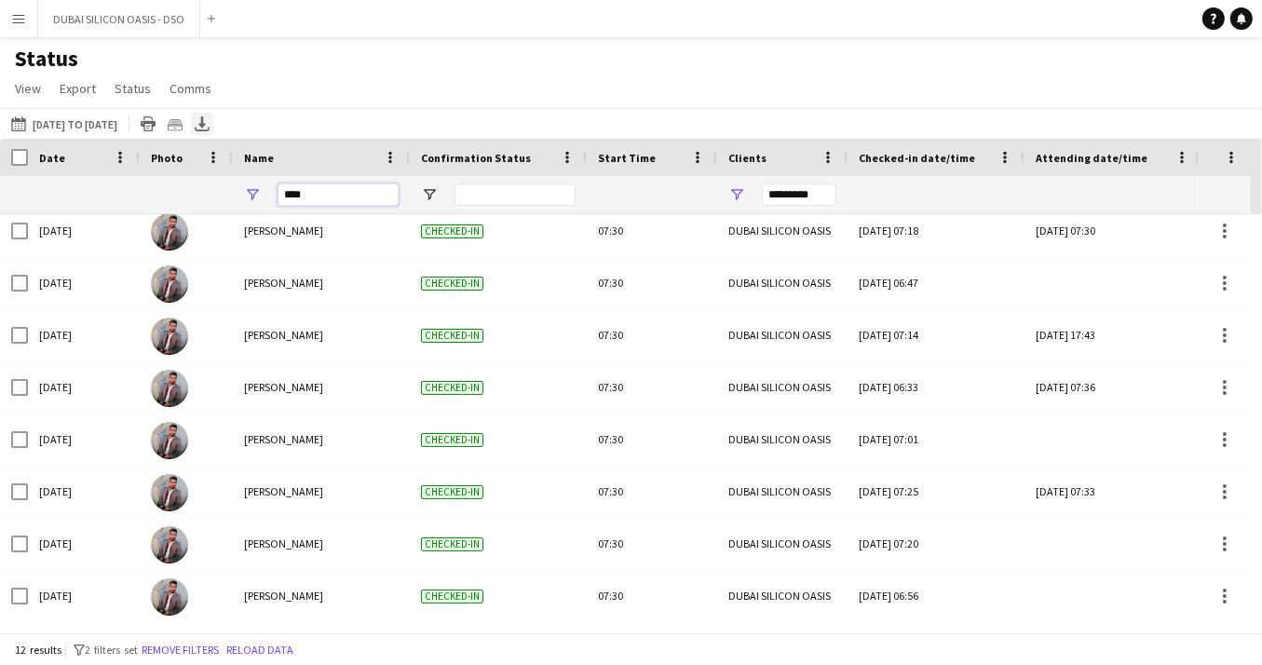
type input "****"
click at [206, 120] on icon at bounding box center [201, 121] width 7 height 11
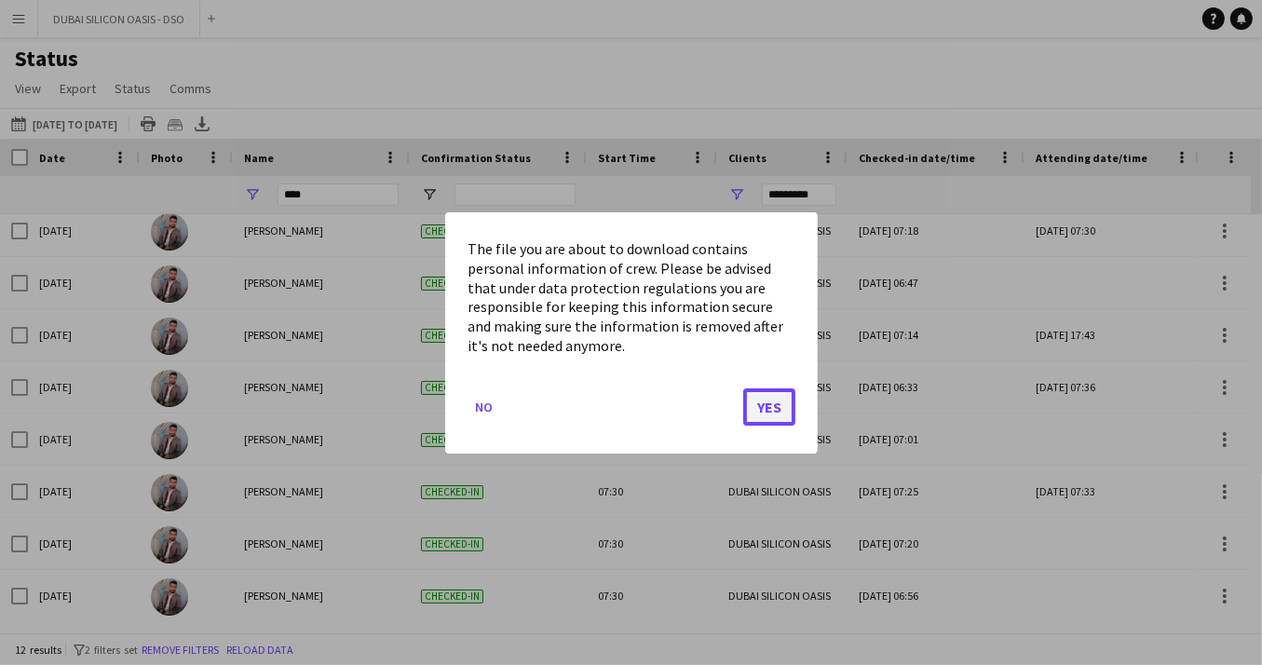
click at [762, 405] on button "Yes" at bounding box center [769, 405] width 52 height 37
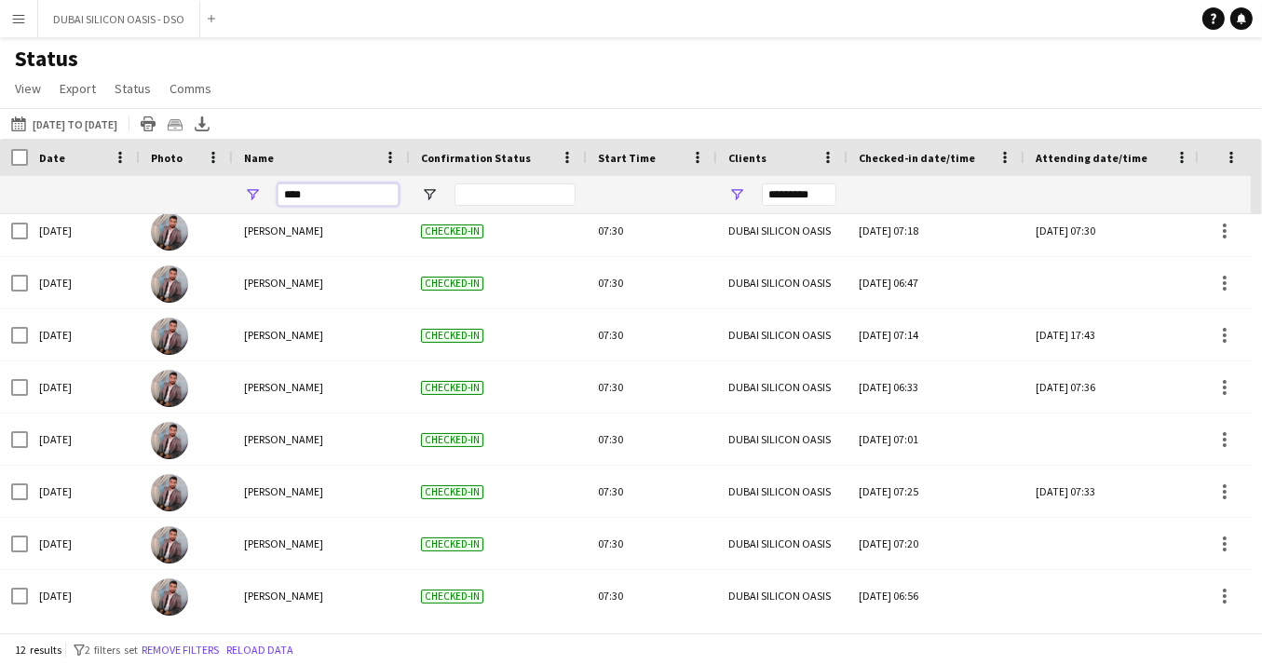
click at [342, 198] on input "****" at bounding box center [337, 194] width 121 height 22
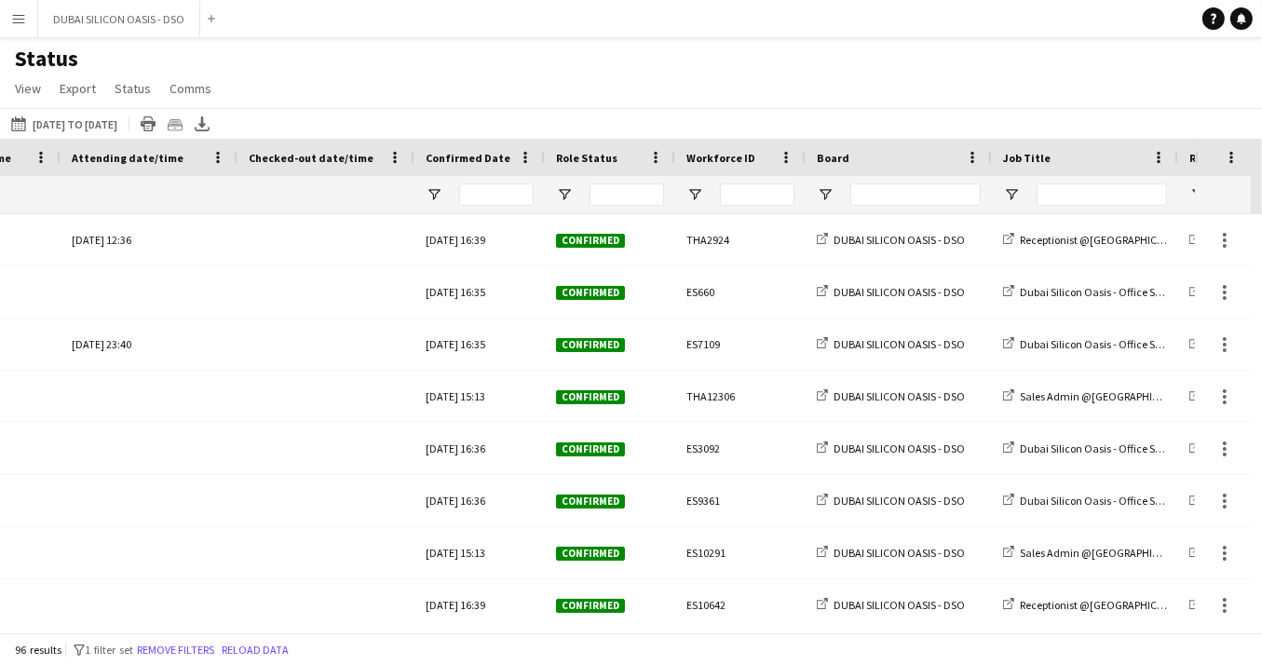
scroll to position [0, 1006]
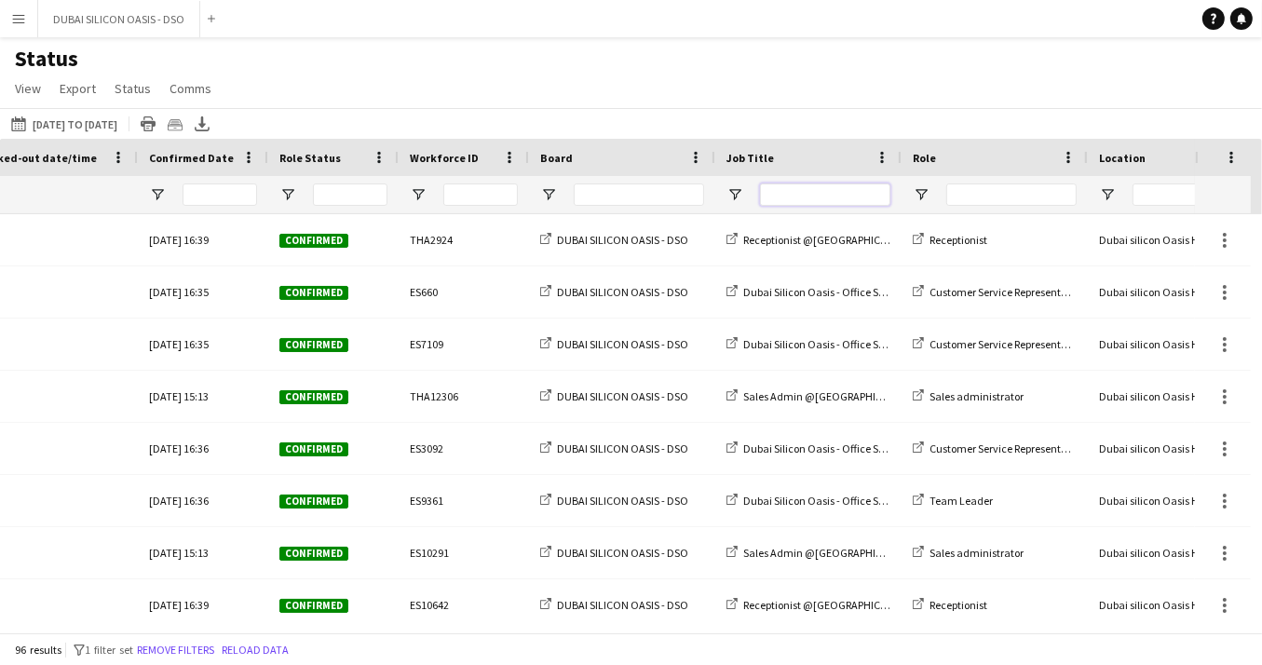
click at [788, 196] on input "Job Title Filter Input" at bounding box center [825, 194] width 130 height 22
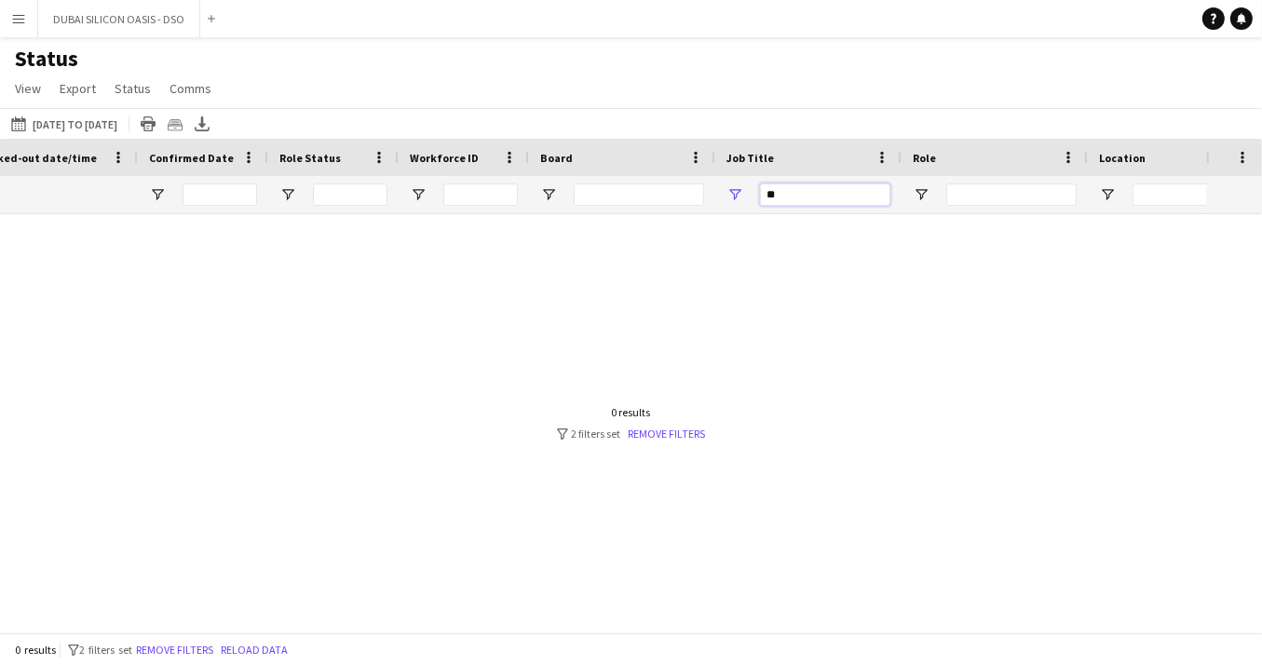
type input "*"
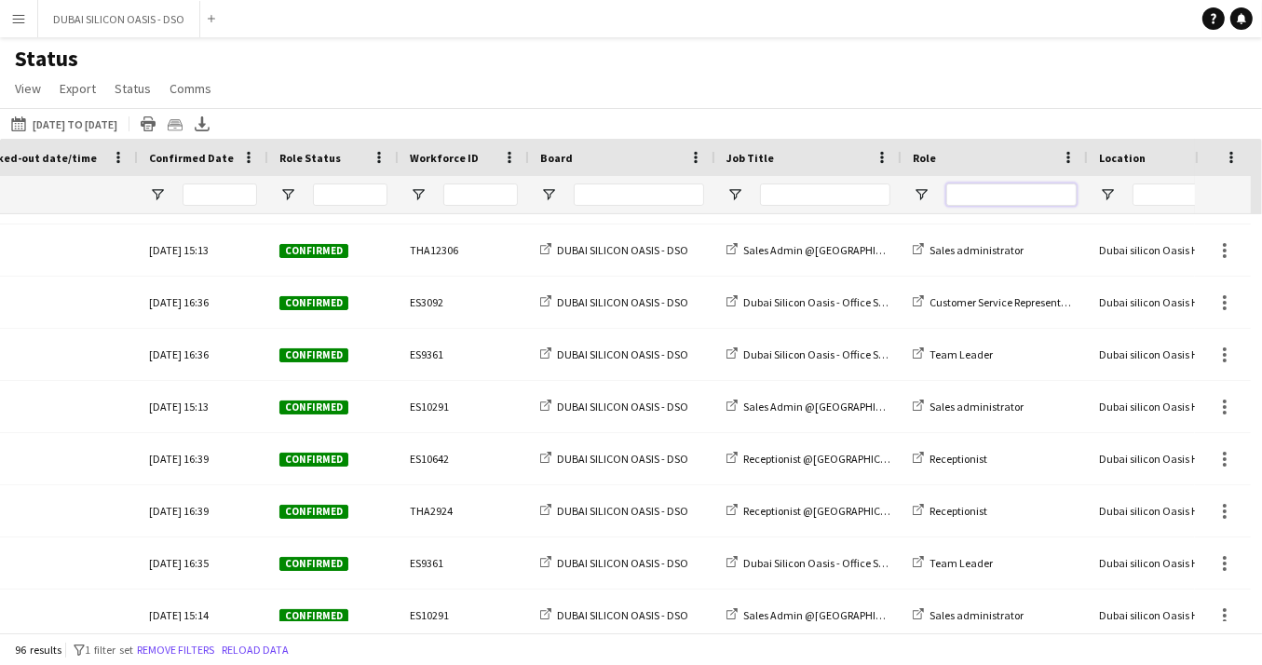
click at [972, 200] on input "Role Filter Input" at bounding box center [1011, 194] width 130 height 22
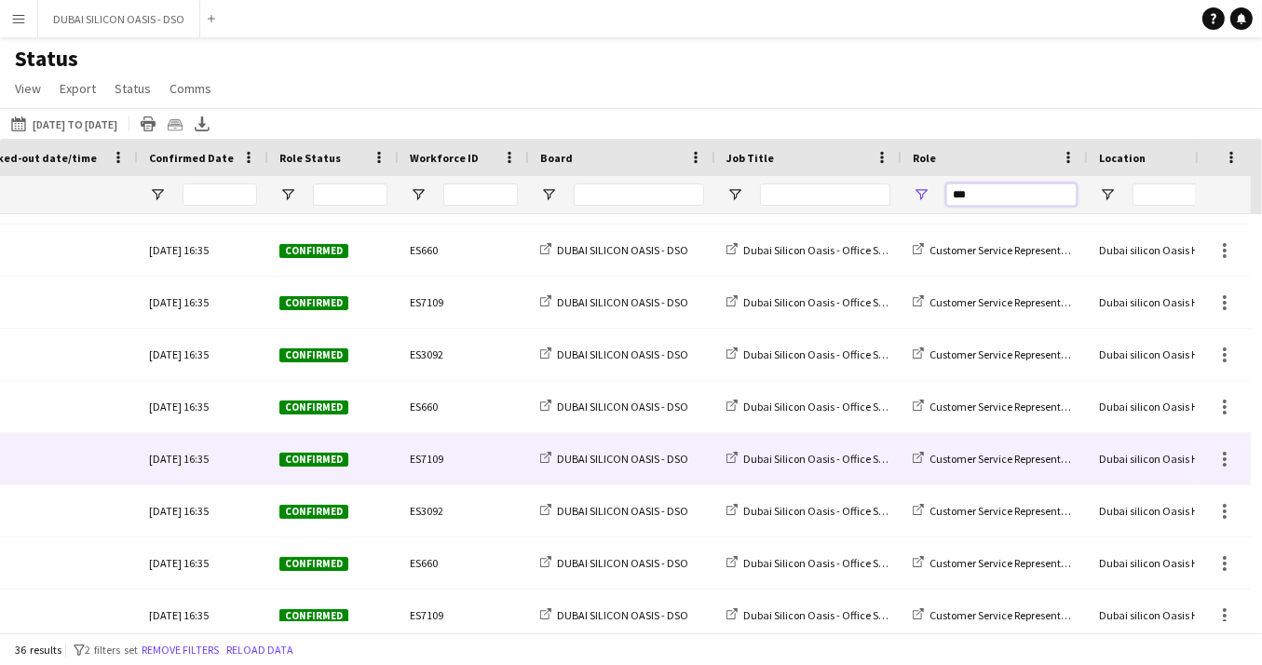
type input "***"
